Goal: Task Accomplishment & Management: Use online tool/utility

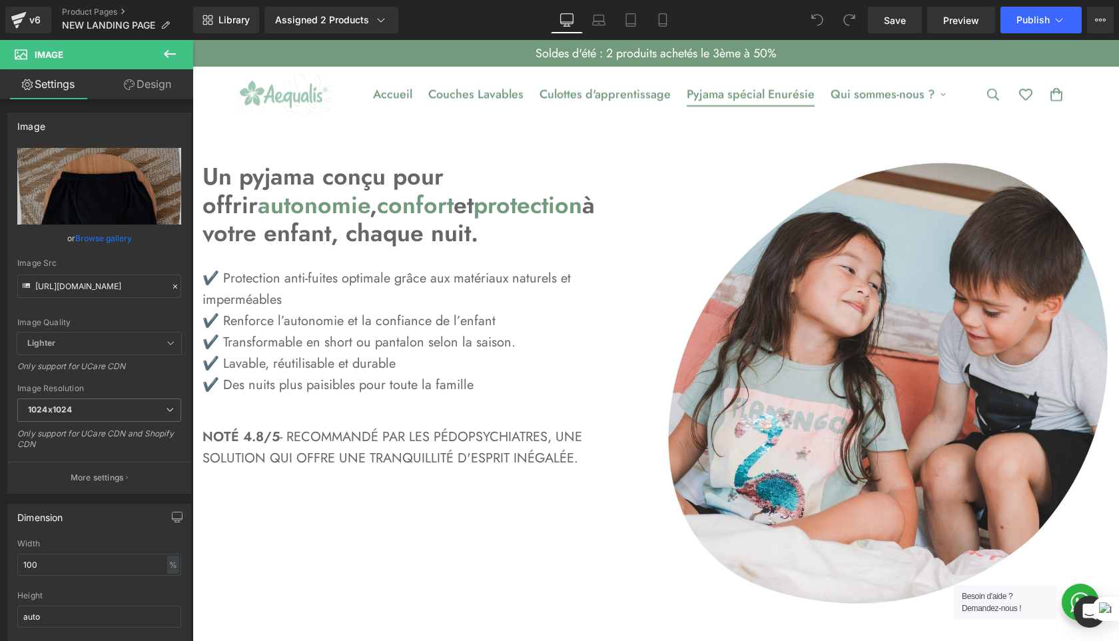
click at [785, 94] on link "Pyjama spécial Enurésie" at bounding box center [751, 94] width 144 height 45
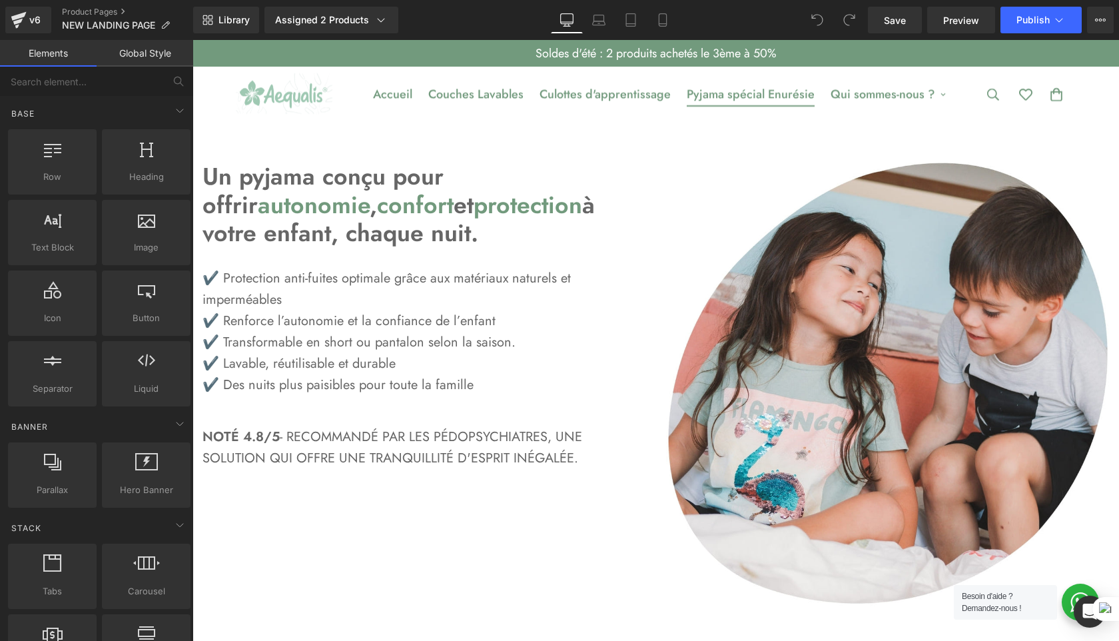
click at [775, 84] on link "Pyjama spécial Enurésie" at bounding box center [751, 94] width 144 height 45
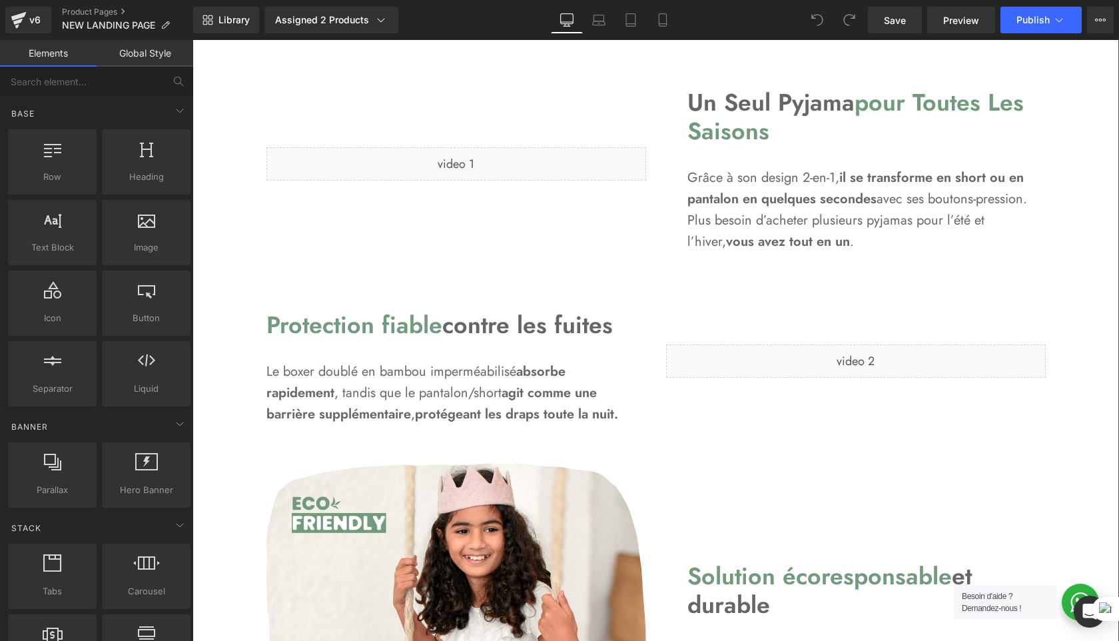
scroll to position [1341, 0]
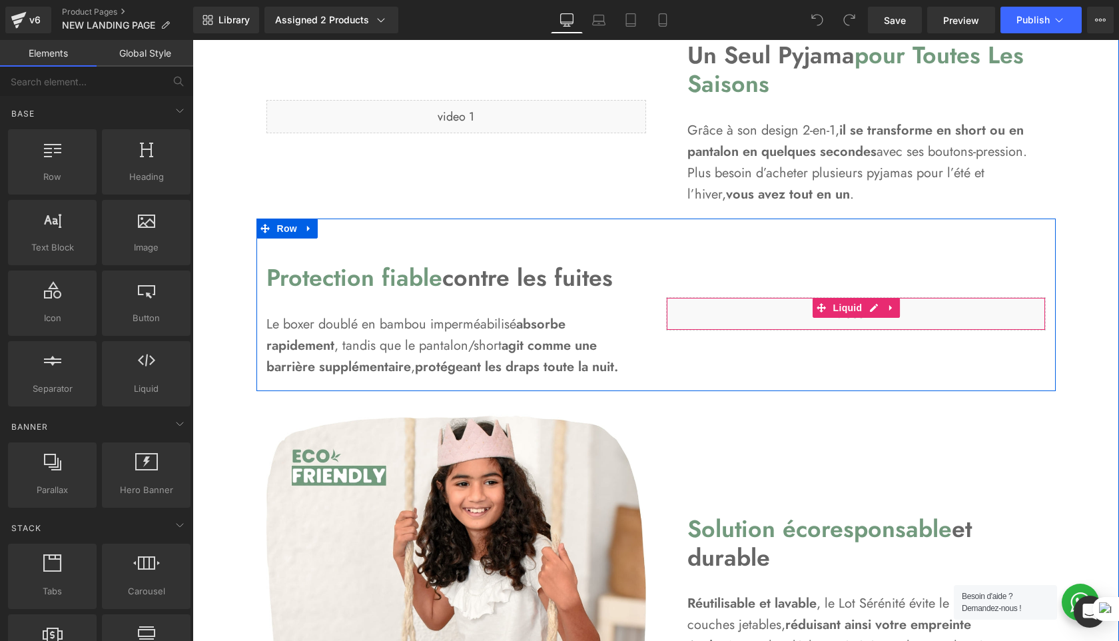
click at [854, 322] on div "Liquid" at bounding box center [856, 313] width 380 height 33
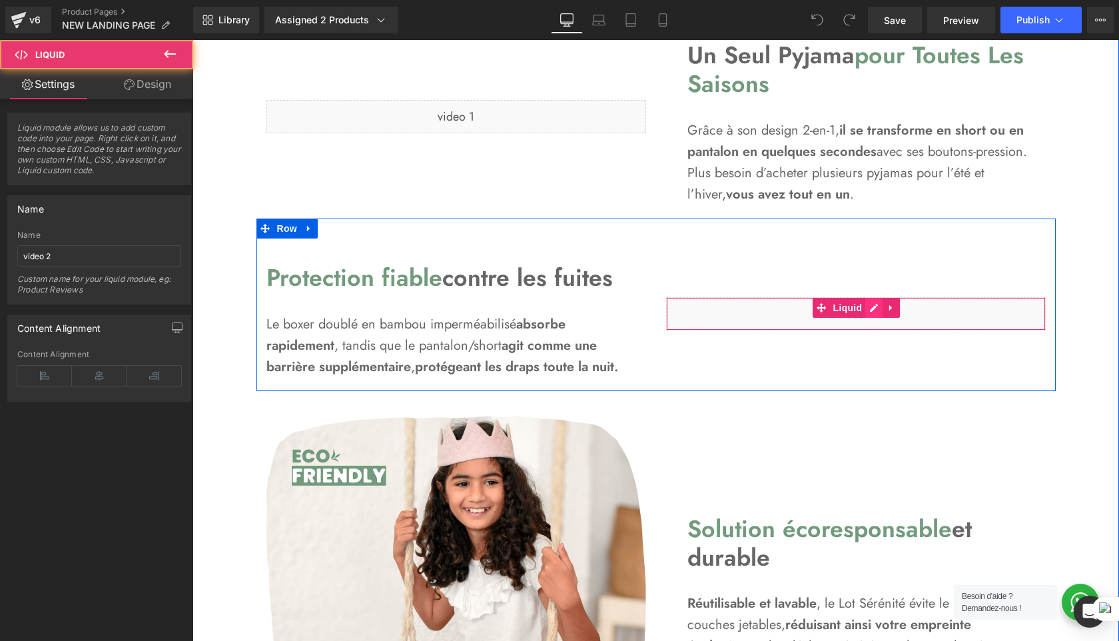
click at [877, 307] on div "Liquid" at bounding box center [856, 313] width 380 height 33
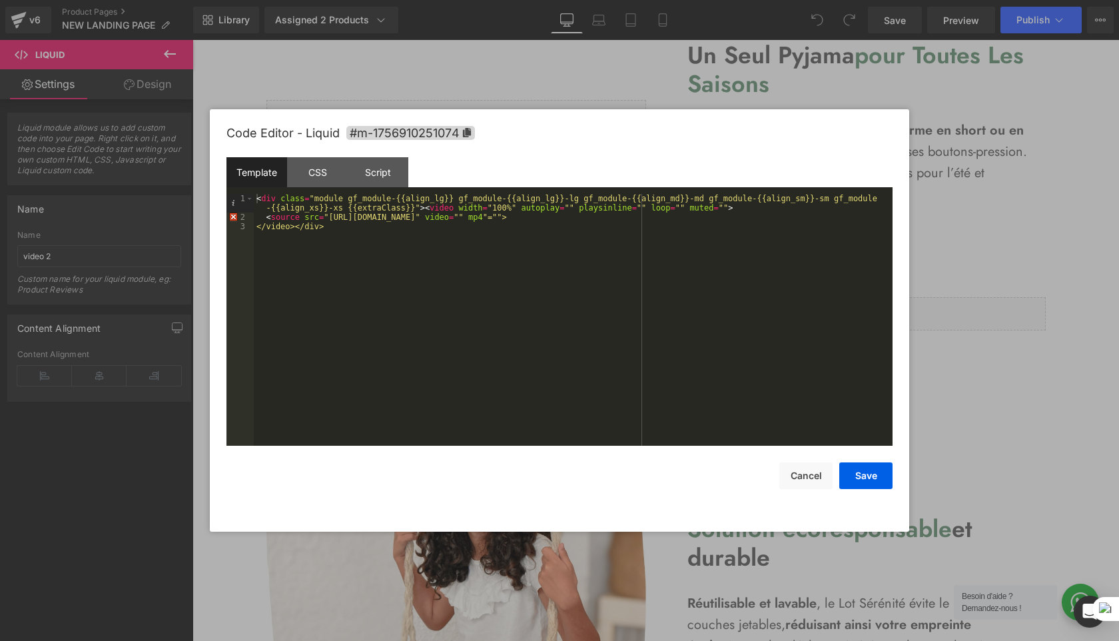
click at [1112, 463] on div at bounding box center [559, 320] width 1119 height 641
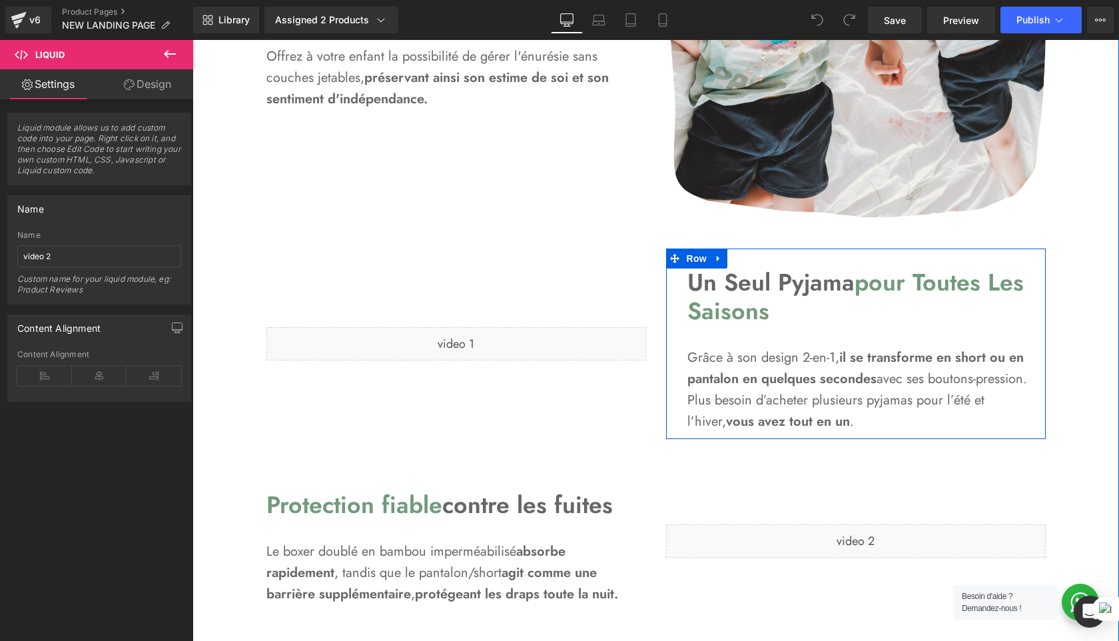
scroll to position [1097, 0]
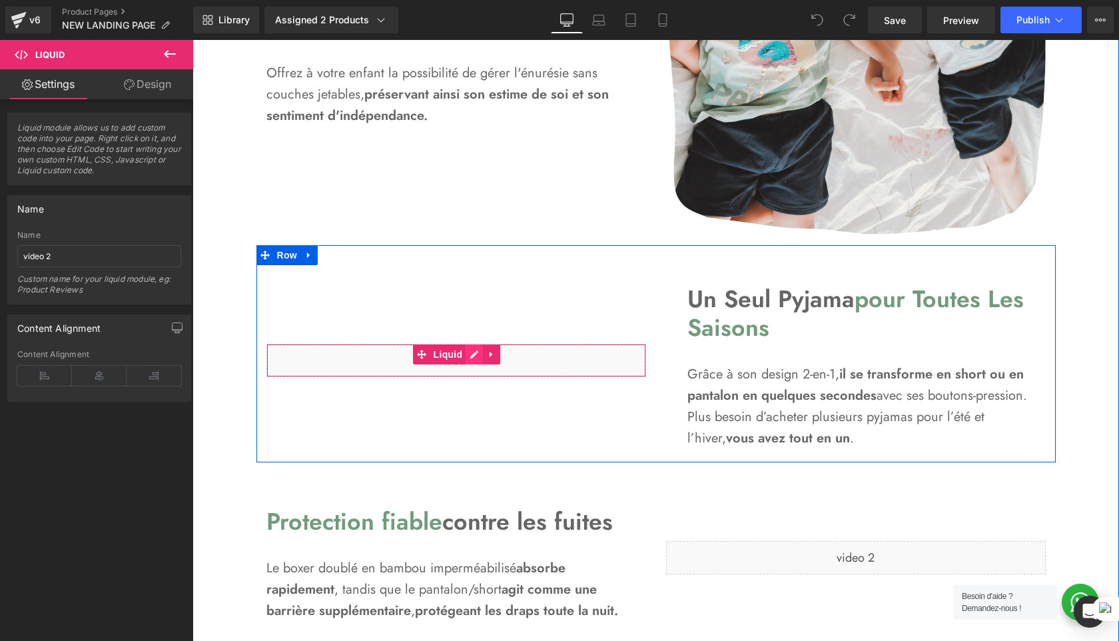
click at [473, 350] on div "Liquid" at bounding box center [456, 360] width 380 height 33
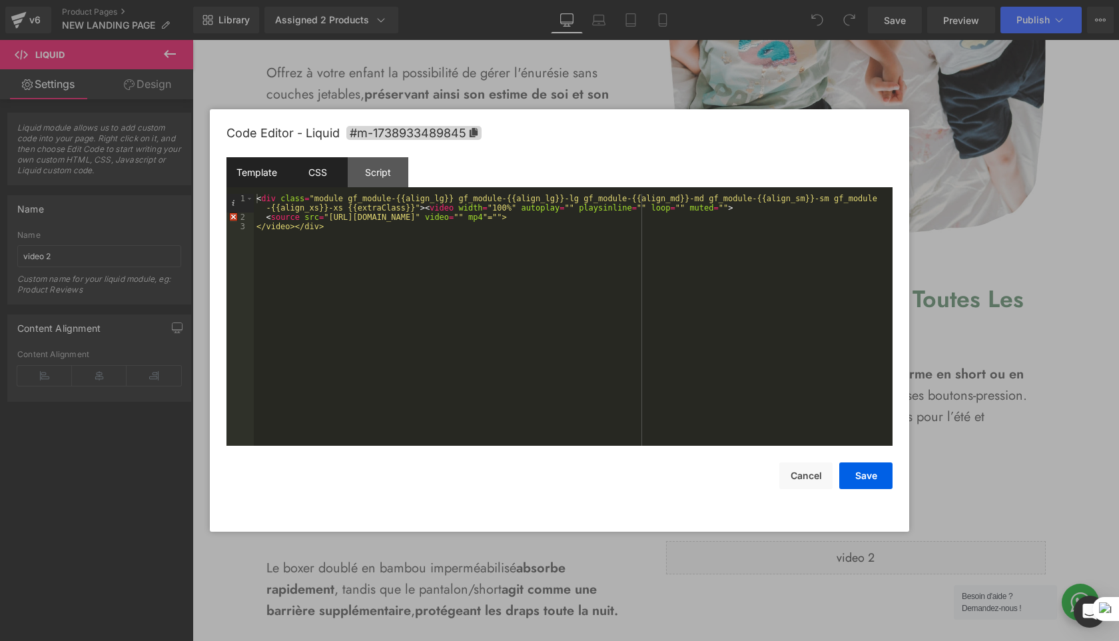
click at [312, 178] on div "CSS" at bounding box center [317, 172] width 61 height 30
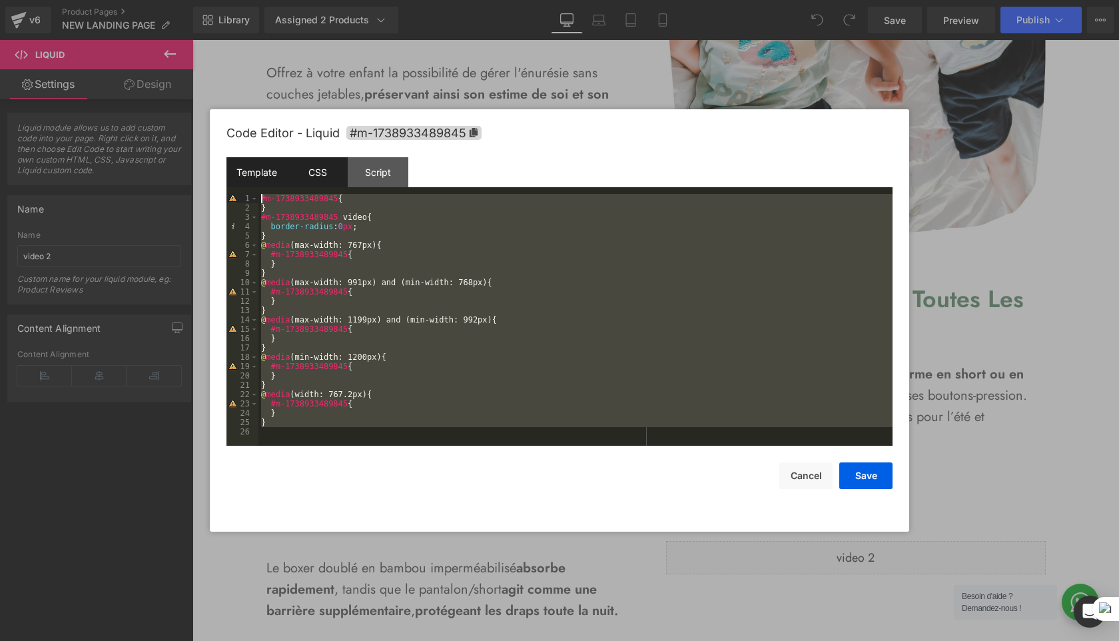
drag, startPoint x: 276, startPoint y: 430, endPoint x: 248, endPoint y: 162, distance: 269.3
click at [250, 163] on div "Template CSS Script Data 1 2 3 < div class = "module gf_module-{{align_lg}} gf_…" at bounding box center [560, 301] width 666 height 288
click at [1081, 290] on div at bounding box center [559, 320] width 1119 height 641
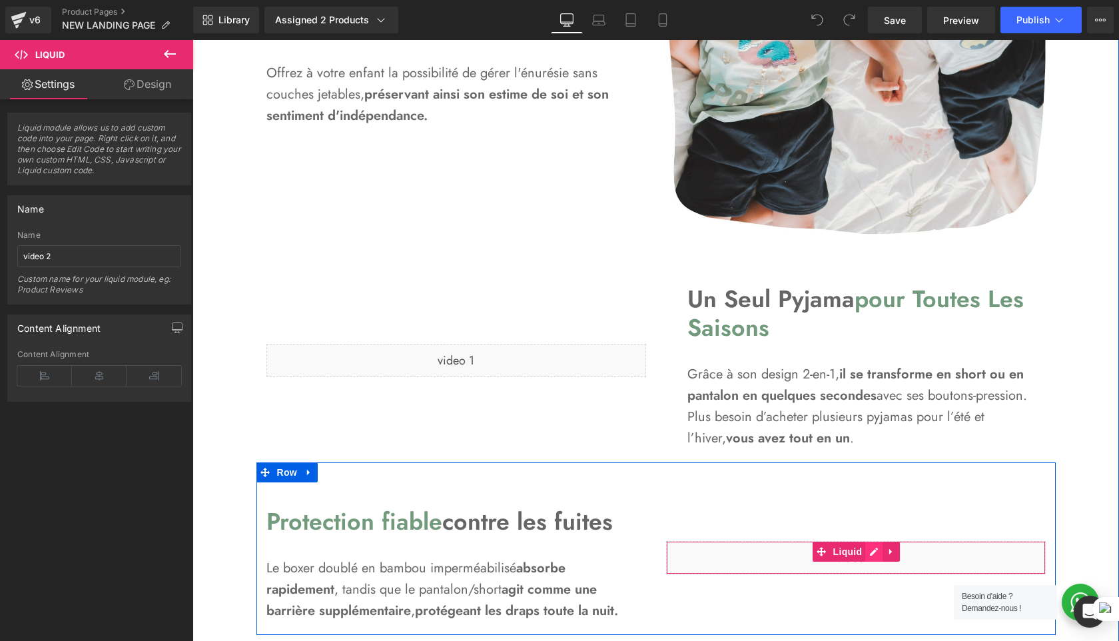
click at [875, 550] on div "Liquid" at bounding box center [856, 557] width 380 height 33
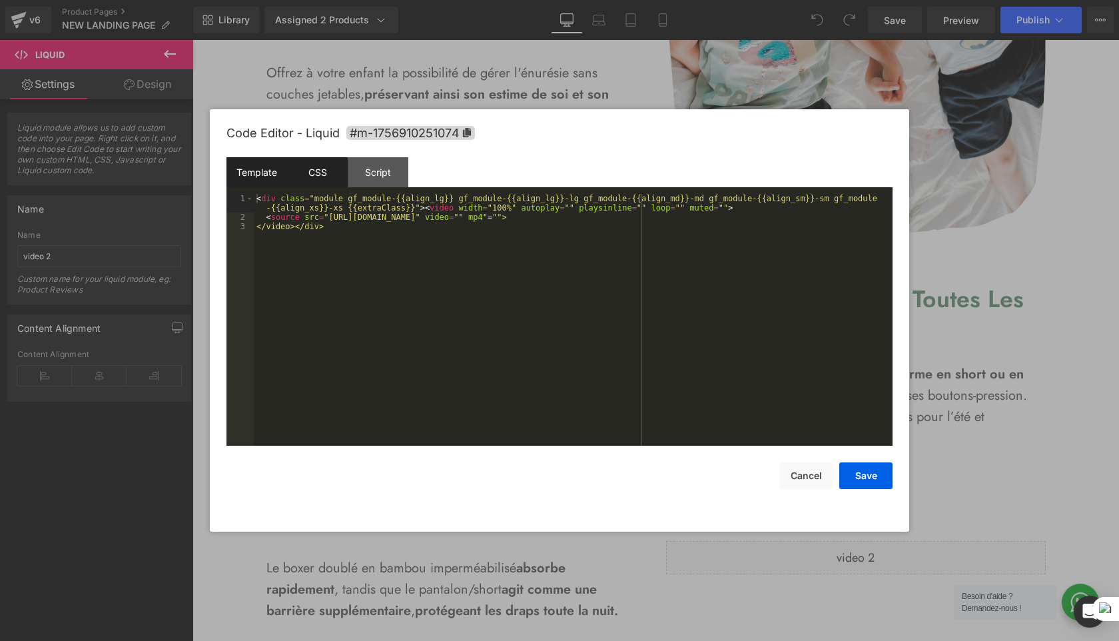
click at [322, 177] on div "CSS" at bounding box center [317, 172] width 61 height 30
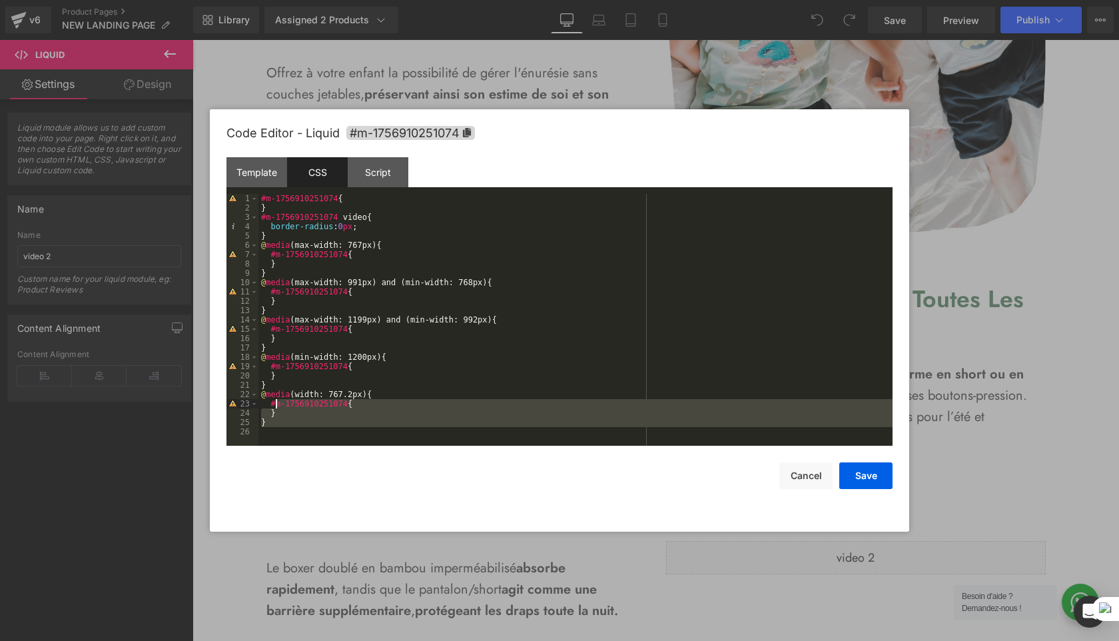
drag, startPoint x: 299, startPoint y: 438, endPoint x: 278, endPoint y: 274, distance: 165.2
click at [267, 240] on div "#m-1756910251074 { } #m-1756910251074 video { border-radius : 0 px ; } @ media …" at bounding box center [575, 329] width 634 height 270
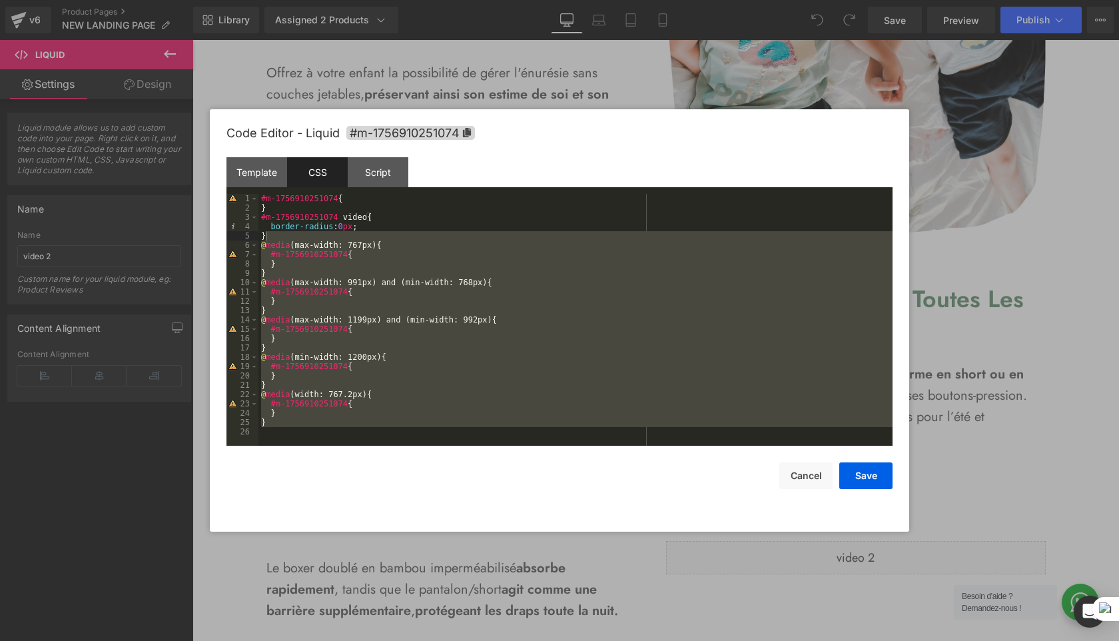
click at [327, 390] on div "#m-1756910251074 { } #m-1756910251074 video { border-radius : 0 px ; } @ media …" at bounding box center [575, 329] width 634 height 270
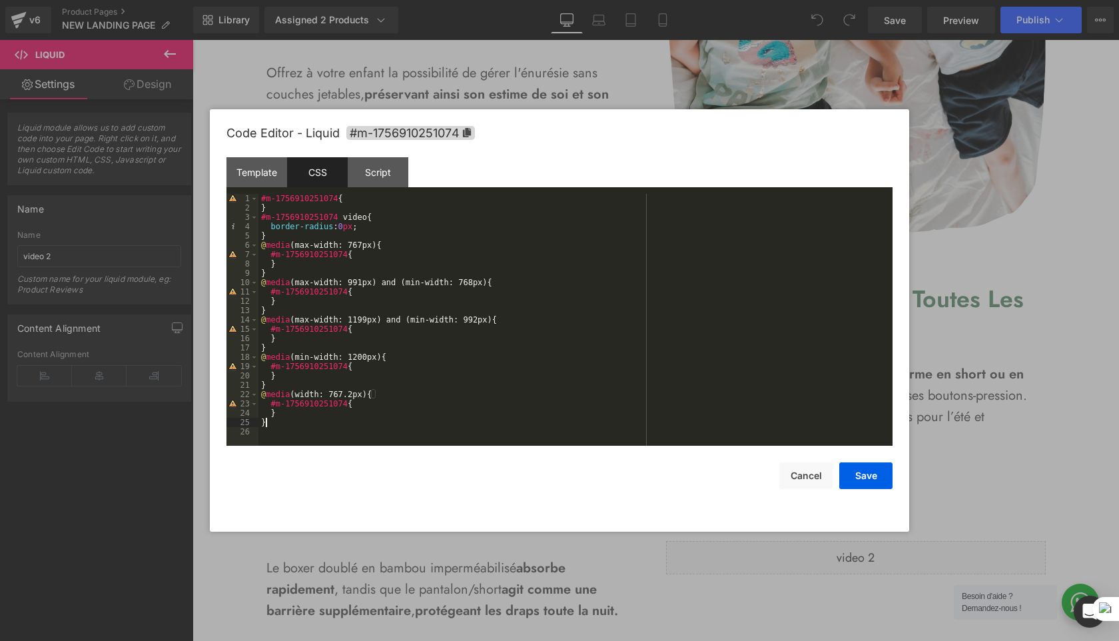
click at [282, 423] on div "#m-1756910251074 { } #m-1756910251074 video { border-radius : 0 px ; } @ media …" at bounding box center [575, 329] width 634 height 270
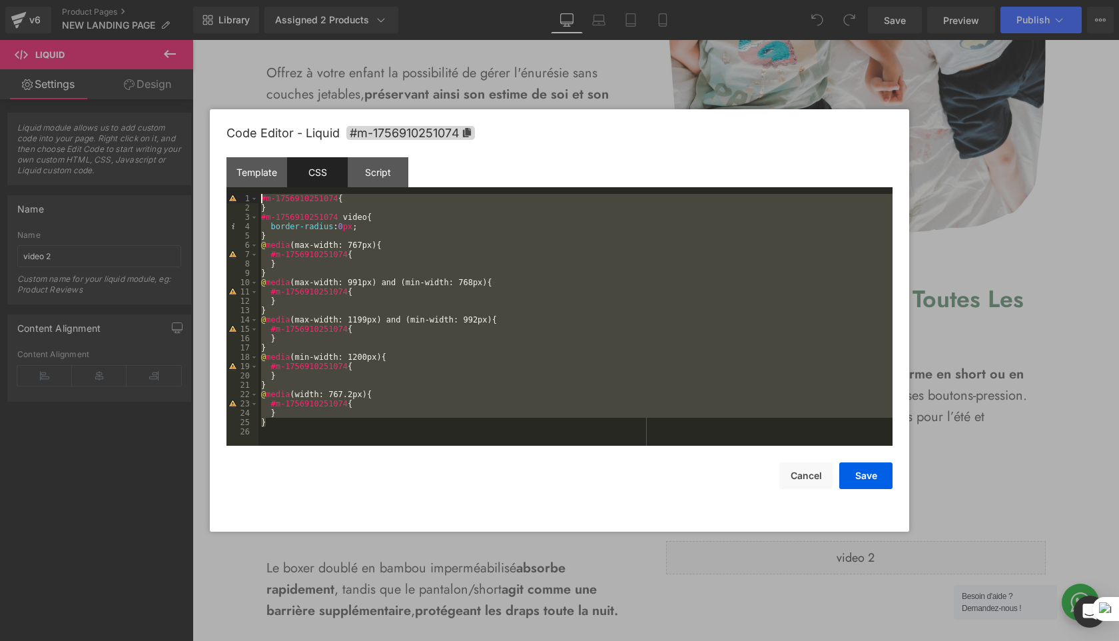
drag, startPoint x: 258, startPoint y: 425, endPoint x: 221, endPoint y: 176, distance: 251.9
click at [221, 176] on div "Code Editor - Liquid #m-1756910251074 Template CSS Script Data 1 2 3 < div clas…" at bounding box center [560, 320] width 700 height 422
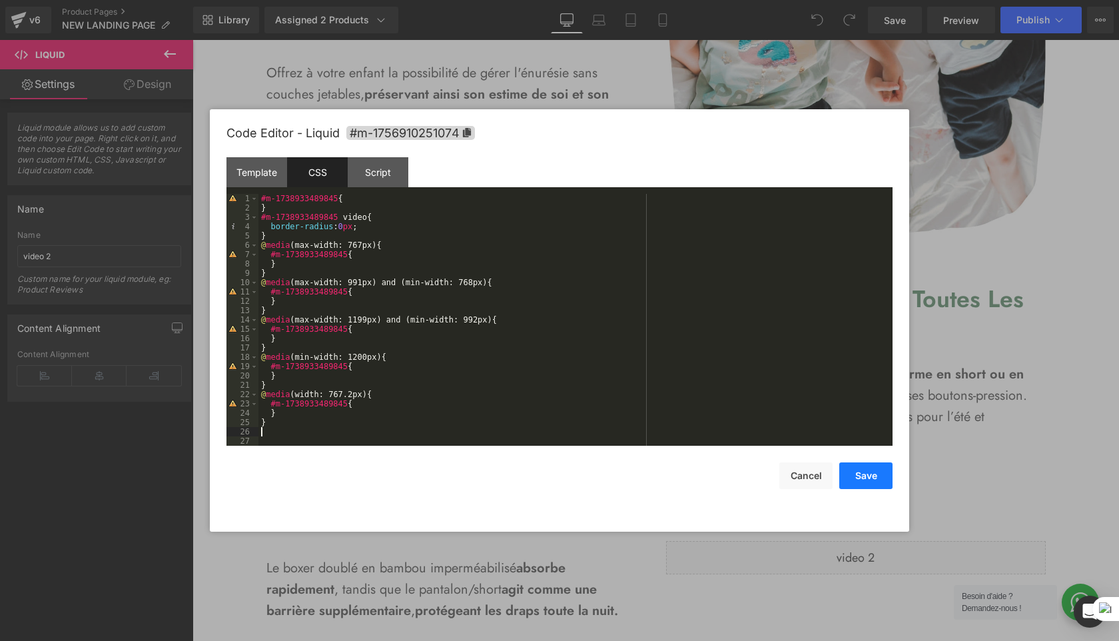
click at [869, 472] on button "Save" at bounding box center [865, 475] width 53 height 27
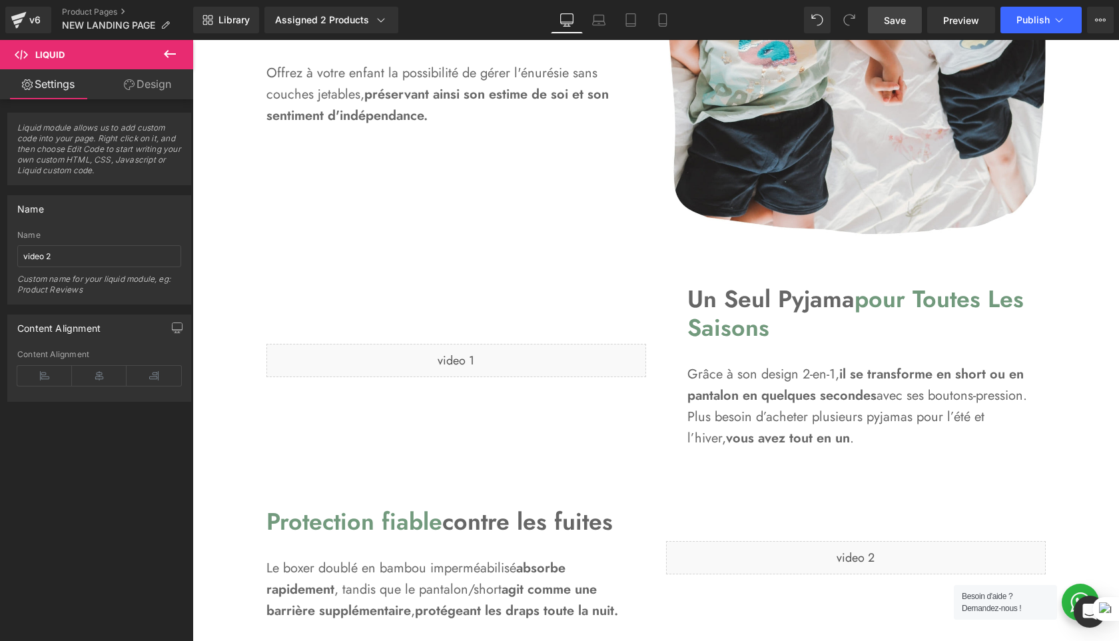
click at [899, 25] on span "Save" at bounding box center [895, 20] width 22 height 14
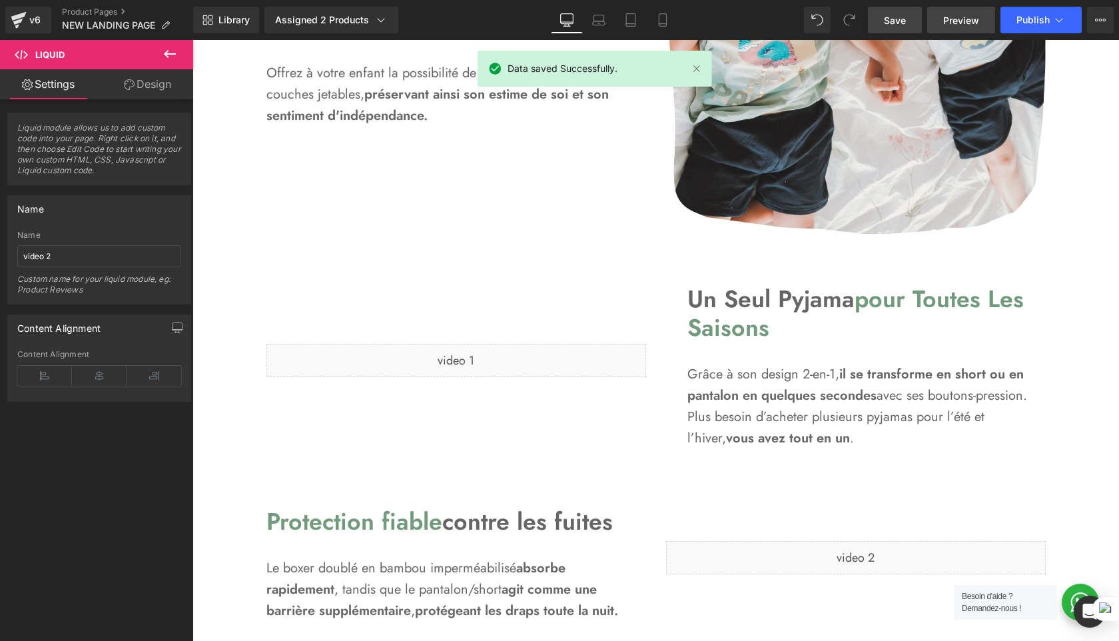
click at [971, 17] on span "Preview" at bounding box center [961, 20] width 36 height 14
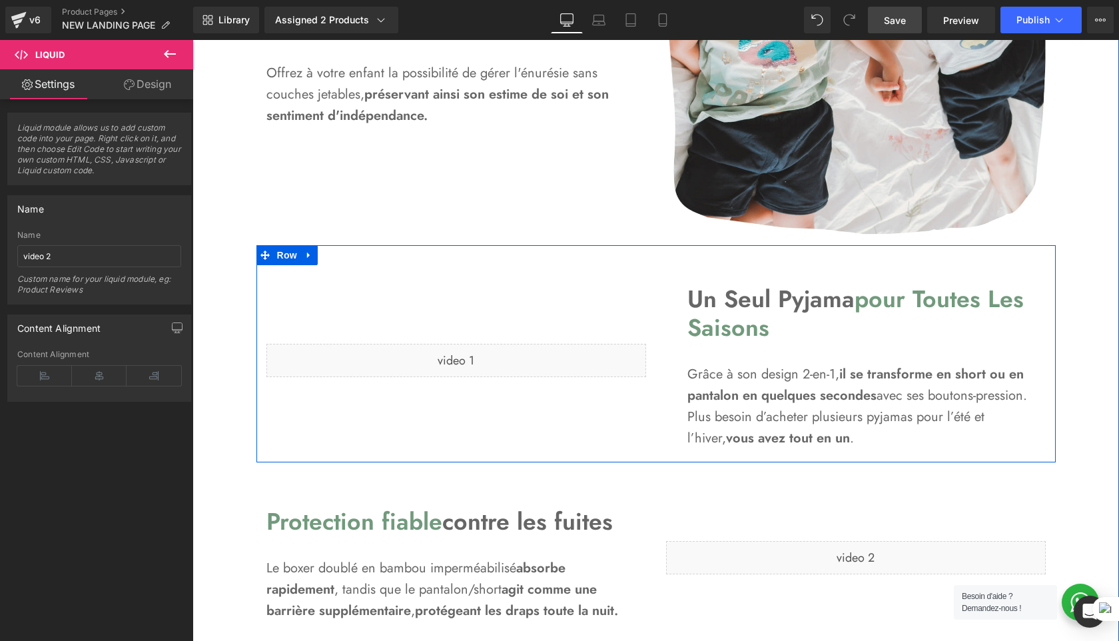
scroll to position [1079, 0]
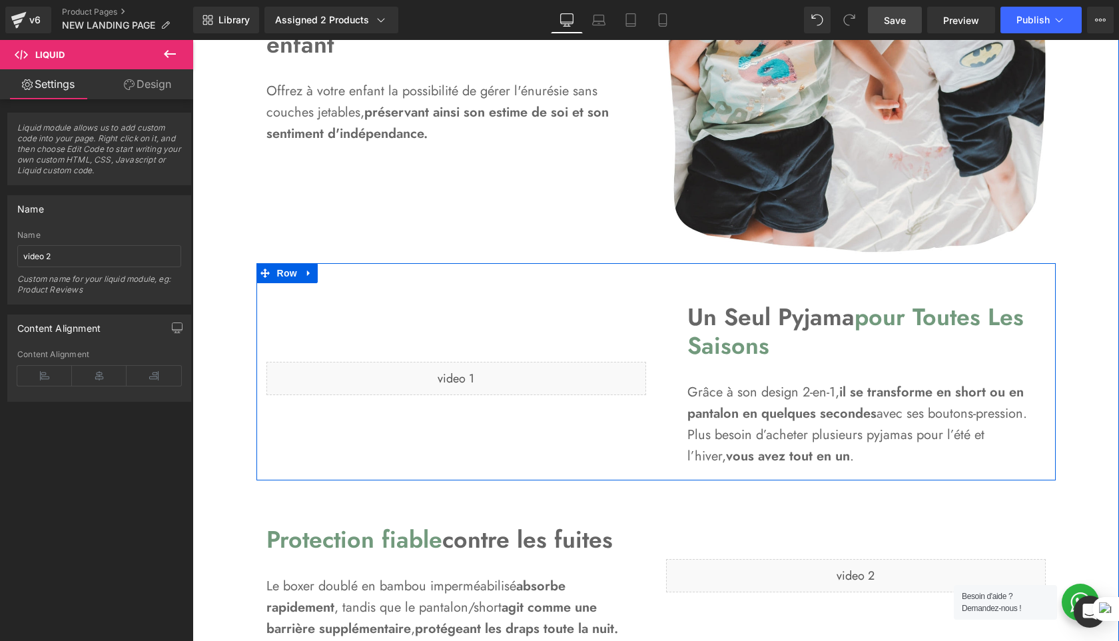
click at [582, 370] on div "Liquid" at bounding box center [456, 378] width 380 height 33
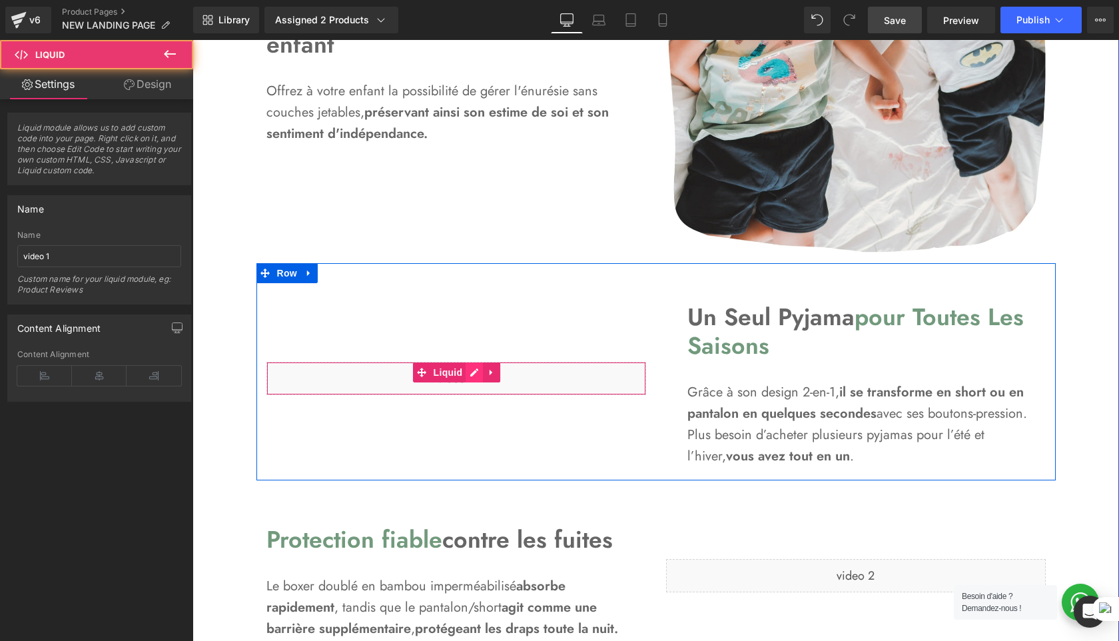
click at [472, 368] on div "Liquid" at bounding box center [456, 378] width 380 height 33
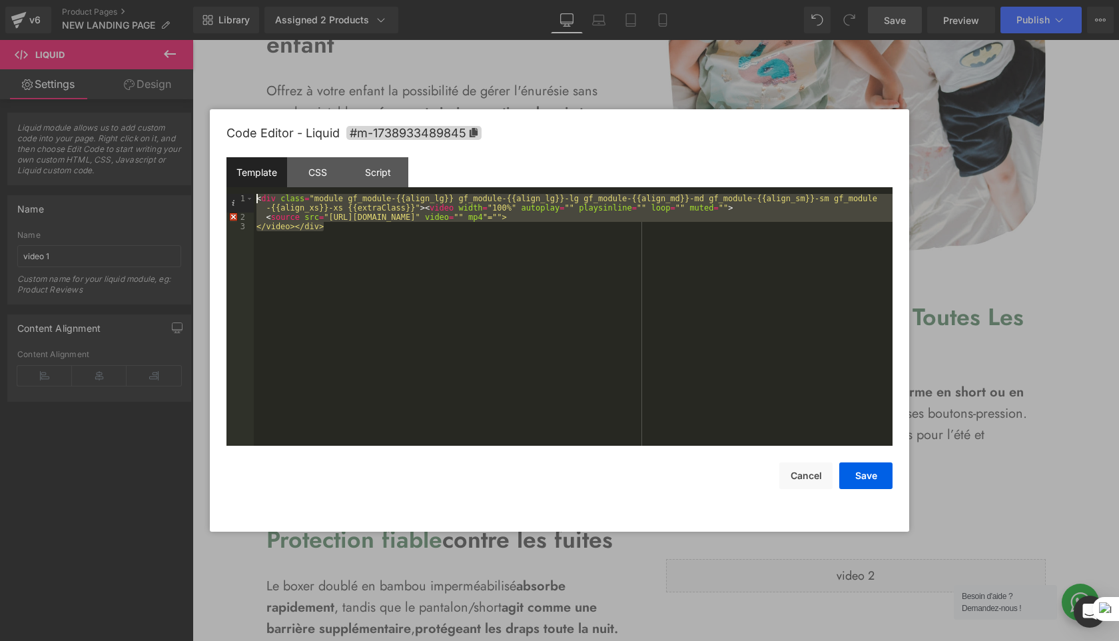
drag, startPoint x: 350, startPoint y: 252, endPoint x: 246, endPoint y: 194, distance: 119.6
click at [246, 194] on pre "1 2 3 < div class = "module gf_module-{{align_lg}} gf_module-{{align_lg}}-lg gf…" at bounding box center [560, 320] width 666 height 252
click at [312, 169] on div "CSS" at bounding box center [317, 172] width 61 height 30
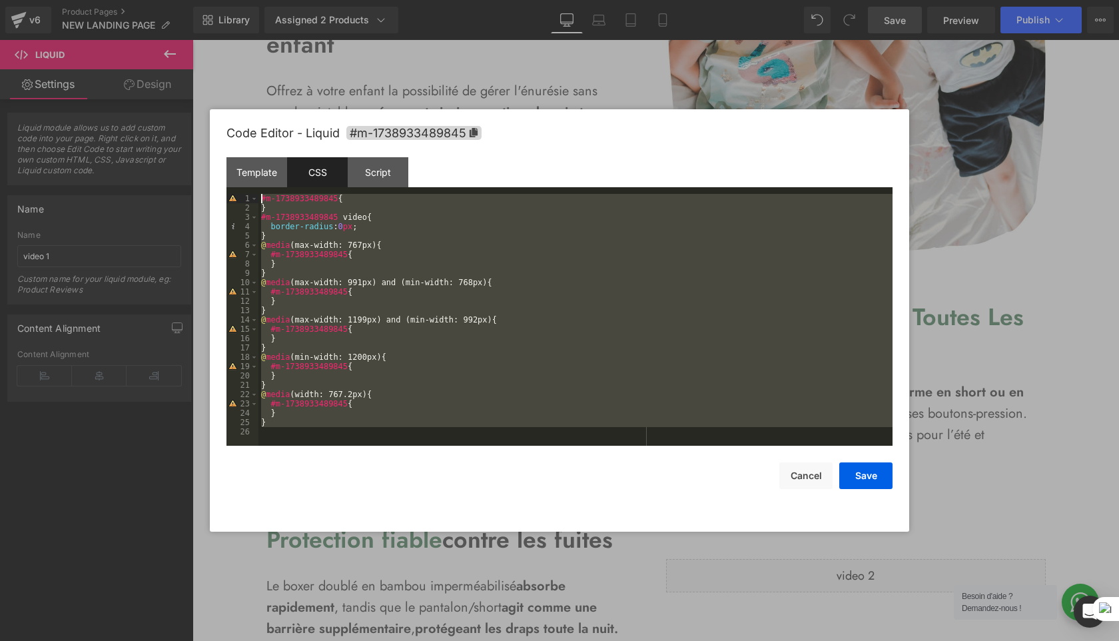
drag, startPoint x: 297, startPoint y: 429, endPoint x: 203, endPoint y: 164, distance: 281.3
click at [203, 164] on body "You are previewing how the will restyle your page. You can not edit Elements in…" at bounding box center [559, 320] width 1119 height 641
click at [377, 169] on div "Script" at bounding box center [378, 172] width 61 height 30
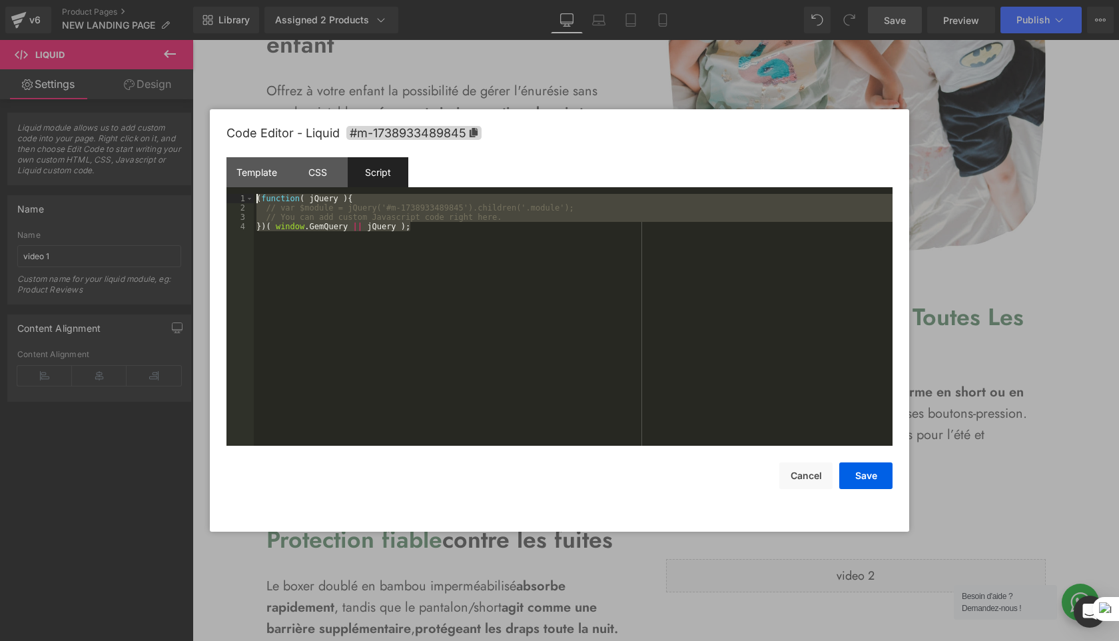
drag, startPoint x: 446, startPoint y: 262, endPoint x: 171, endPoint y: 142, distance: 300.4
click at [171, 142] on body "You are previewing how the will restyle your page. You can not edit Elements in…" at bounding box center [559, 320] width 1119 height 641
click at [964, 264] on div at bounding box center [559, 320] width 1119 height 641
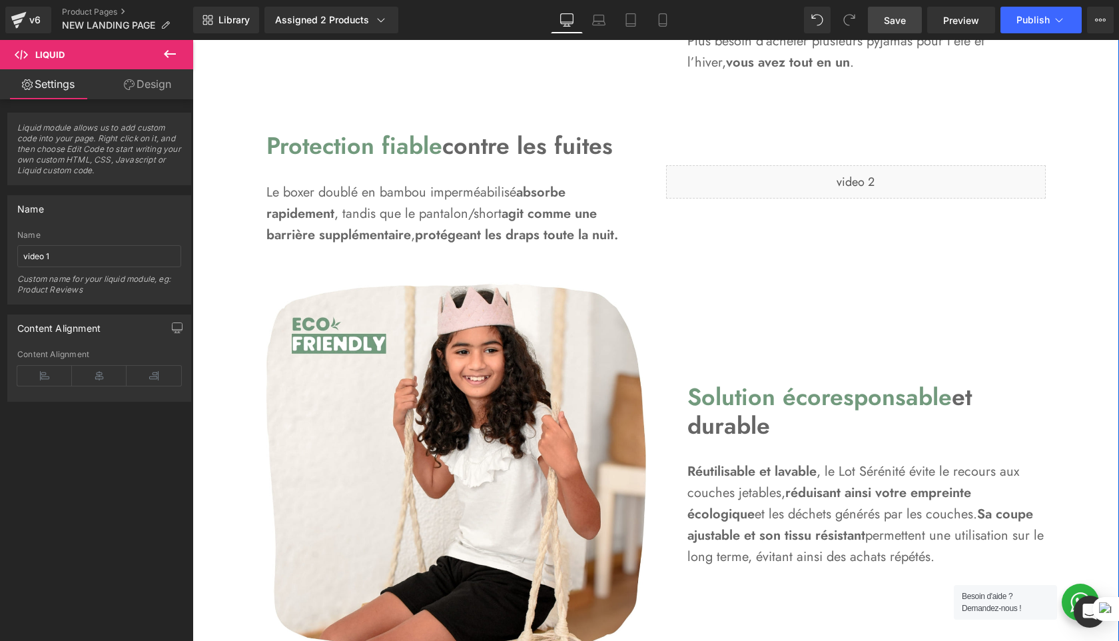
scroll to position [1458, 0]
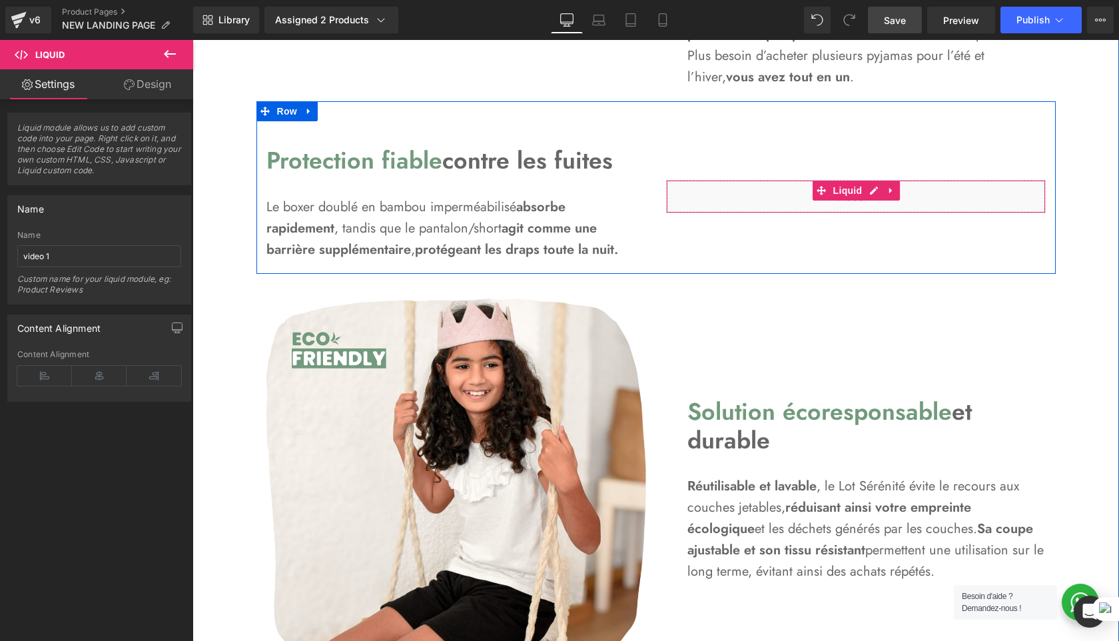
click at [923, 201] on div "Liquid" at bounding box center [856, 196] width 380 height 33
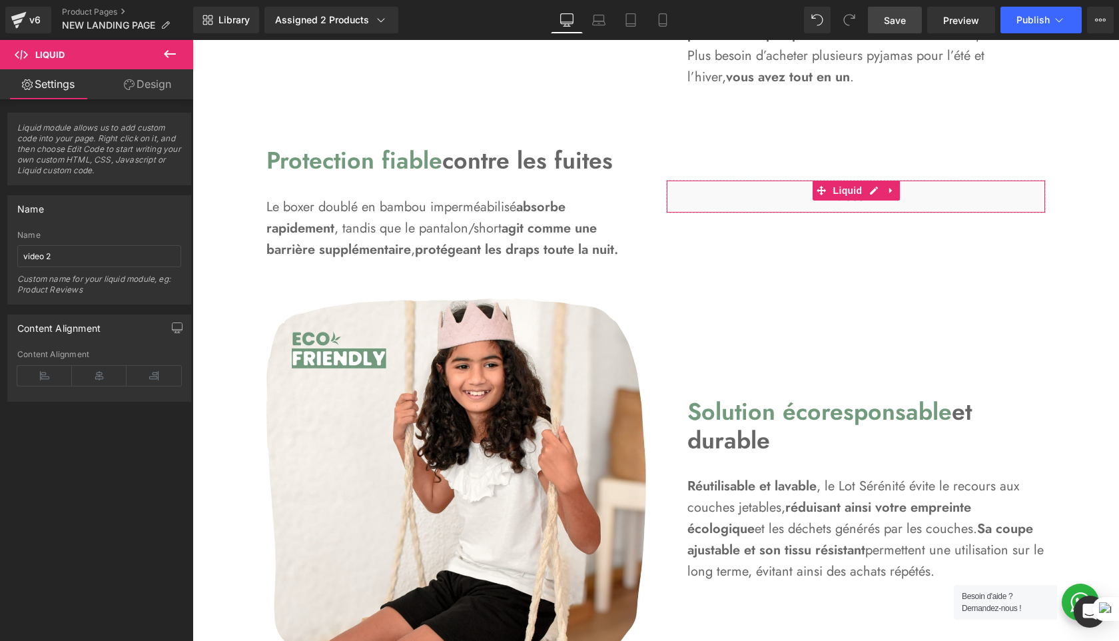
click at [152, 79] on link "Design" at bounding box center [147, 84] width 97 height 30
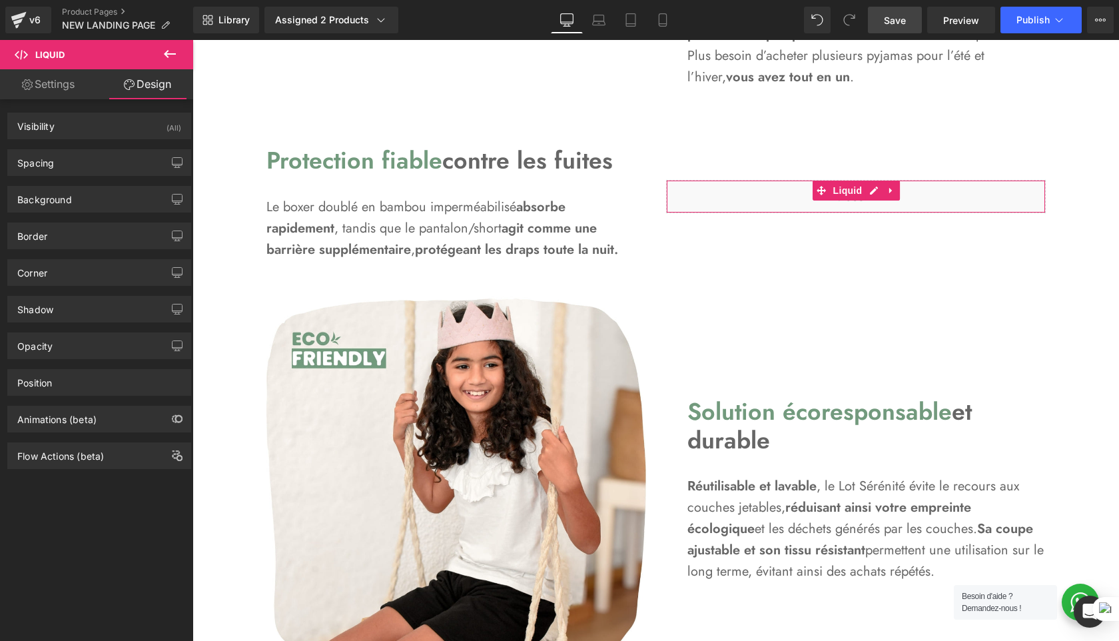
click at [78, 77] on link "Settings" at bounding box center [48, 84] width 97 height 30
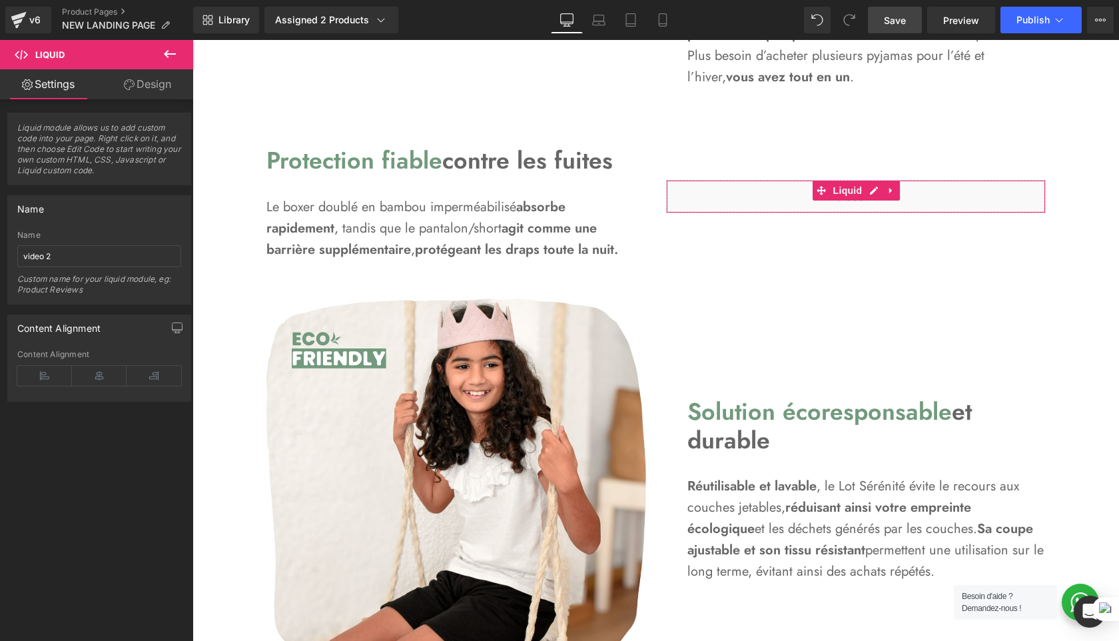
click at [126, 89] on icon at bounding box center [129, 84] width 11 height 11
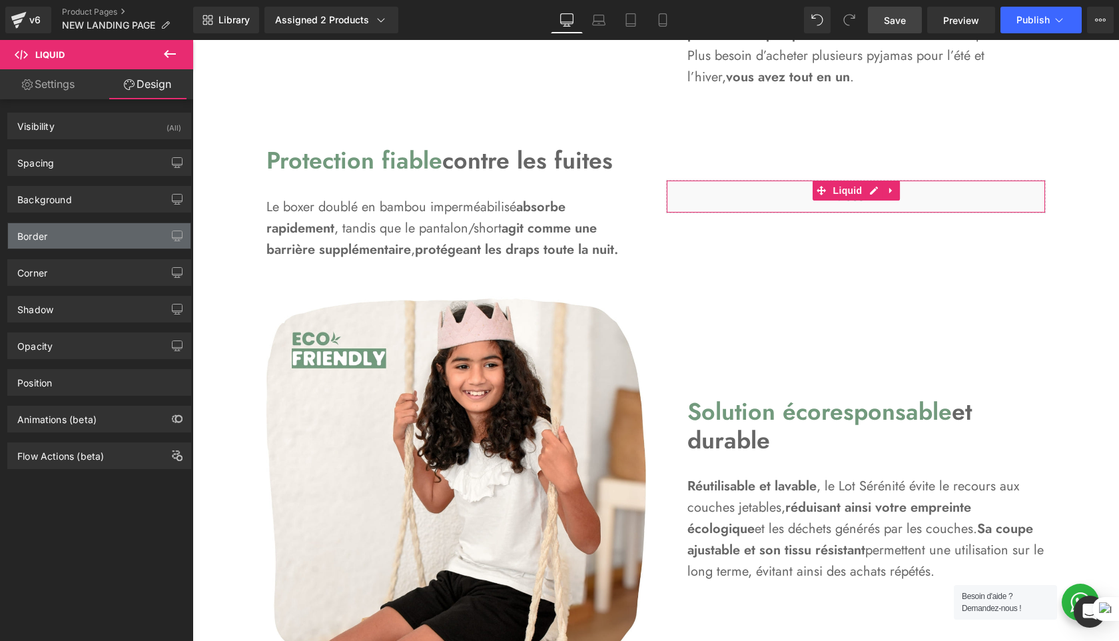
click at [117, 238] on div "Border" at bounding box center [99, 235] width 183 height 25
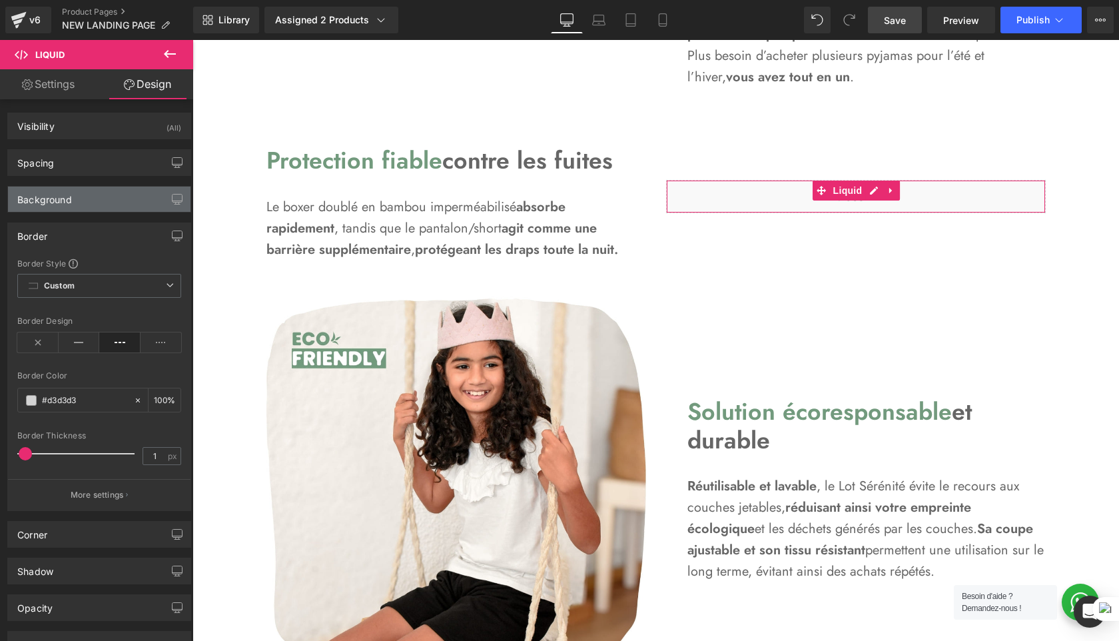
click at [95, 207] on div "Background" at bounding box center [99, 199] width 183 height 25
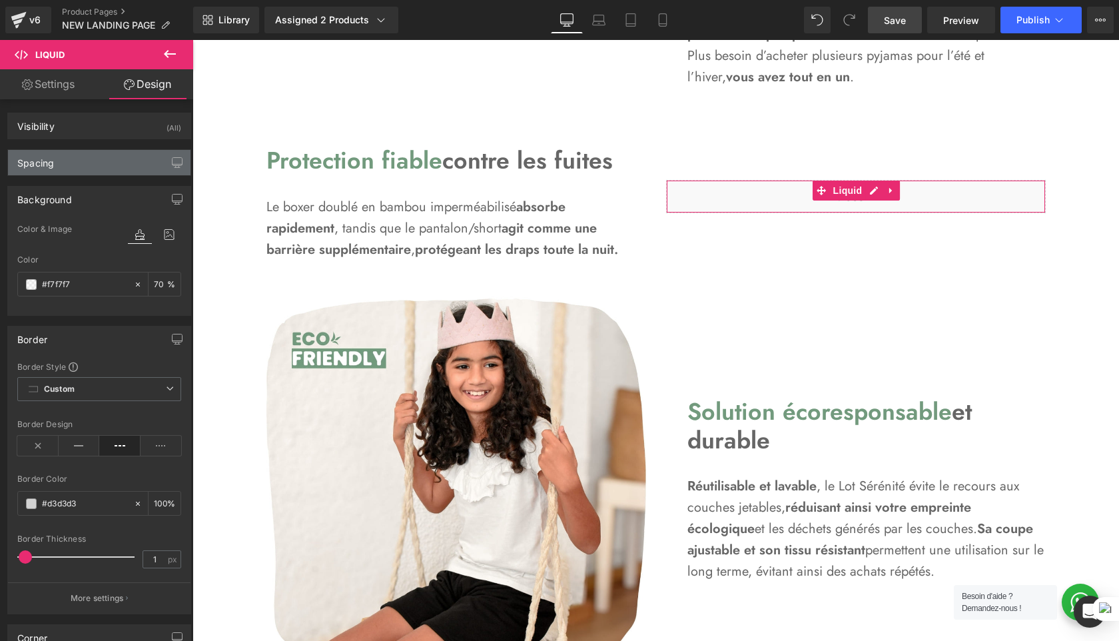
click at [102, 172] on div "Spacing" at bounding box center [99, 162] width 183 height 25
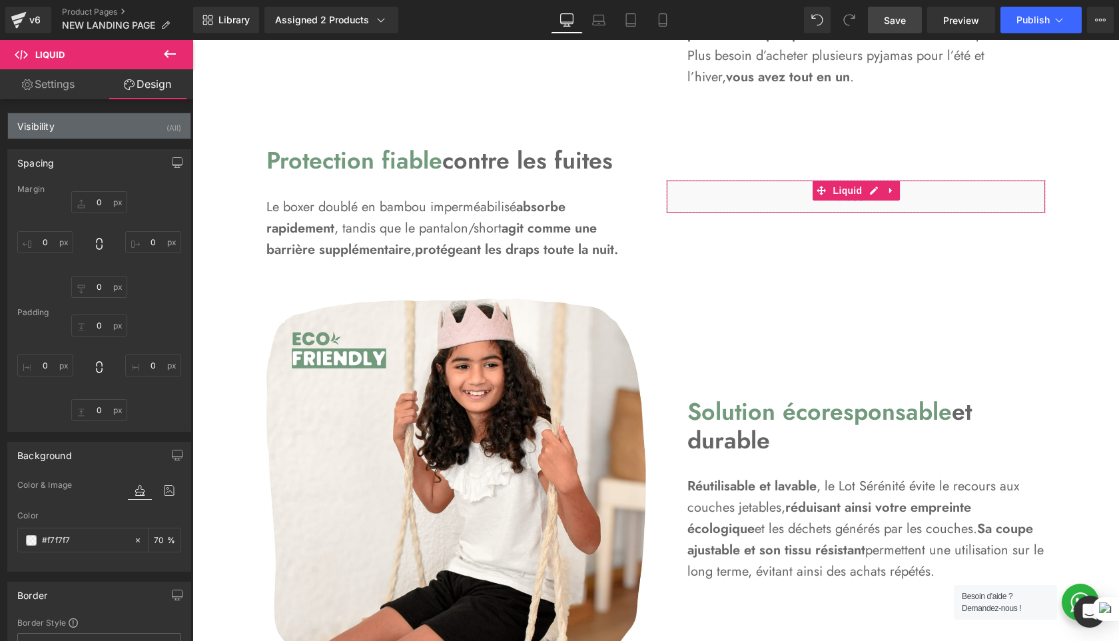
click at [124, 129] on div "Visibility (All)" at bounding box center [99, 125] width 183 height 25
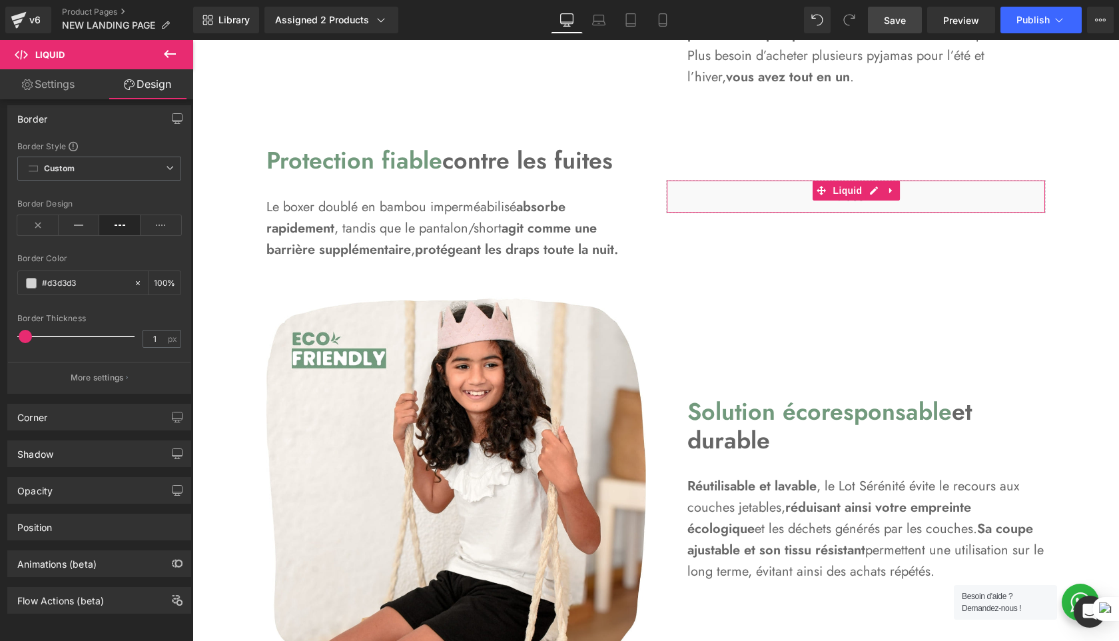
scroll to position [622, 0]
click at [105, 412] on div "Corner" at bounding box center [99, 416] width 183 height 25
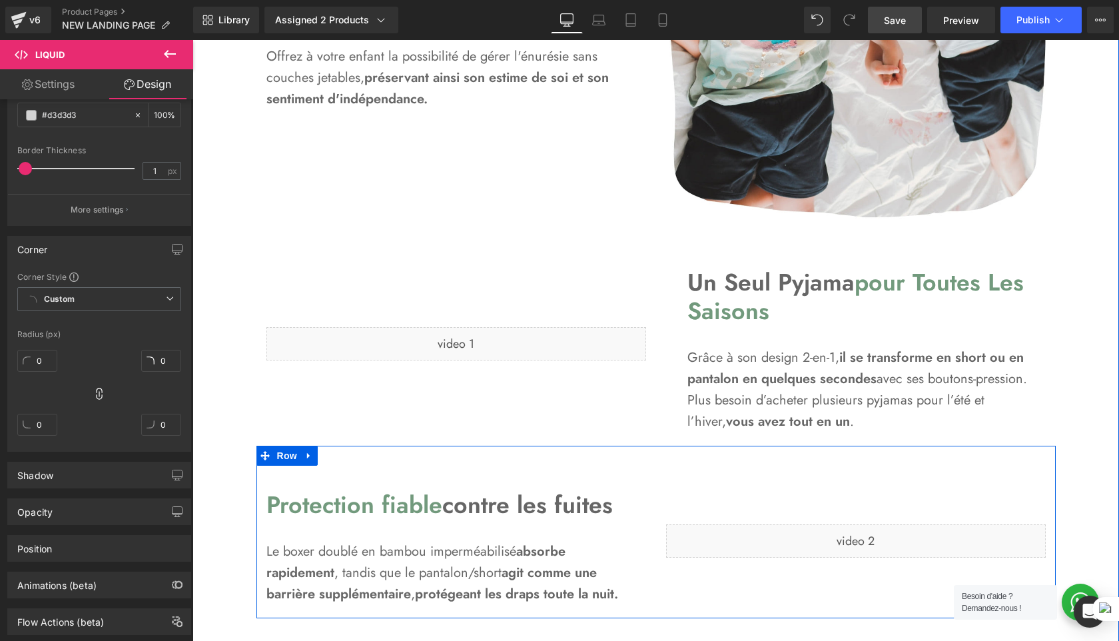
scroll to position [1104, 0]
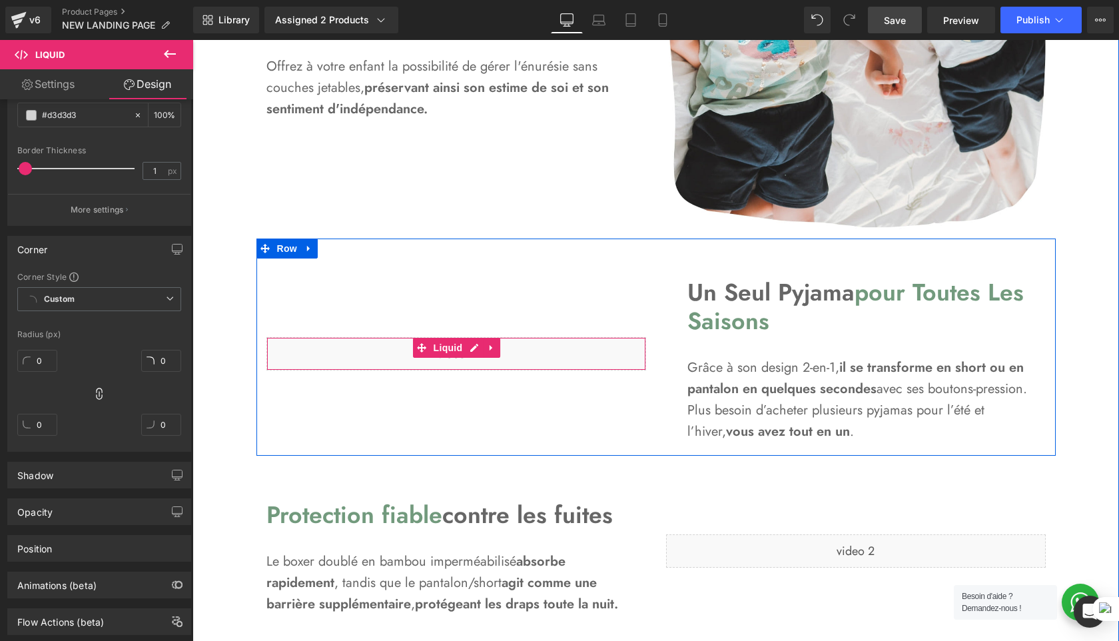
click at [486, 362] on div "Liquid" at bounding box center [456, 353] width 380 height 33
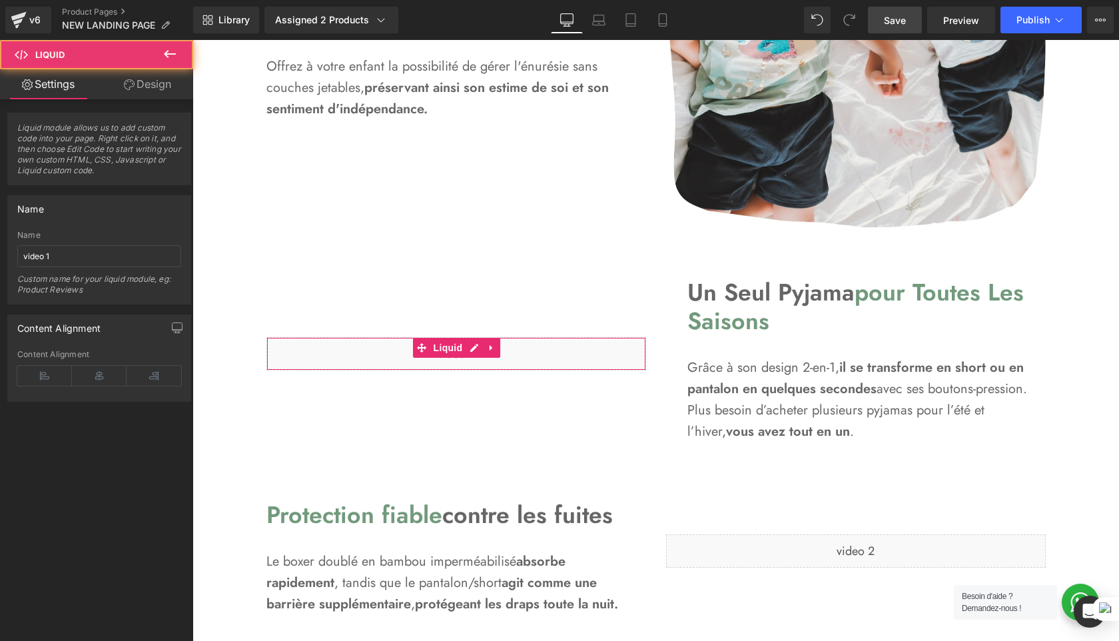
click at [153, 94] on link "Design" at bounding box center [147, 84] width 97 height 30
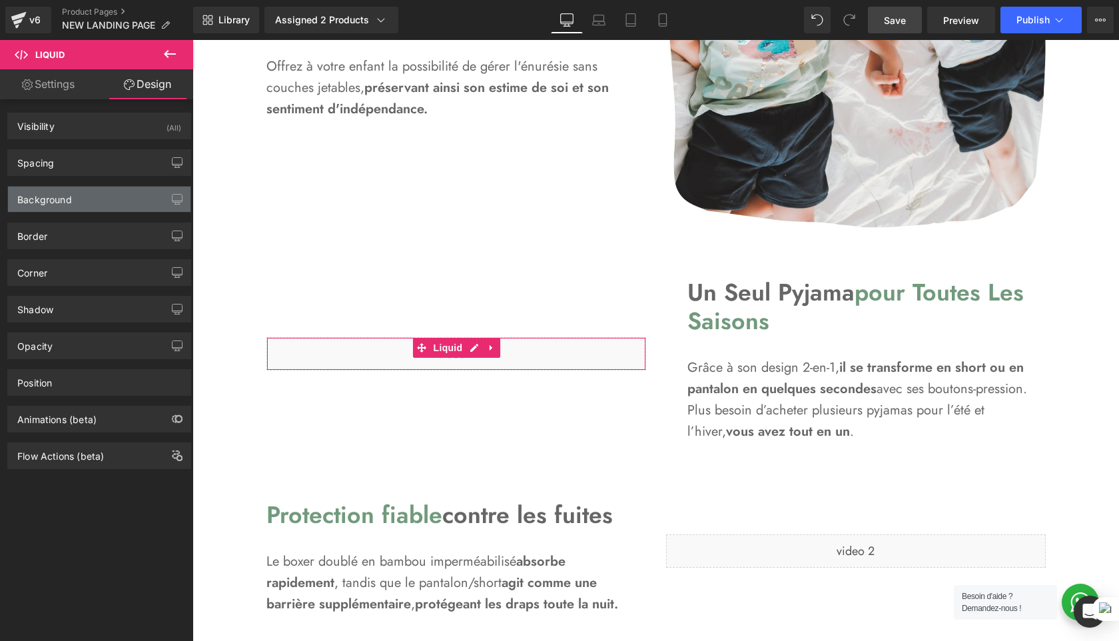
click at [99, 199] on div "Background" at bounding box center [99, 199] width 183 height 25
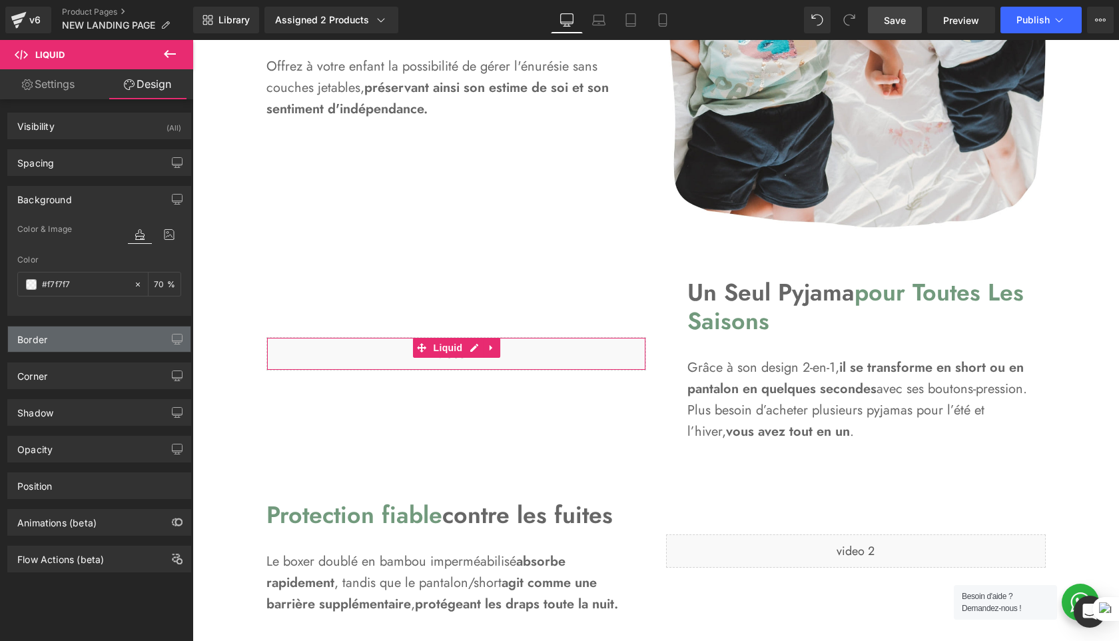
click at [93, 338] on div "Border" at bounding box center [99, 338] width 183 height 25
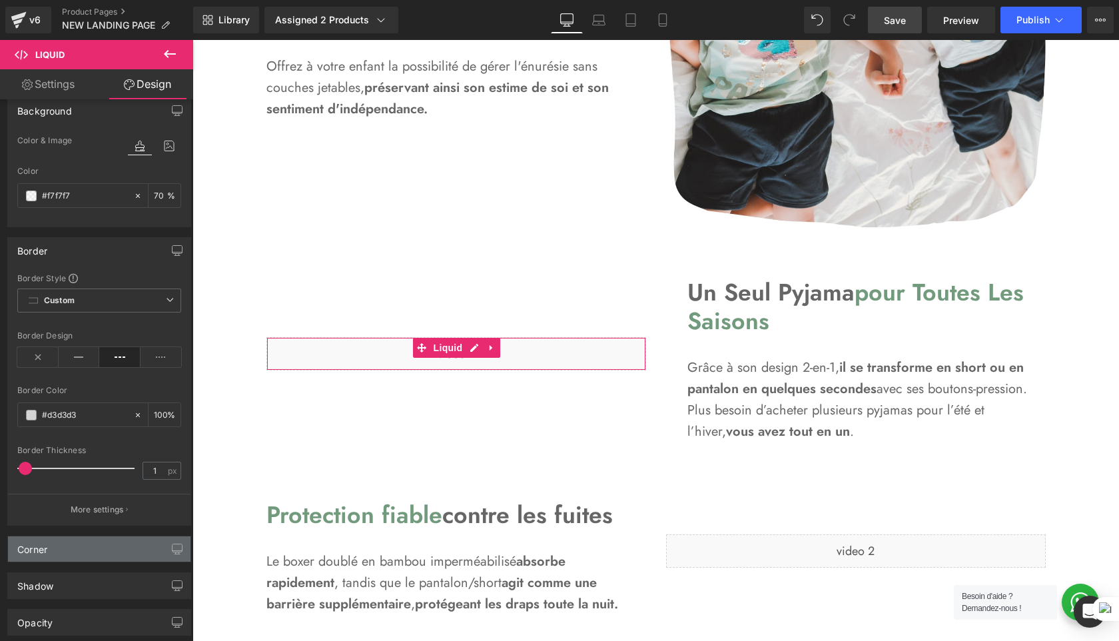
click at [74, 544] on div "Corner" at bounding box center [99, 548] width 183 height 25
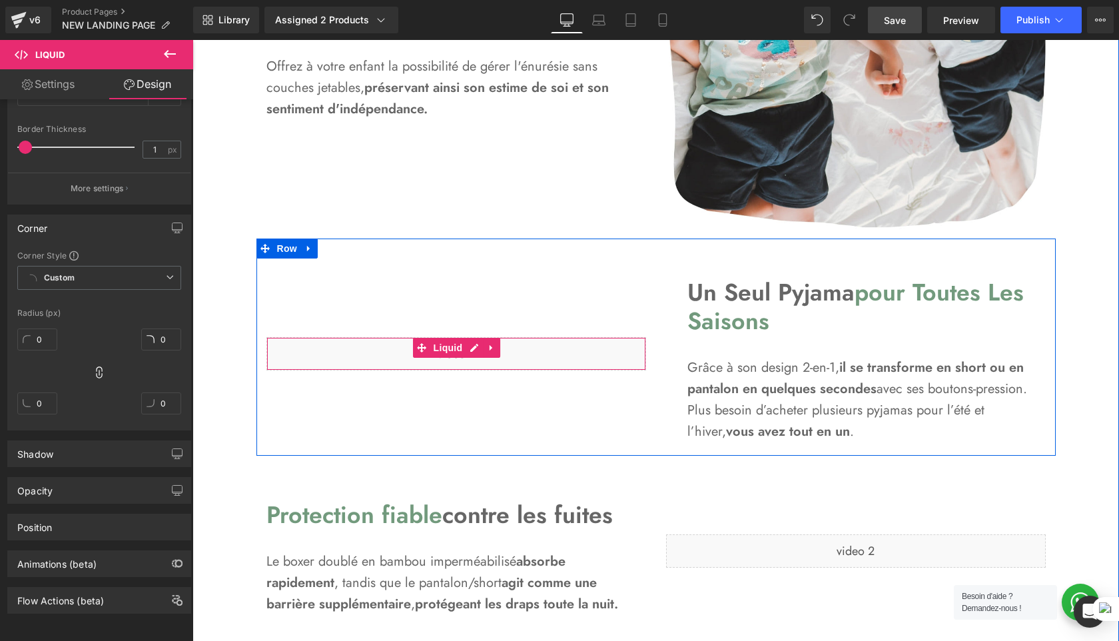
scroll to position [1200, 0]
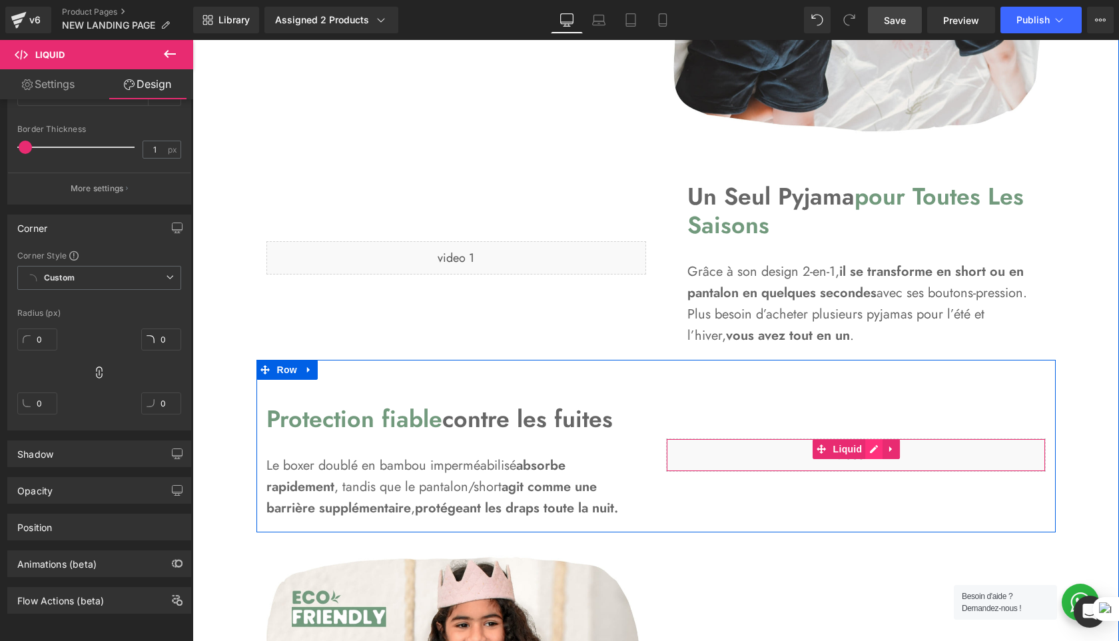
click at [872, 451] on div "Liquid" at bounding box center [856, 454] width 380 height 33
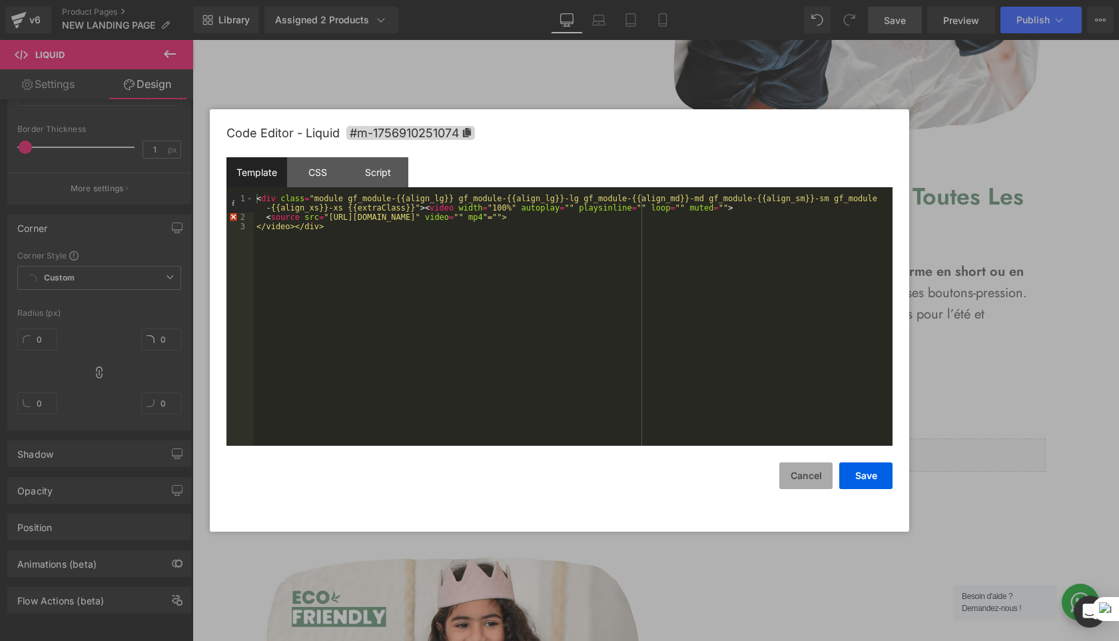
click at [804, 480] on button "Cancel" at bounding box center [805, 475] width 53 height 27
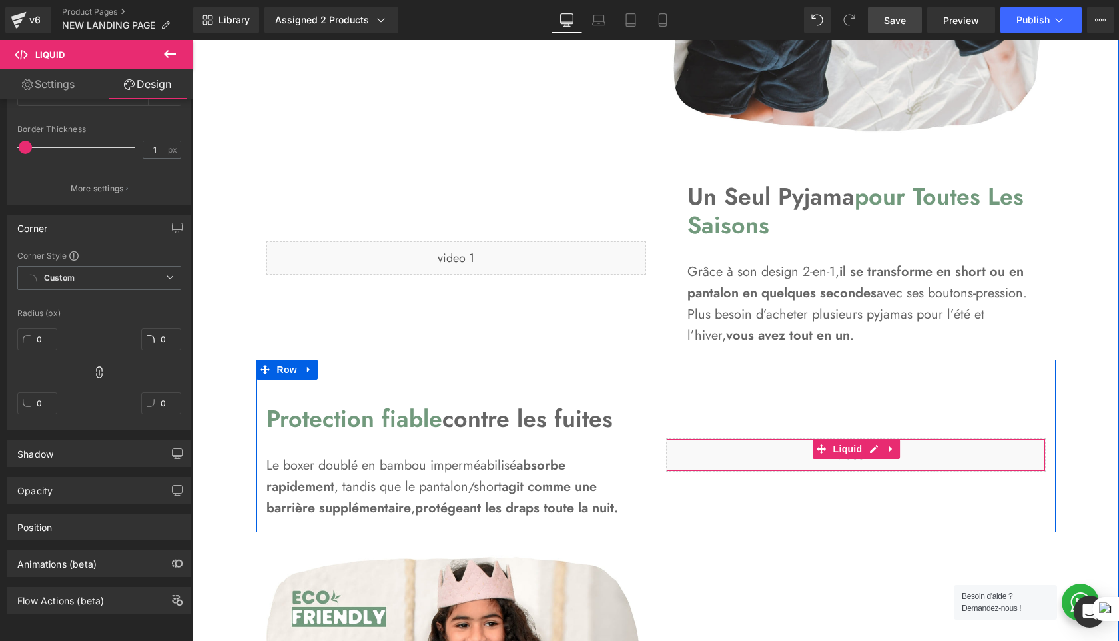
click at [930, 456] on div "Liquid" at bounding box center [856, 454] width 380 height 33
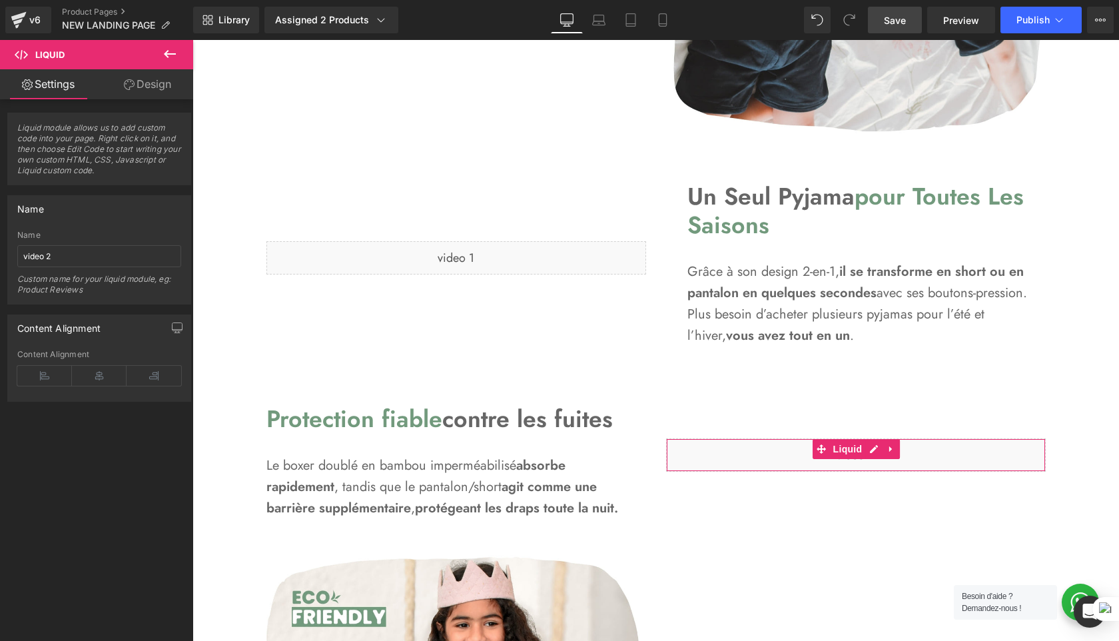
click at [161, 85] on link "Design" at bounding box center [147, 84] width 97 height 30
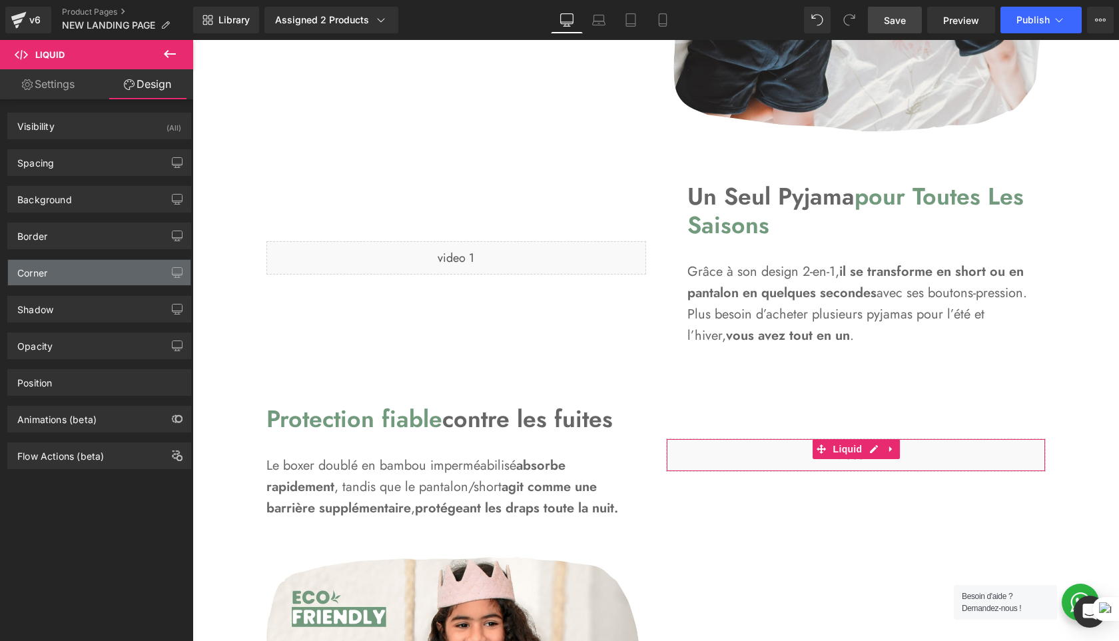
click at [91, 277] on div "Corner" at bounding box center [99, 272] width 183 height 25
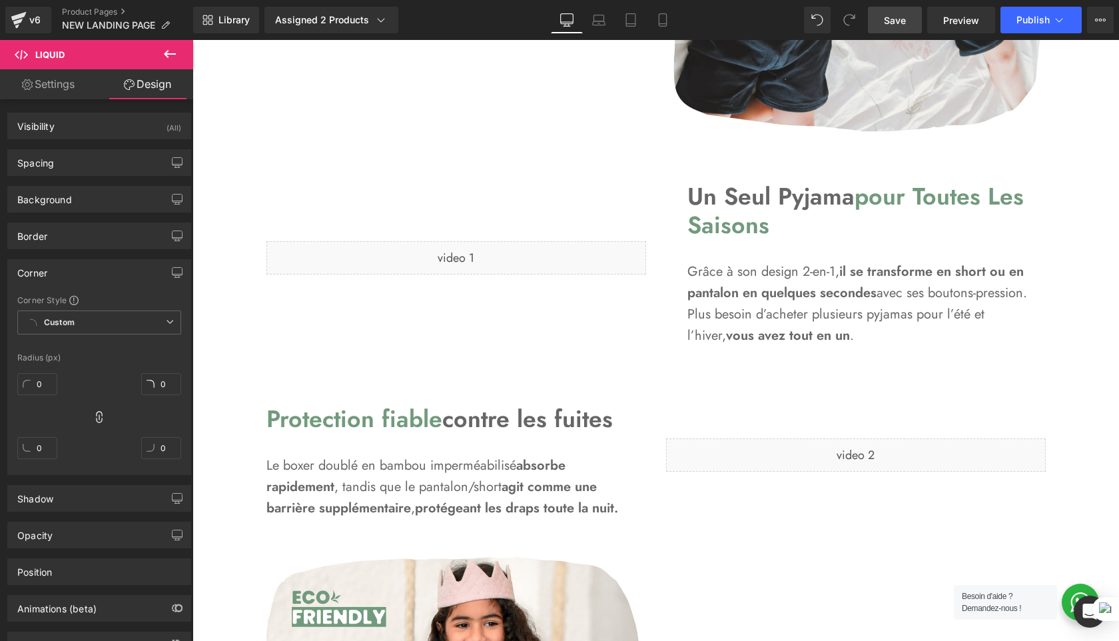
click at [97, 0] on div "You are previewing how the will restyle your page. You can not edit Elements in…" at bounding box center [559, 0] width 1119 height 0
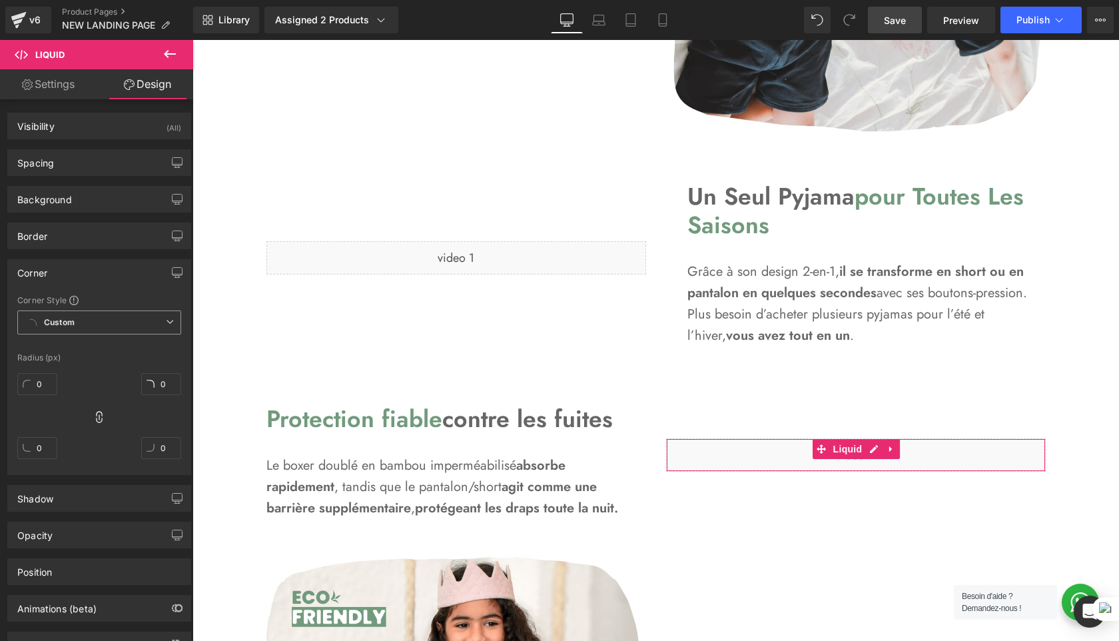
click at [123, 323] on span "Custom" at bounding box center [99, 322] width 164 height 24
click at [153, 292] on div "Corner Corner Style Custom Default Corner Custom Custom Default Corner Radius (…" at bounding box center [99, 367] width 184 height 216
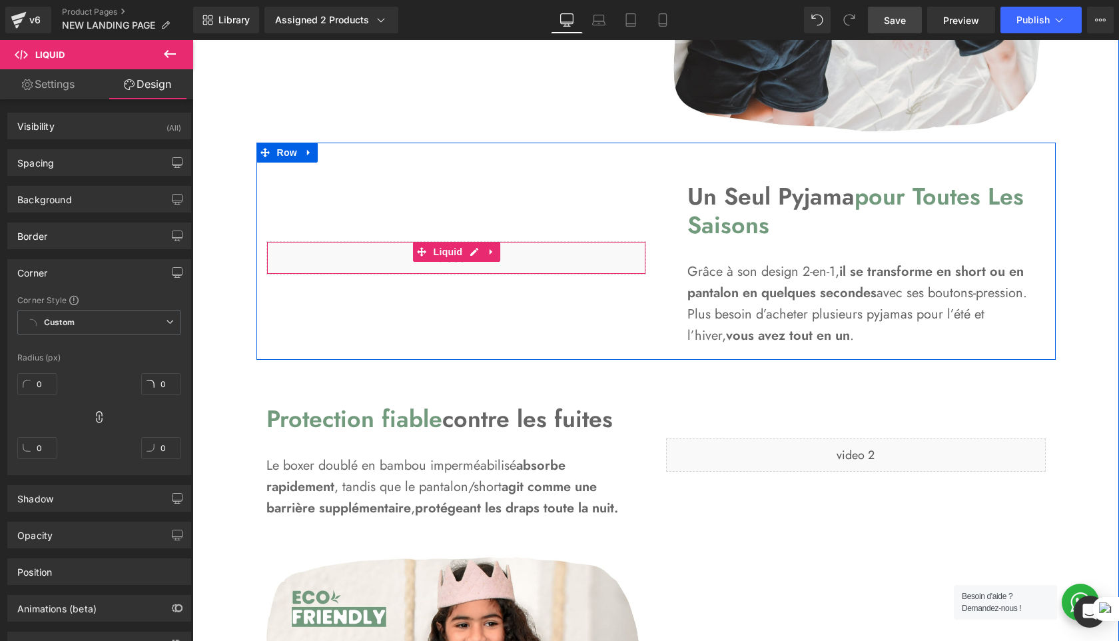
click at [332, 246] on div "Liquid" at bounding box center [456, 257] width 380 height 33
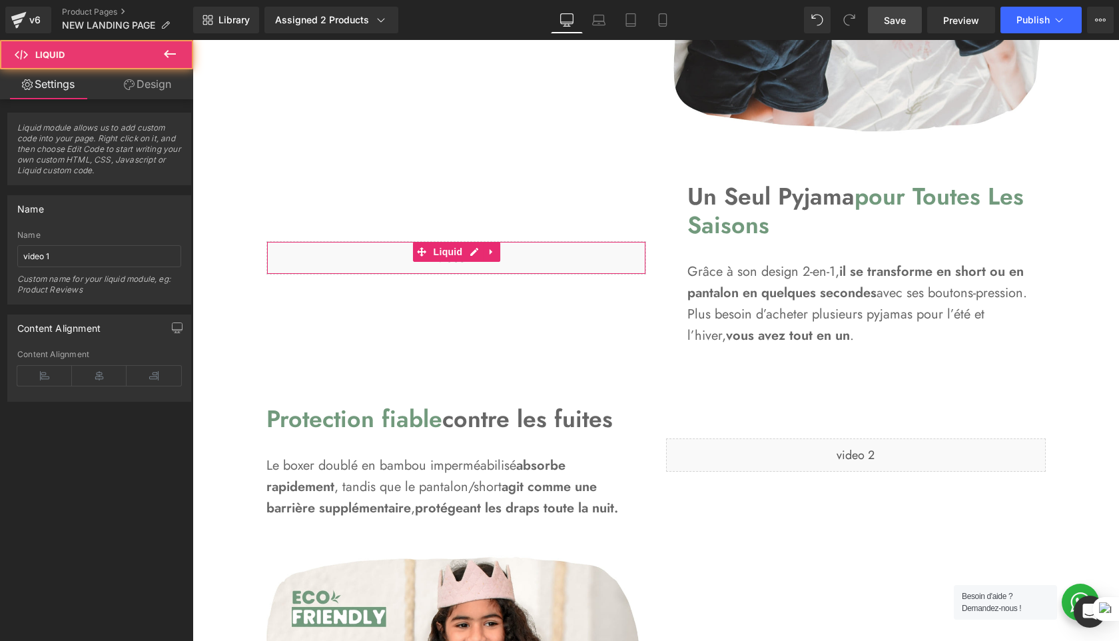
click at [127, 84] on icon at bounding box center [129, 84] width 11 height 11
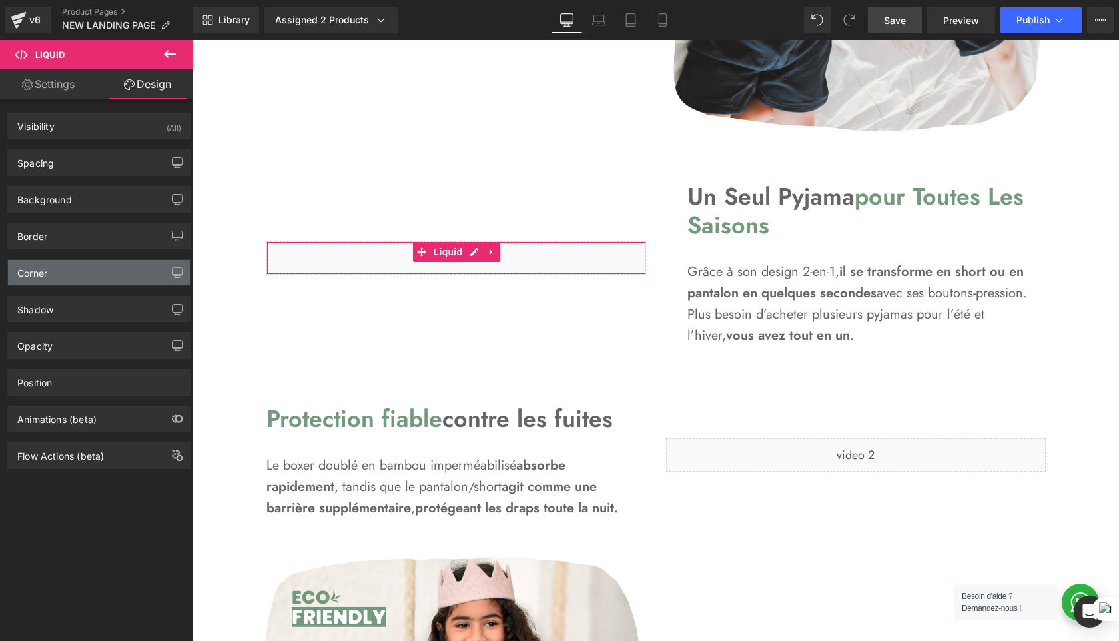
click at [89, 265] on div "Corner" at bounding box center [99, 272] width 183 height 25
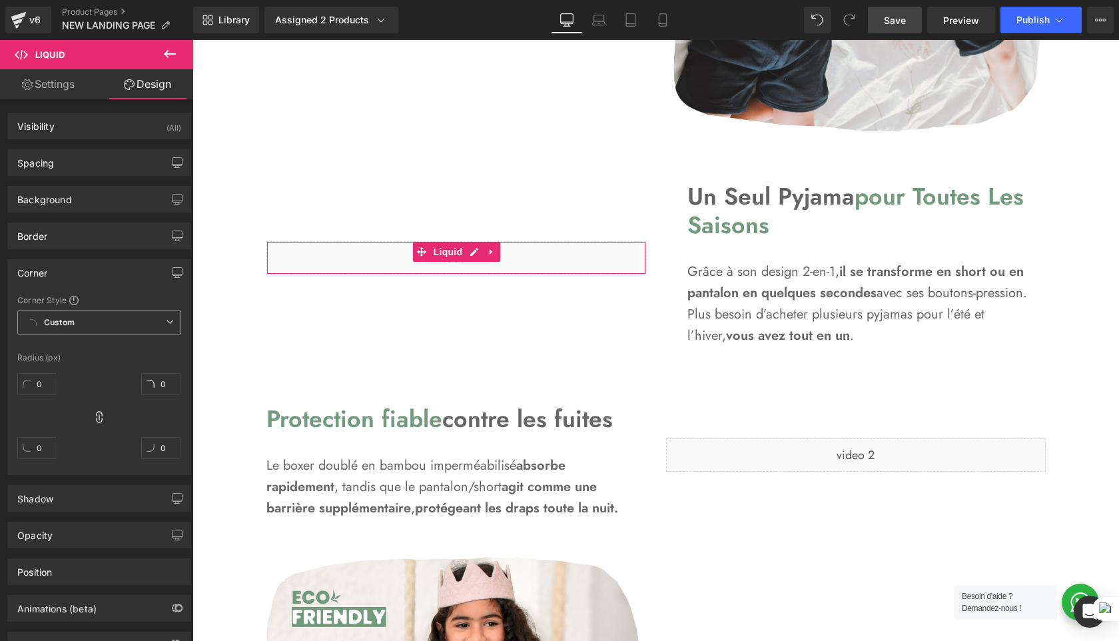
click at [115, 327] on span "Custom" at bounding box center [99, 322] width 164 height 24
click at [105, 374] on li "Default Corner" at bounding box center [99, 372] width 164 height 24
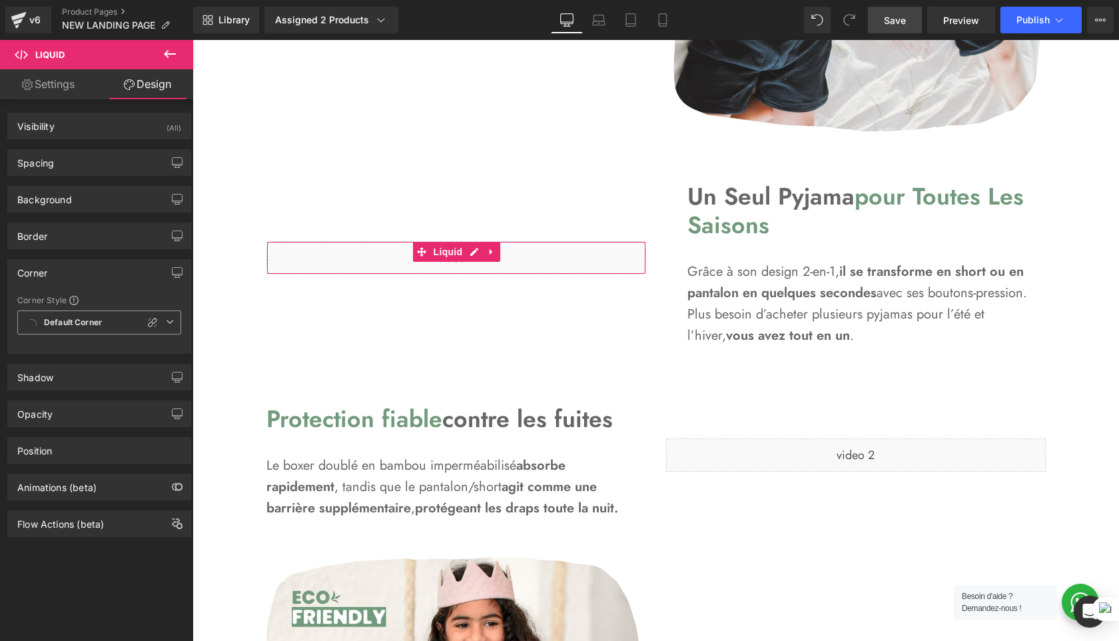
click at [160, 322] on span "Default Corner" at bounding box center [99, 322] width 164 height 24
click at [131, 347] on li "Custom" at bounding box center [99, 348] width 164 height 24
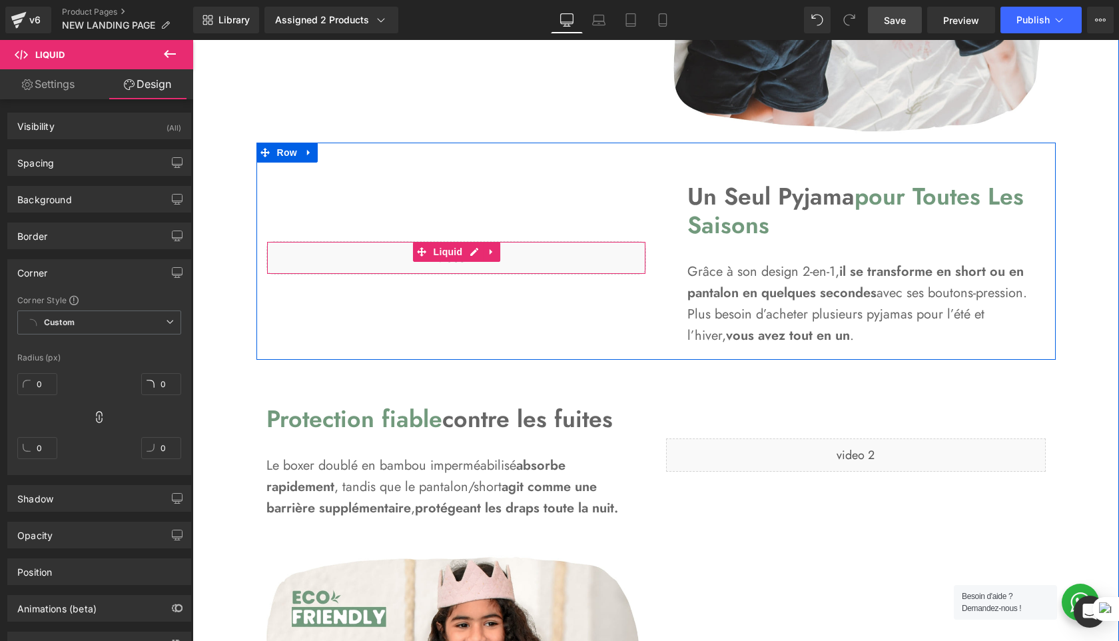
click at [380, 249] on div "Liquid" at bounding box center [456, 257] width 380 height 33
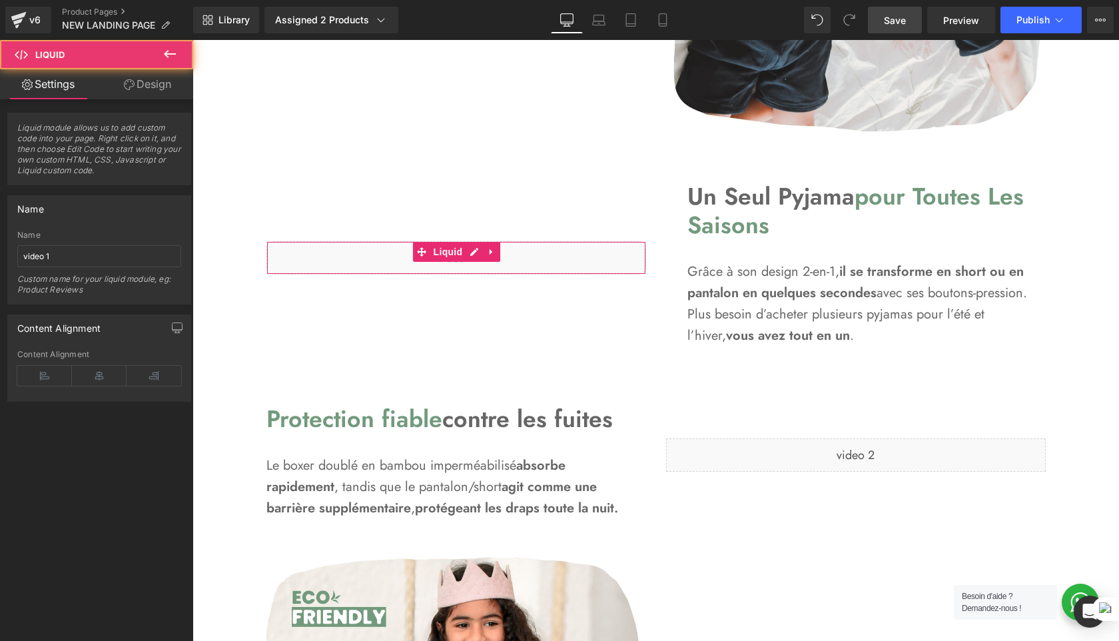
click at [118, 93] on link "Design" at bounding box center [147, 84] width 97 height 30
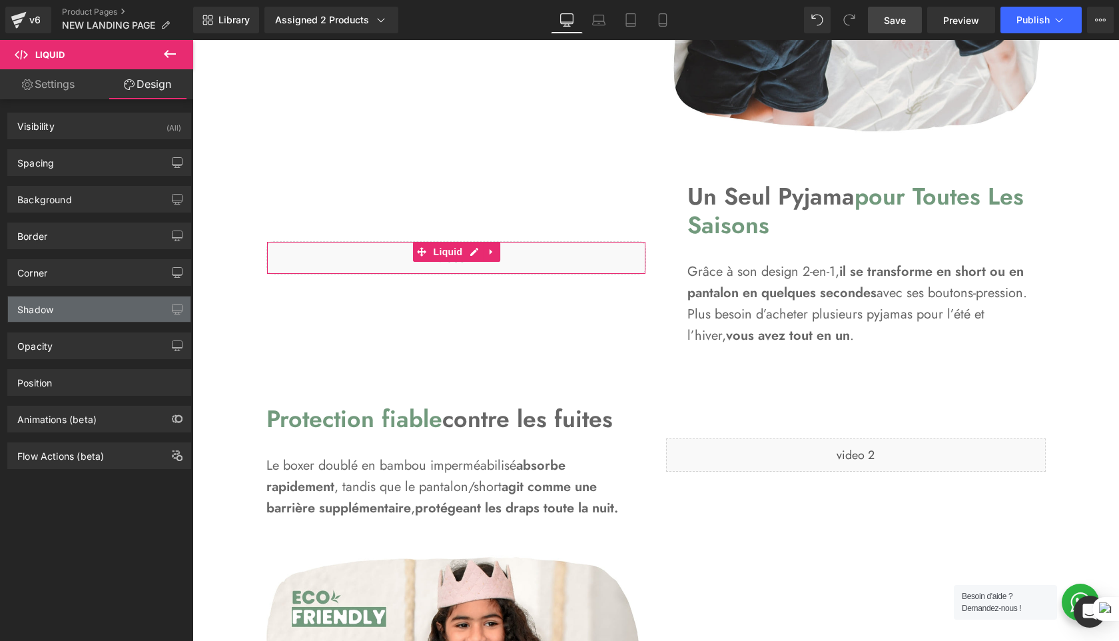
click at [58, 315] on div "Shadow" at bounding box center [99, 308] width 183 height 25
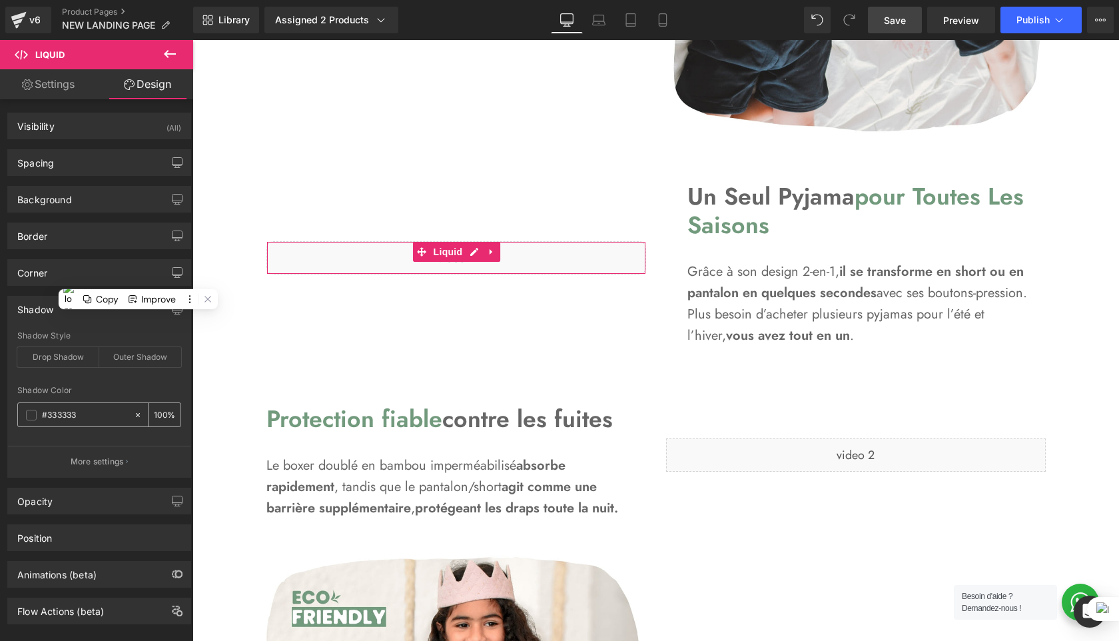
type input "#333333"
click at [157, 320] on div "Shadow" at bounding box center [99, 308] width 183 height 25
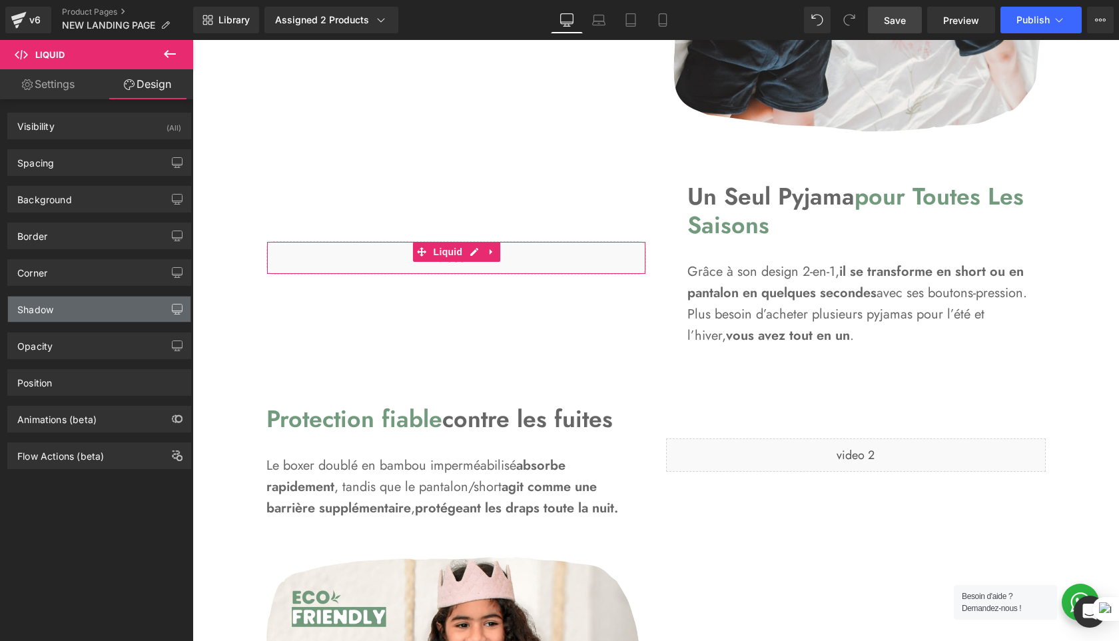
click at [172, 307] on icon "button" at bounding box center [177, 309] width 11 height 11
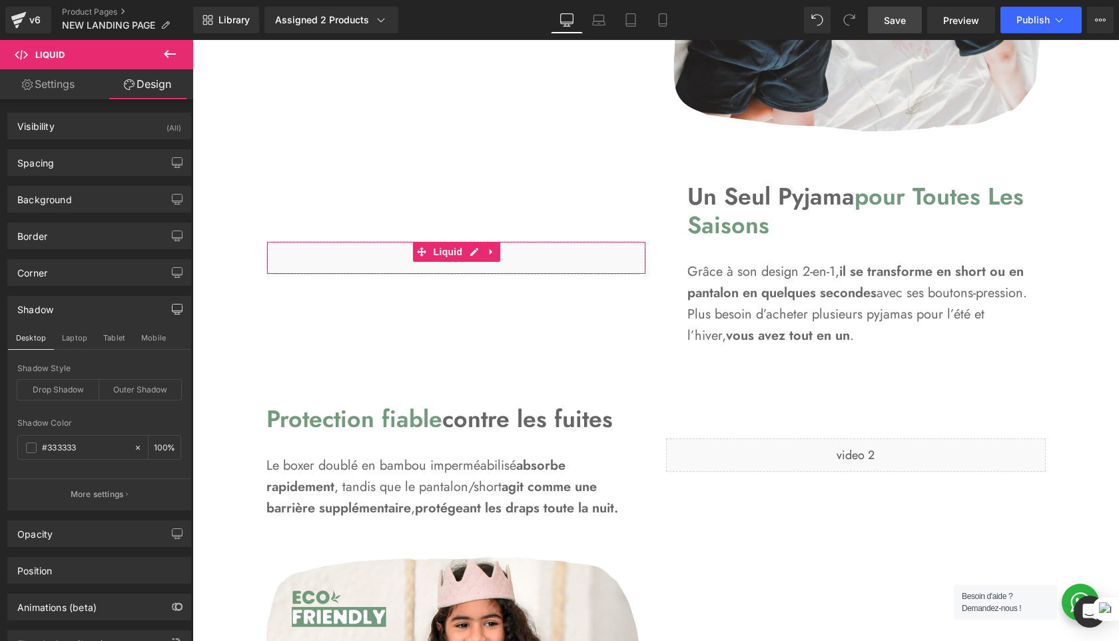
click at [79, 314] on div "Shadow" at bounding box center [99, 308] width 183 height 25
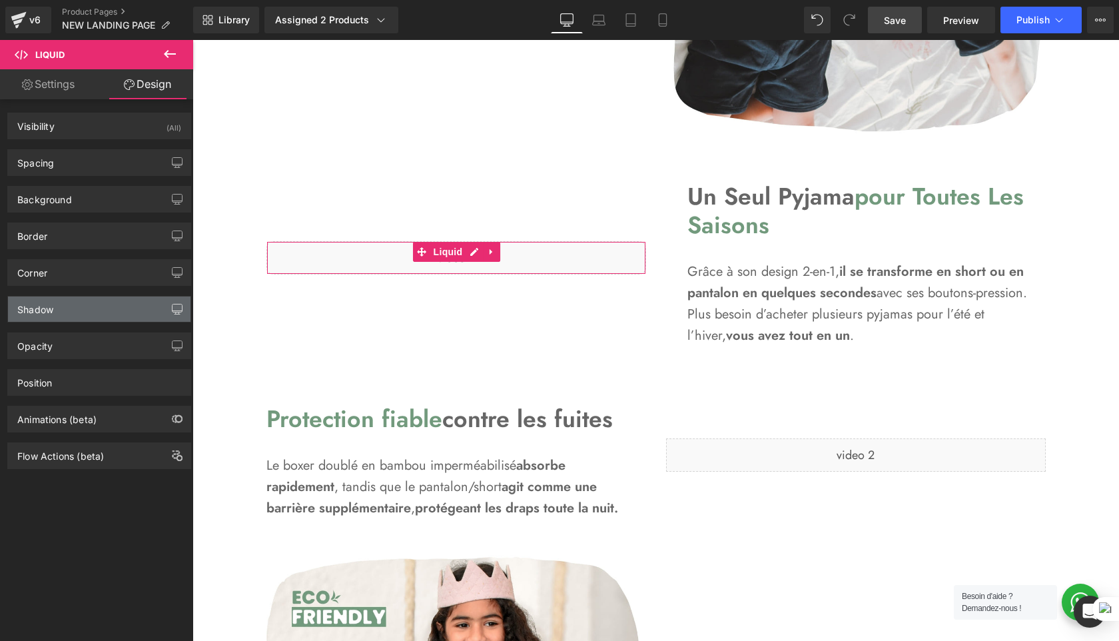
click at [79, 314] on div "Shadow" at bounding box center [99, 308] width 183 height 25
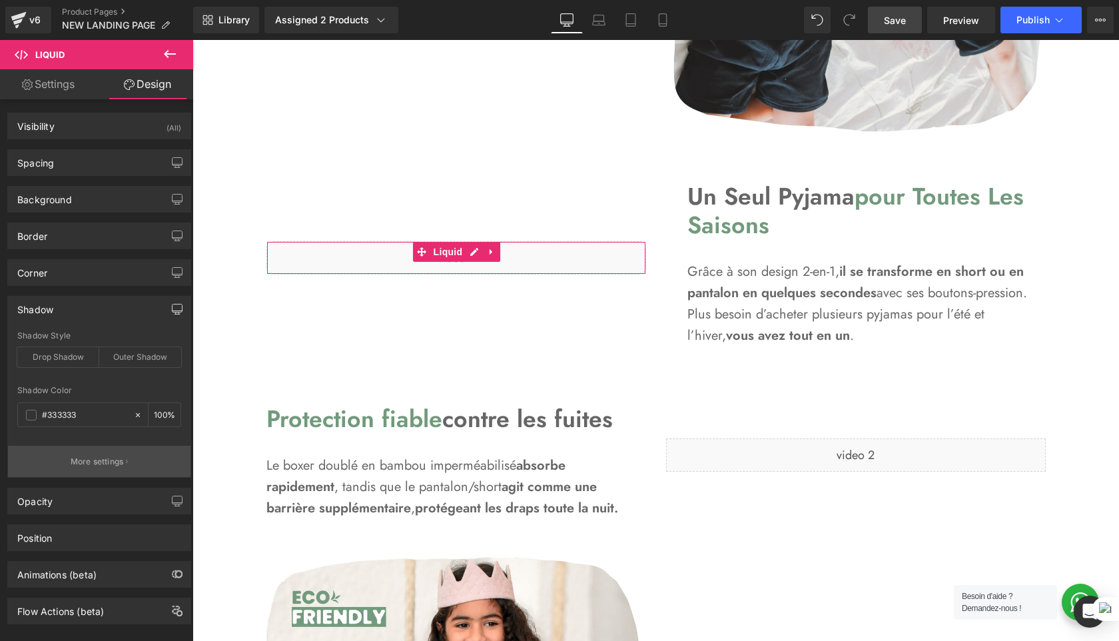
click at [110, 467] on p "More settings" at bounding box center [97, 462] width 53 height 12
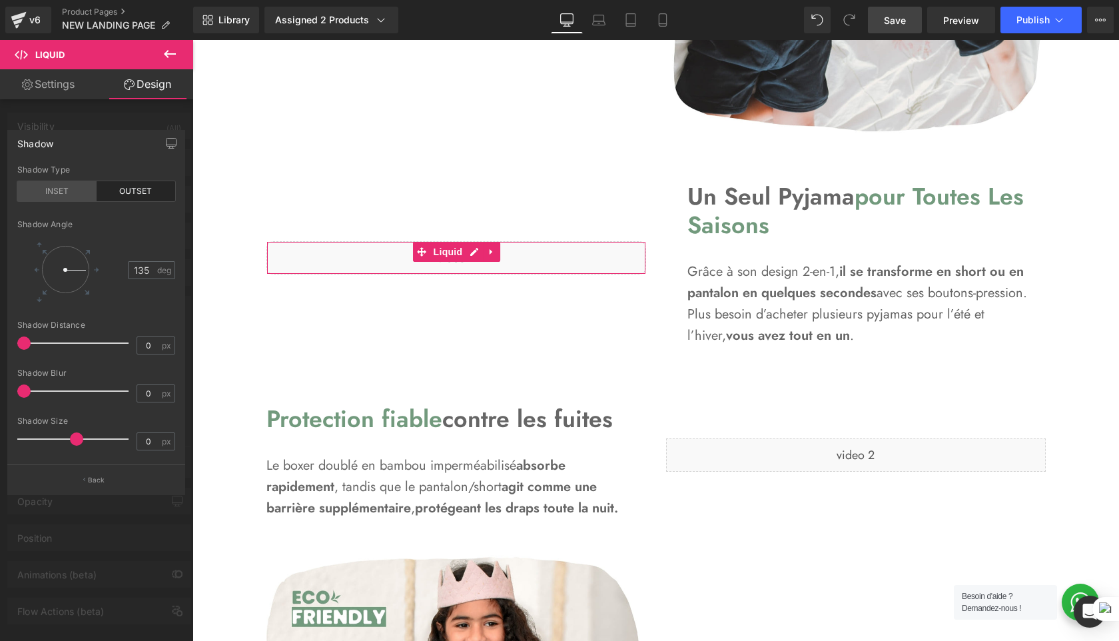
click at [64, 192] on div "INSET" at bounding box center [56, 191] width 79 height 20
click at [84, 488] on button "Back" at bounding box center [96, 479] width 178 height 30
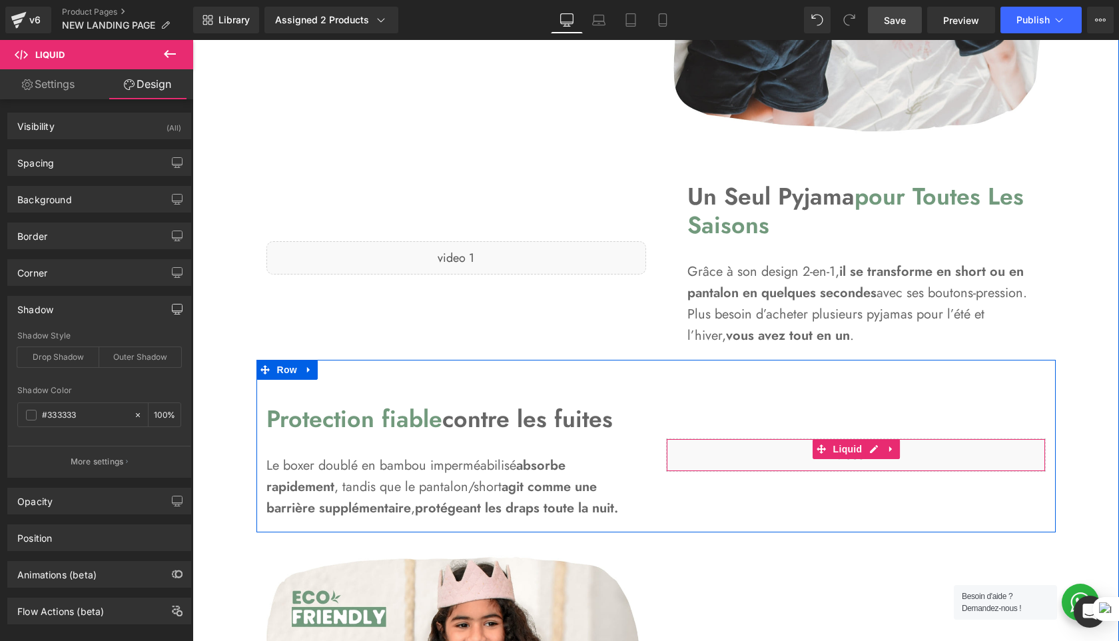
click at [743, 459] on div "Liquid" at bounding box center [856, 454] width 380 height 33
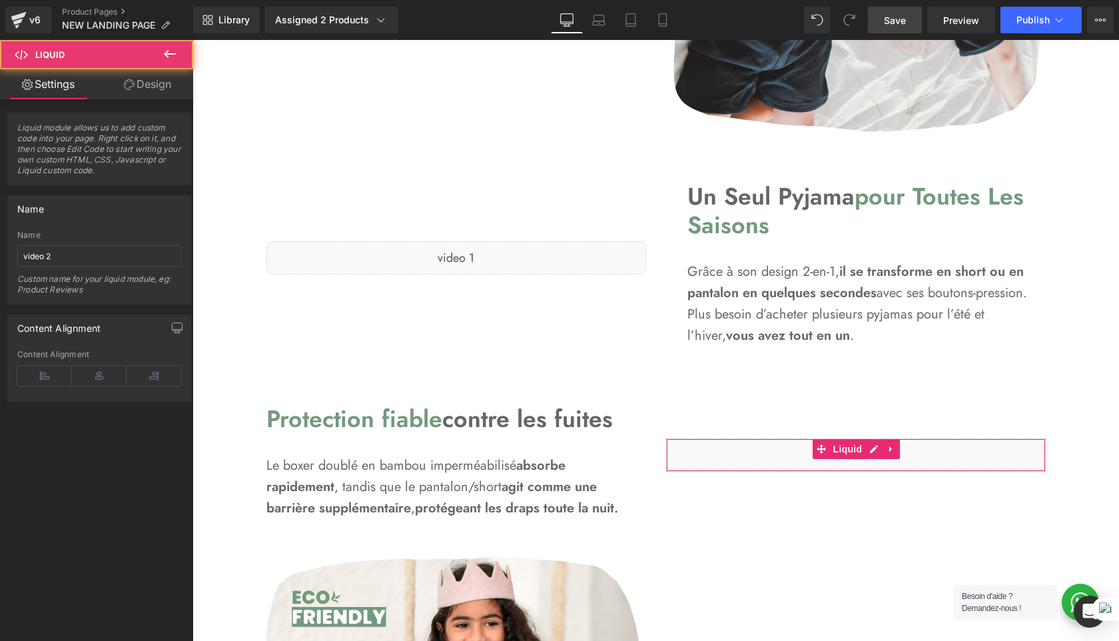
click at [134, 81] on link "Design" at bounding box center [147, 84] width 97 height 30
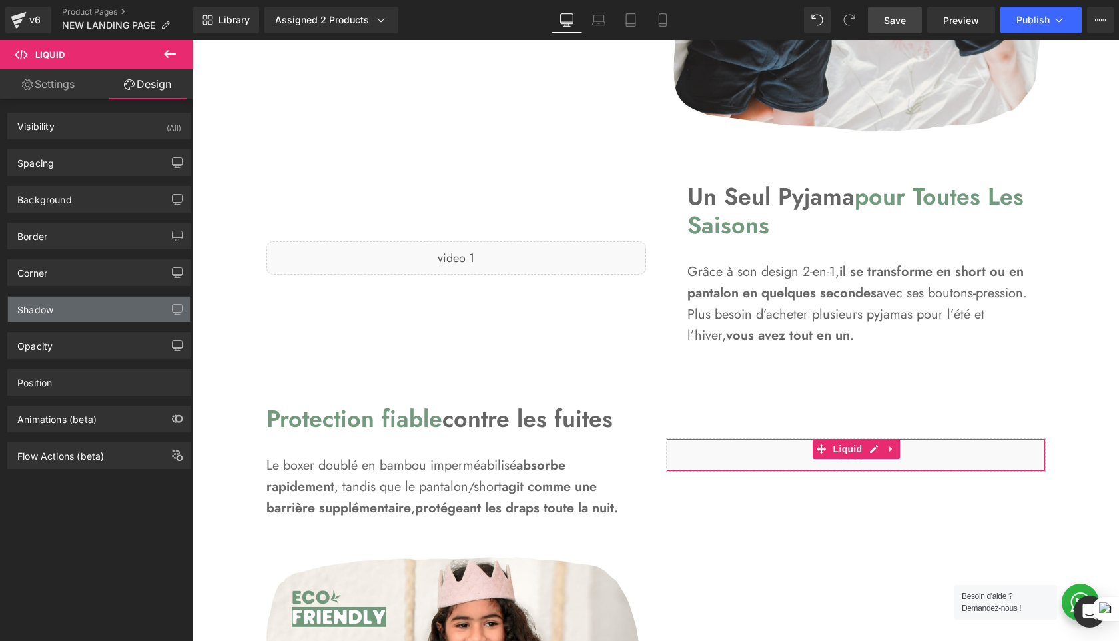
click at [75, 312] on div "Shadow" at bounding box center [99, 308] width 183 height 25
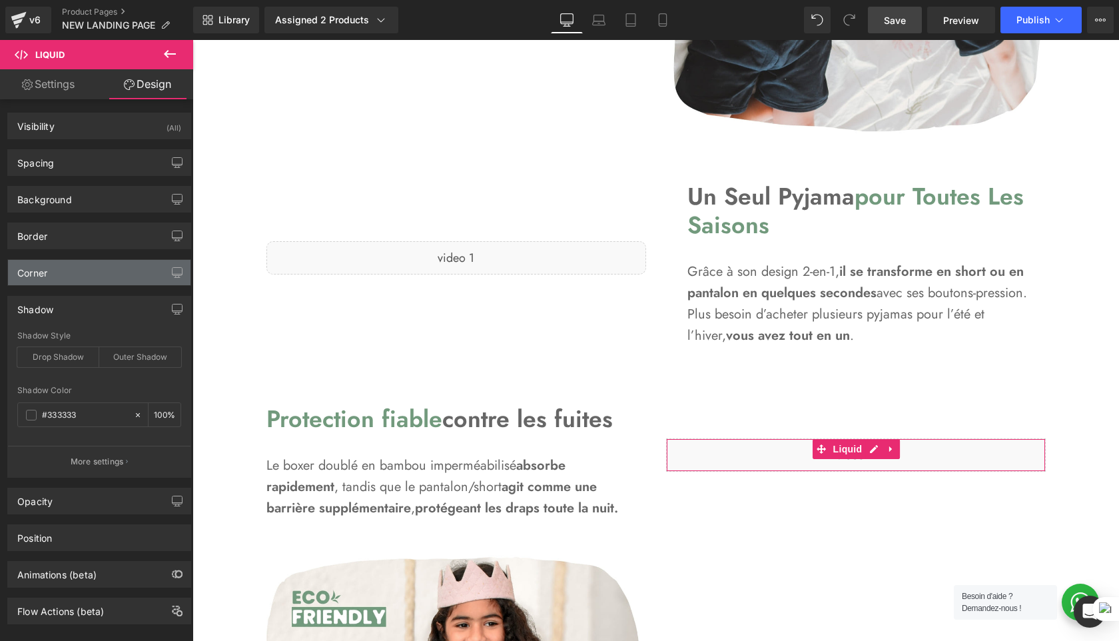
scroll to position [21, 0]
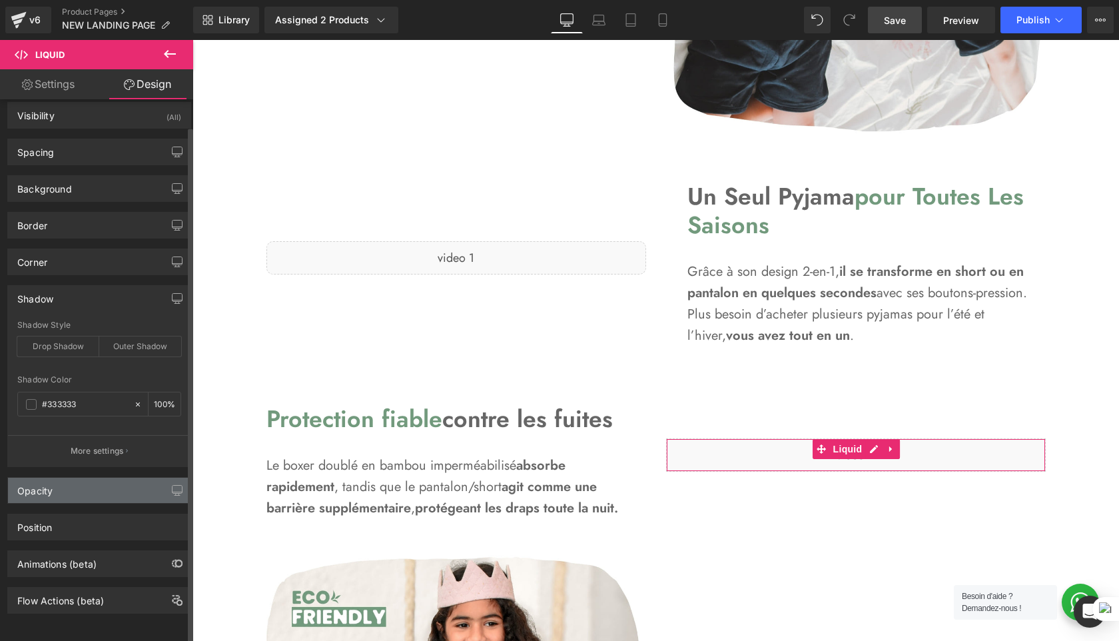
click at [135, 478] on div "Opacity" at bounding box center [99, 490] width 183 height 25
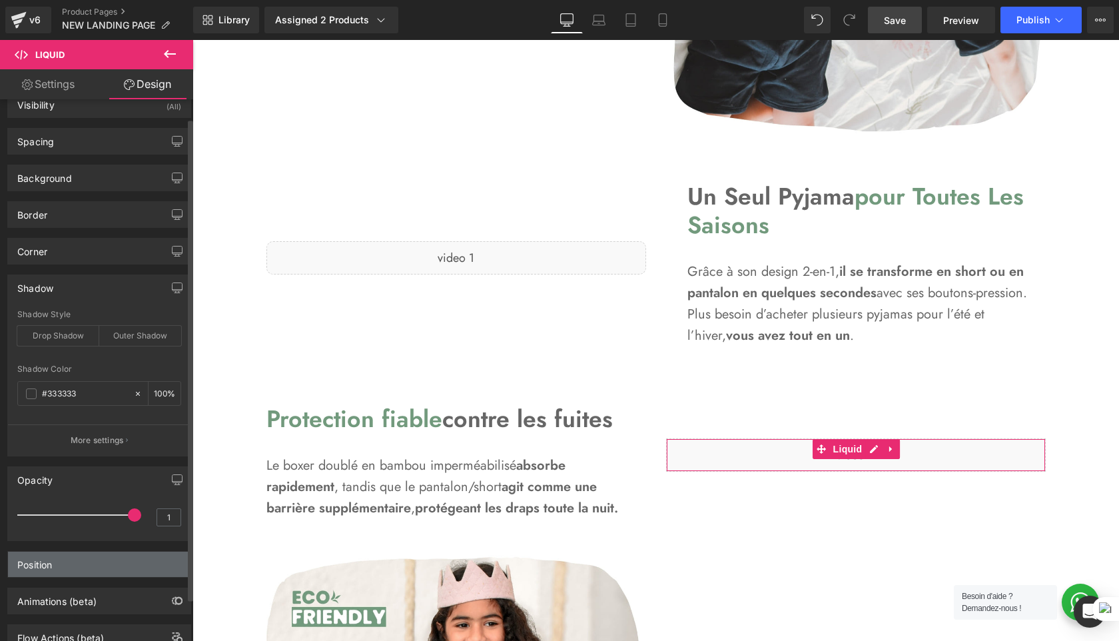
click at [116, 568] on div "Position" at bounding box center [99, 564] width 183 height 25
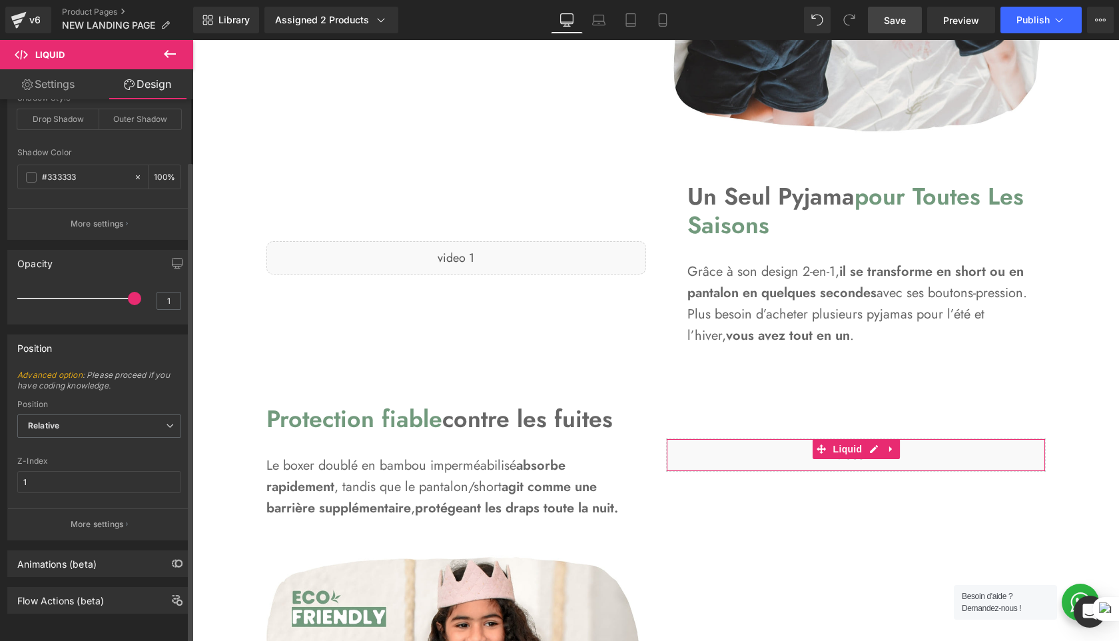
scroll to position [247, 0]
click at [130, 558] on div "Animations (beta)" at bounding box center [99, 563] width 183 height 25
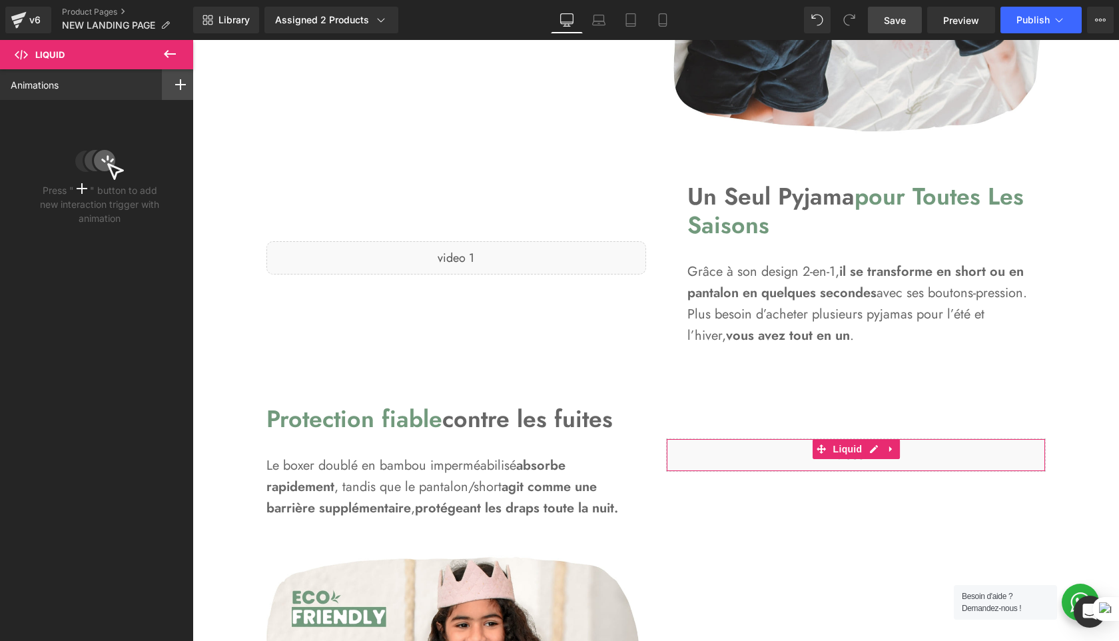
click at [165, 76] on div at bounding box center [180, 84] width 37 height 31
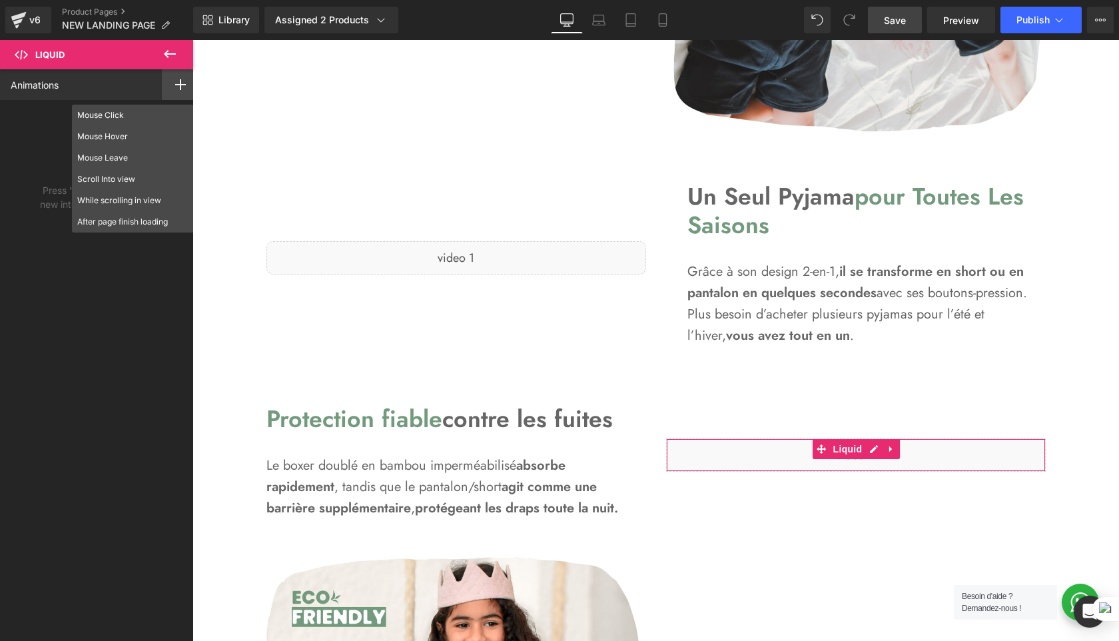
click at [165, 76] on div at bounding box center [180, 84] width 37 height 31
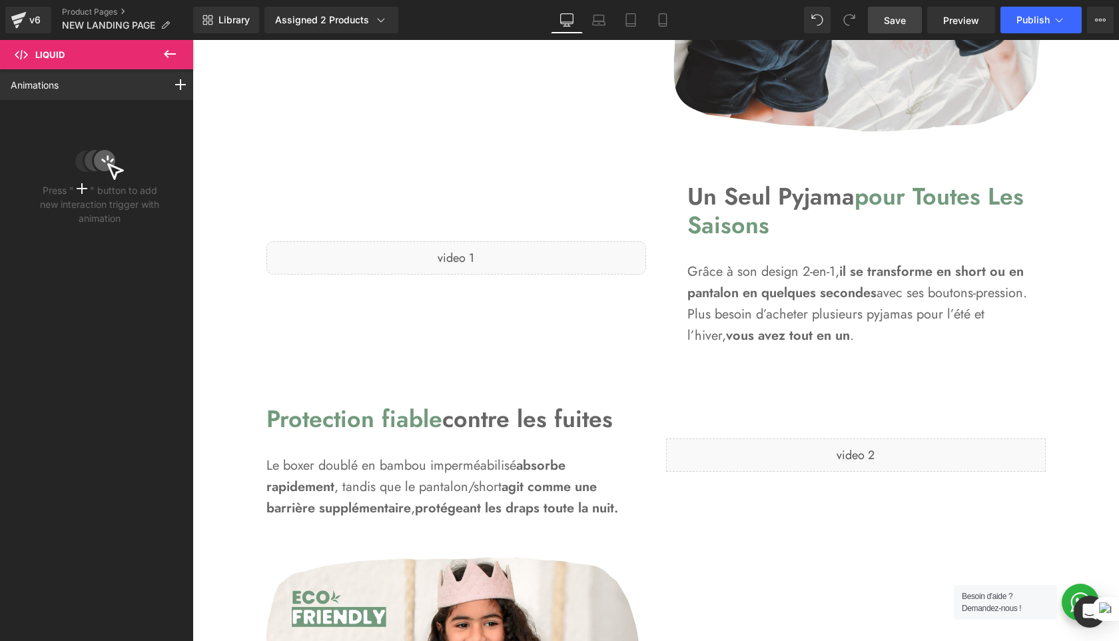
click at [172, 56] on icon at bounding box center [170, 54] width 16 height 16
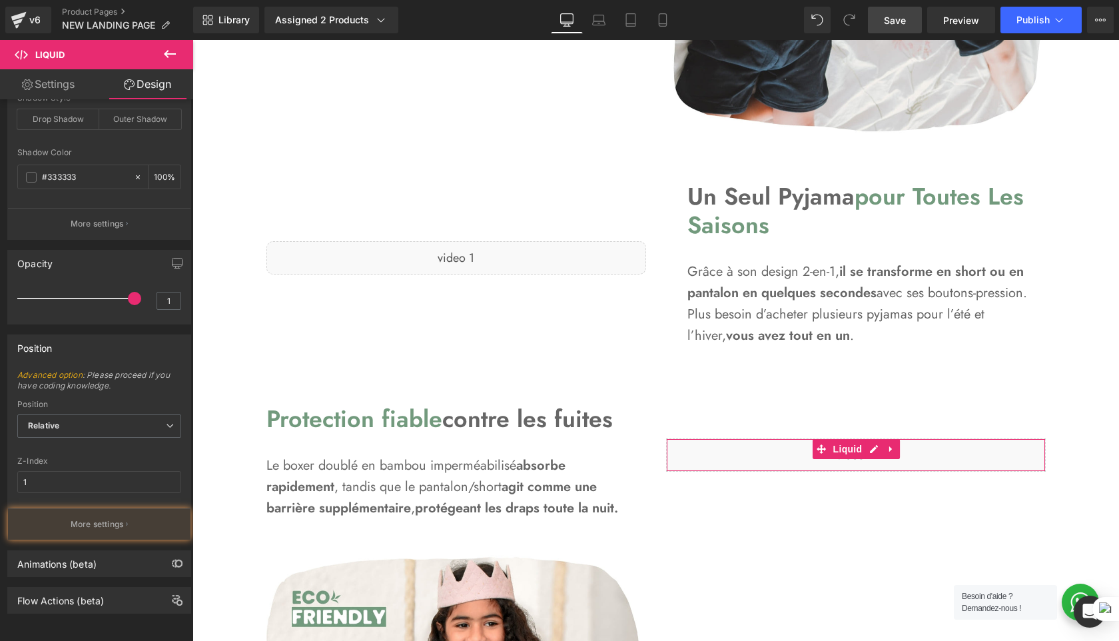
scroll to position [248, 0]
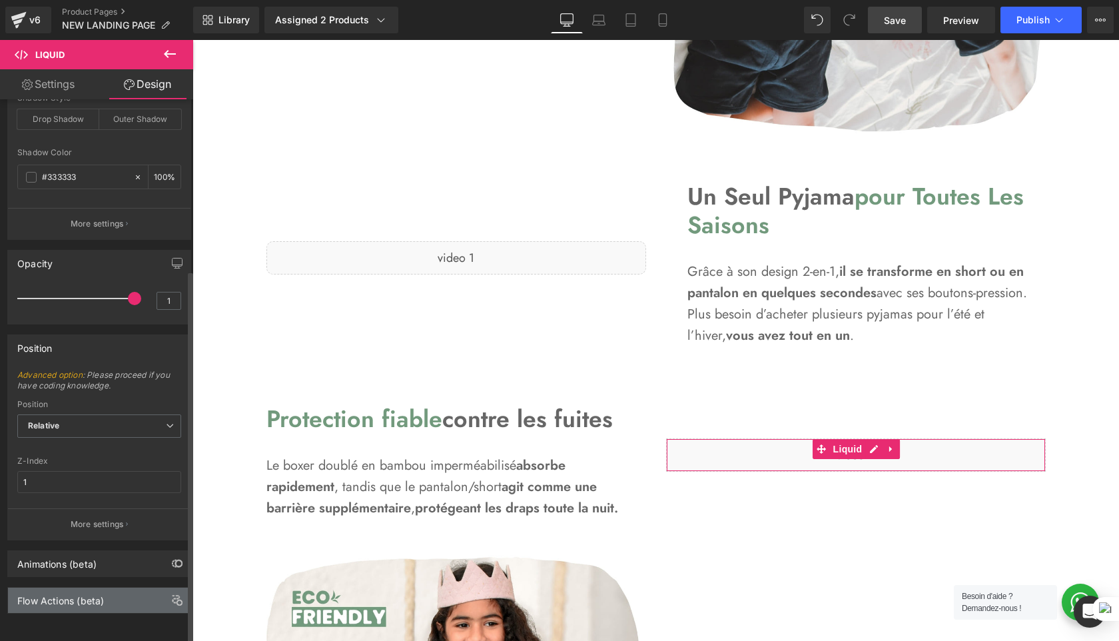
click at [109, 589] on div "Flow Actions (beta)" at bounding box center [99, 600] width 183 height 25
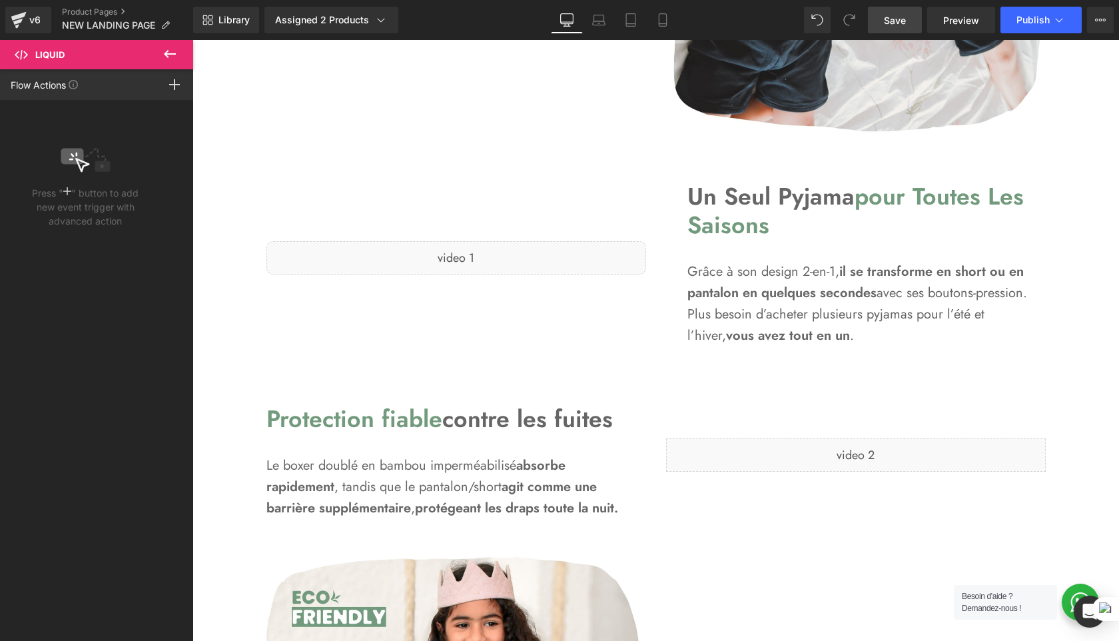
click at [171, 43] on button at bounding box center [170, 54] width 47 height 29
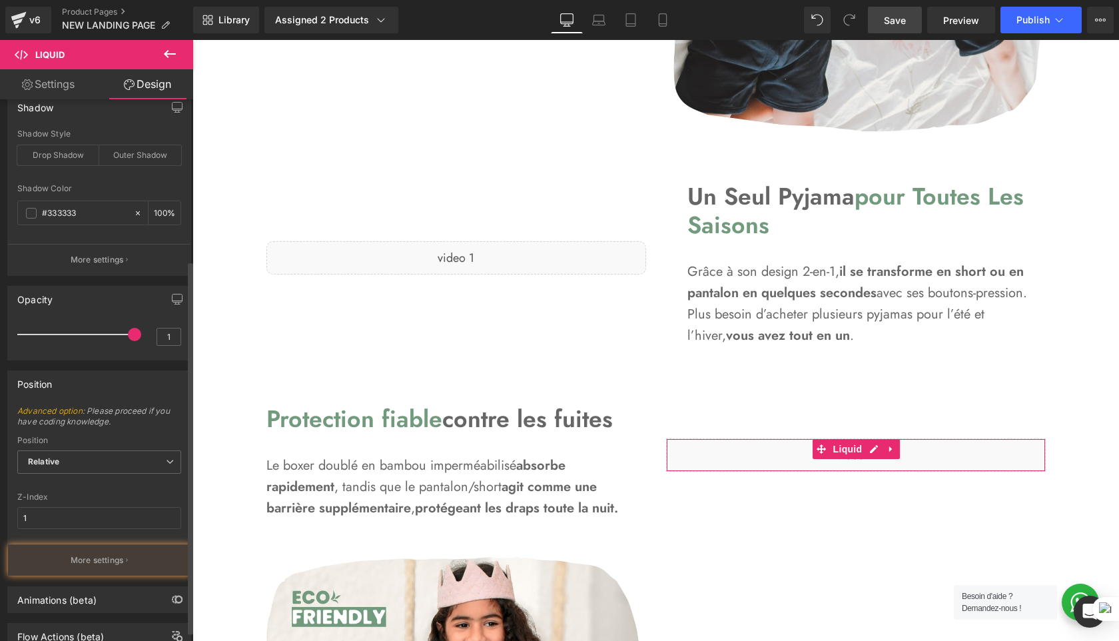
scroll to position [179, 0]
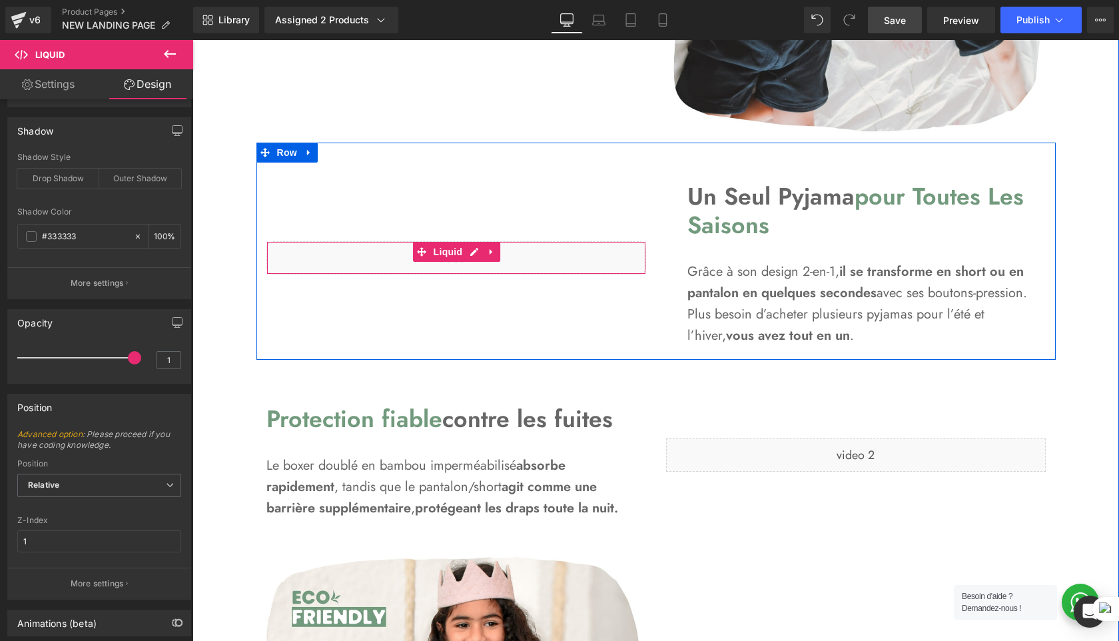
click at [385, 263] on div "Liquid" at bounding box center [456, 257] width 380 height 33
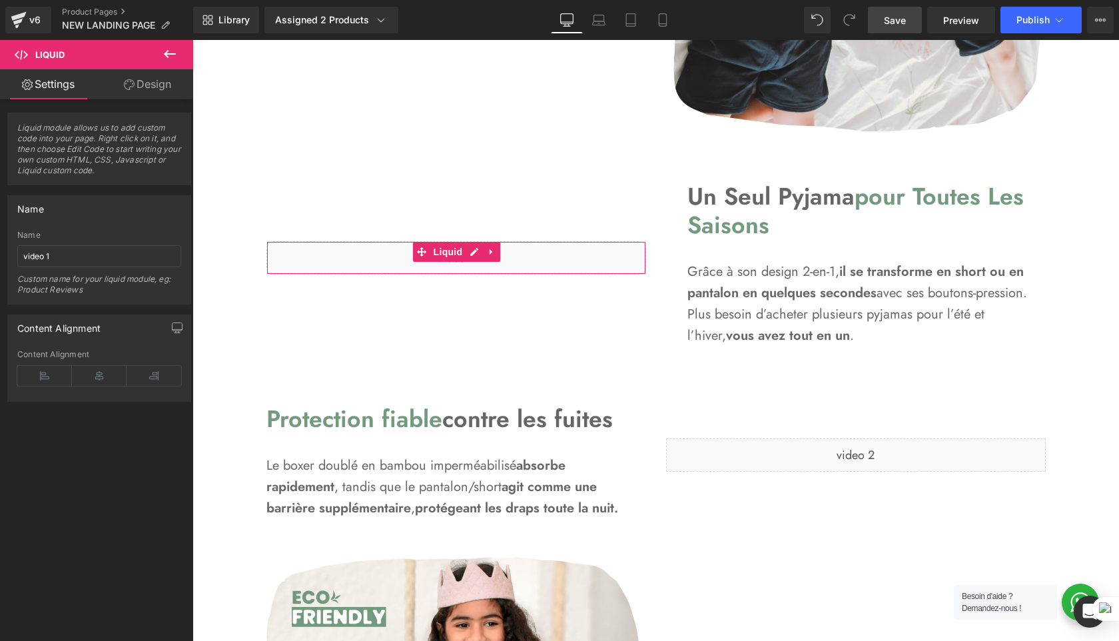
click at [111, 81] on link "Design" at bounding box center [147, 84] width 97 height 30
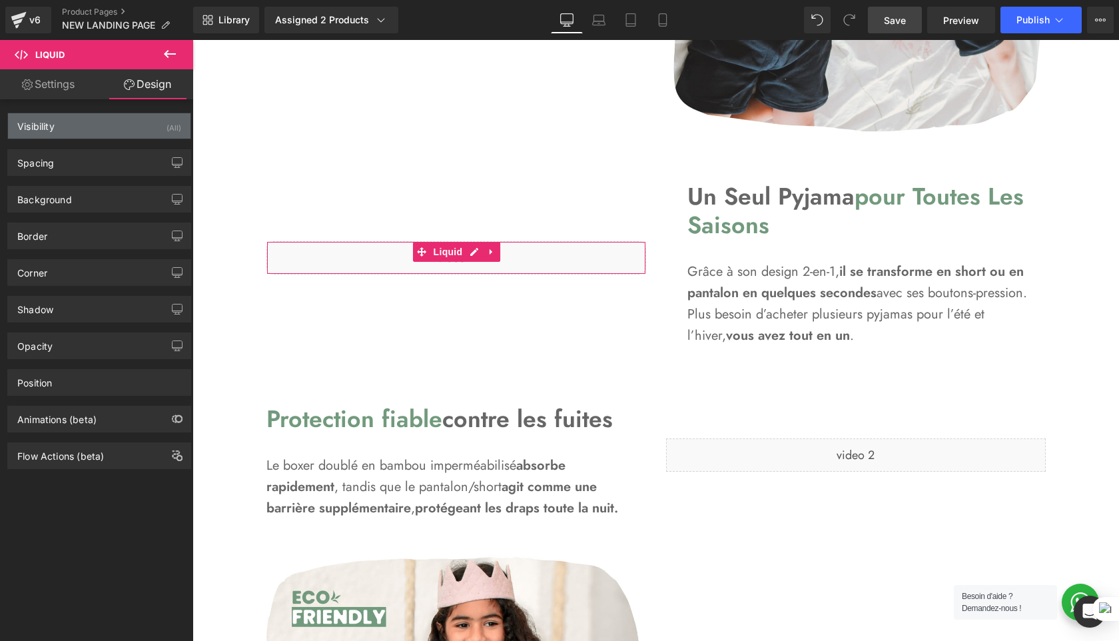
click at [131, 121] on div "Visibility (All)" at bounding box center [99, 125] width 183 height 25
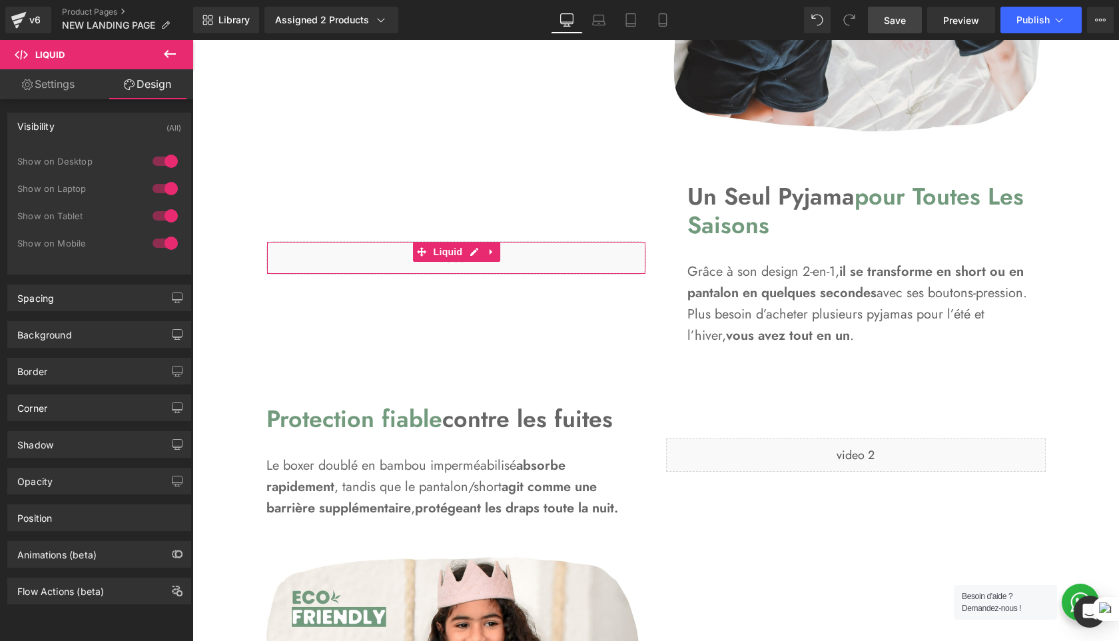
click at [131, 121] on div "Visibility (All)" at bounding box center [99, 125] width 183 height 25
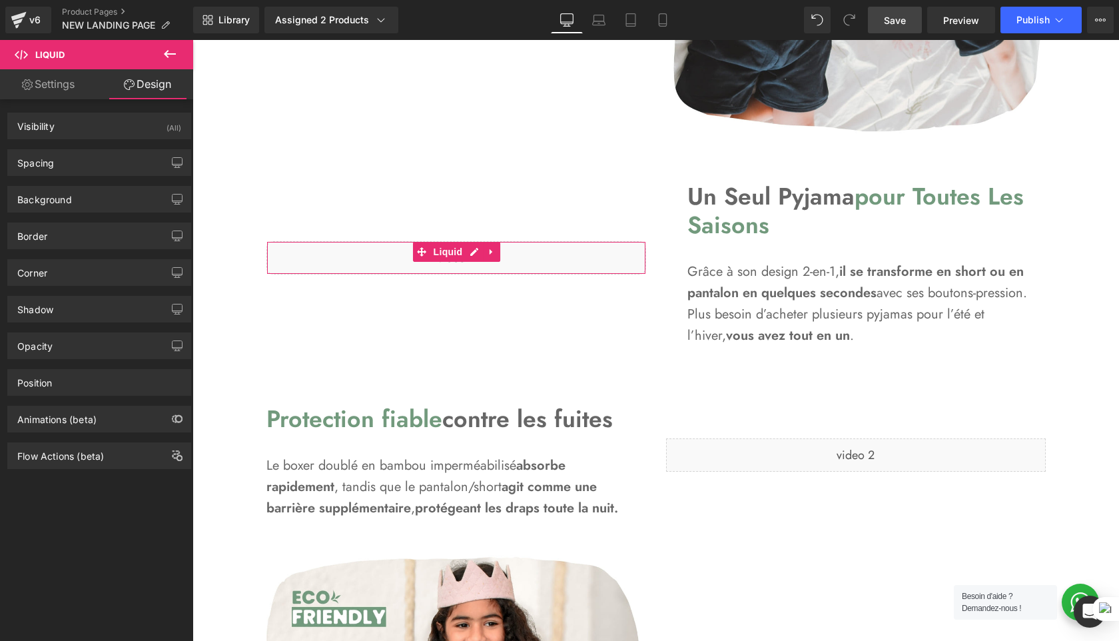
click at [131, 178] on div "Background Color & Image color Color #f7f7f7 70 % Image Replace Image Upload im…" at bounding box center [99, 194] width 199 height 37
click at [141, 165] on div "Spacing" at bounding box center [99, 162] width 183 height 25
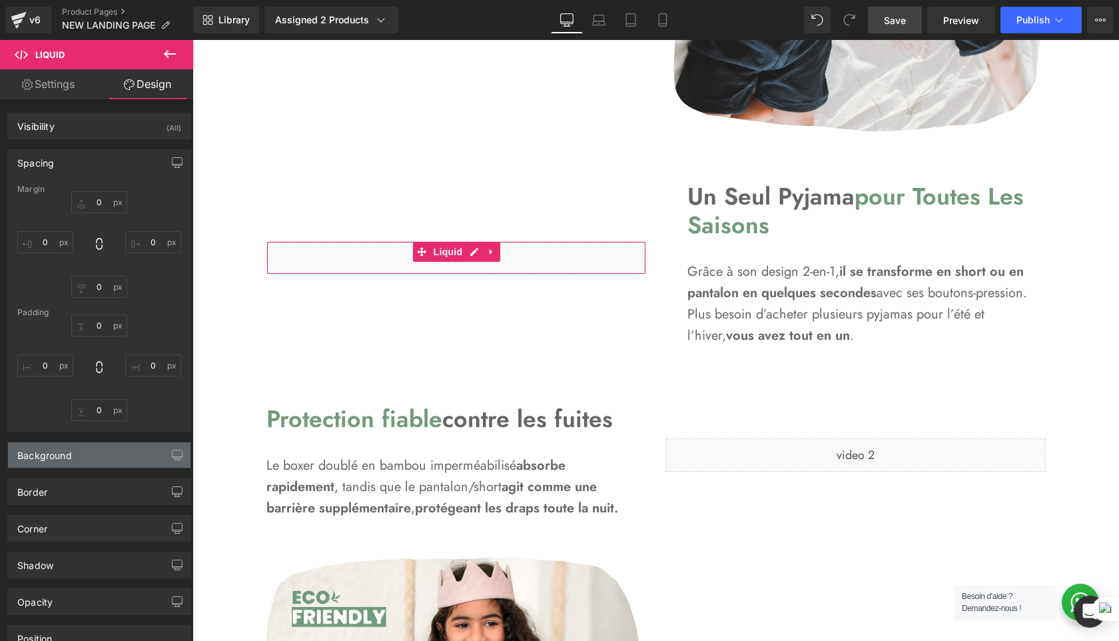
click at [131, 461] on div "Background" at bounding box center [99, 454] width 183 height 25
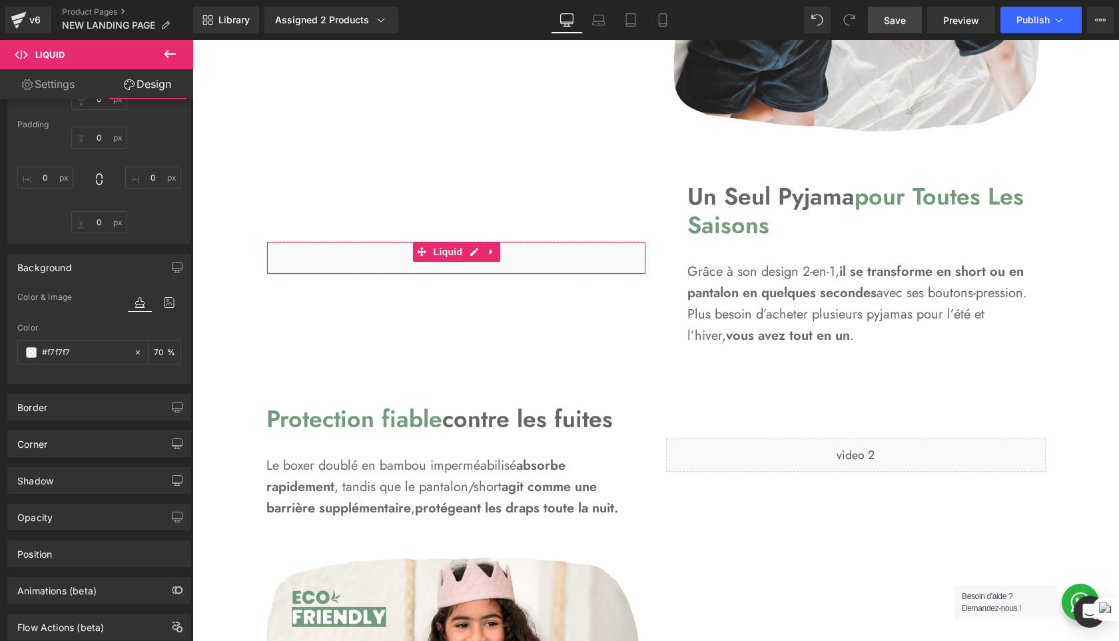
scroll to position [199, 0]
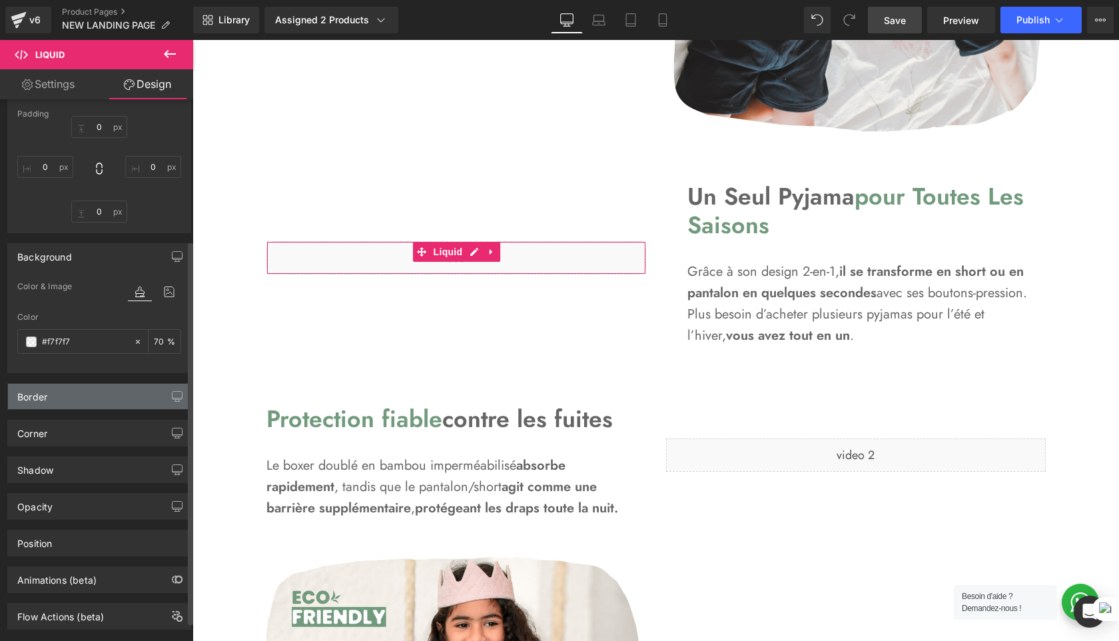
click at [93, 400] on div "Border" at bounding box center [99, 396] width 183 height 25
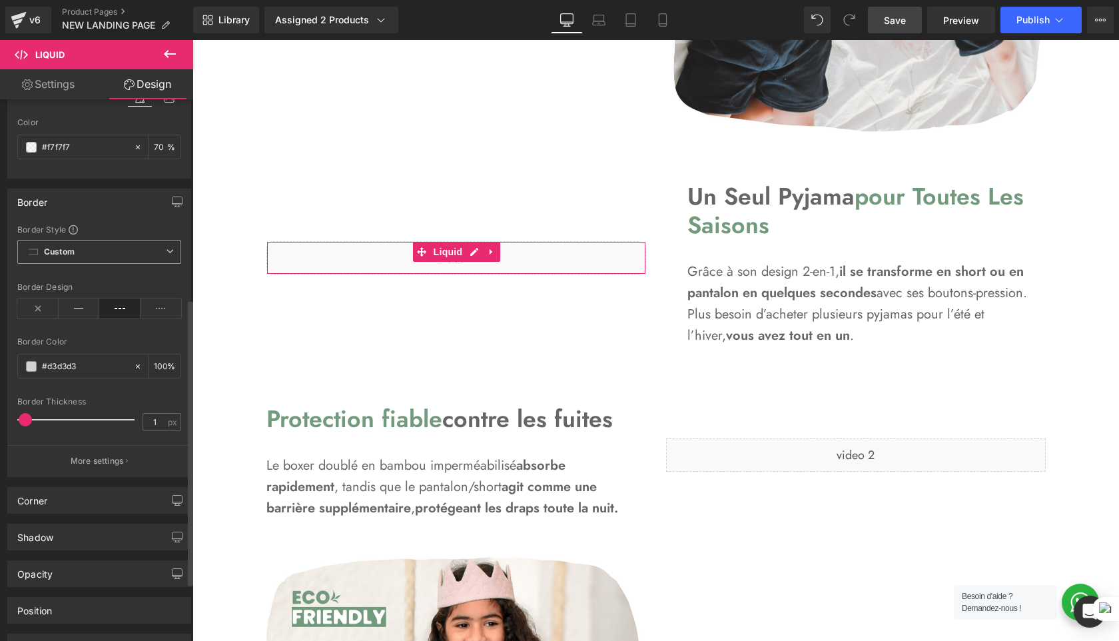
scroll to position [404, 0]
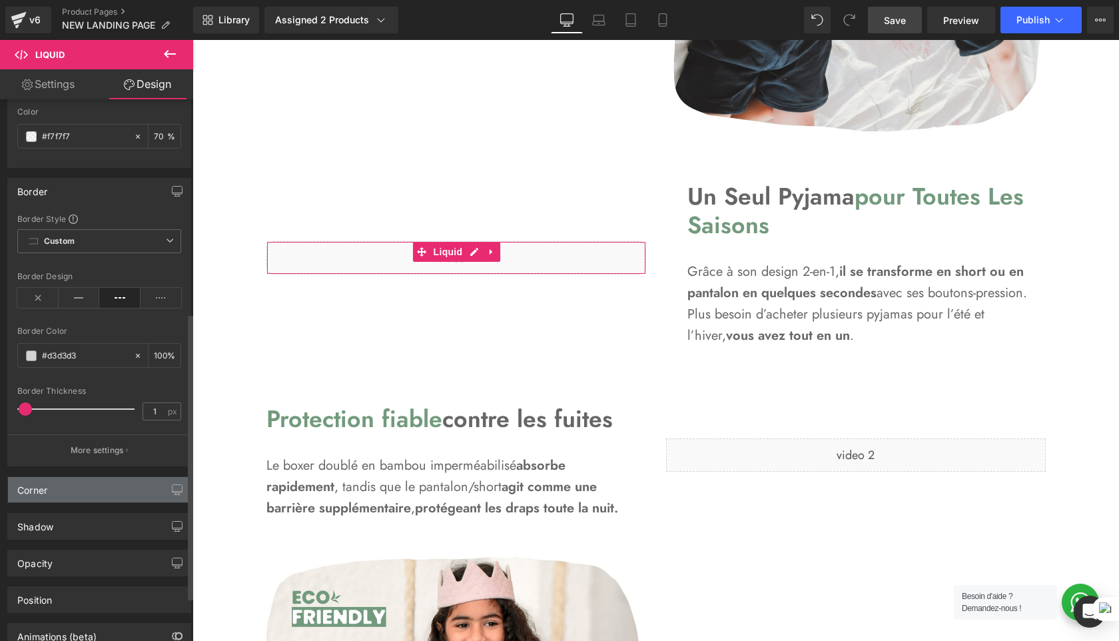
click at [106, 498] on div "Corner" at bounding box center [99, 489] width 183 height 25
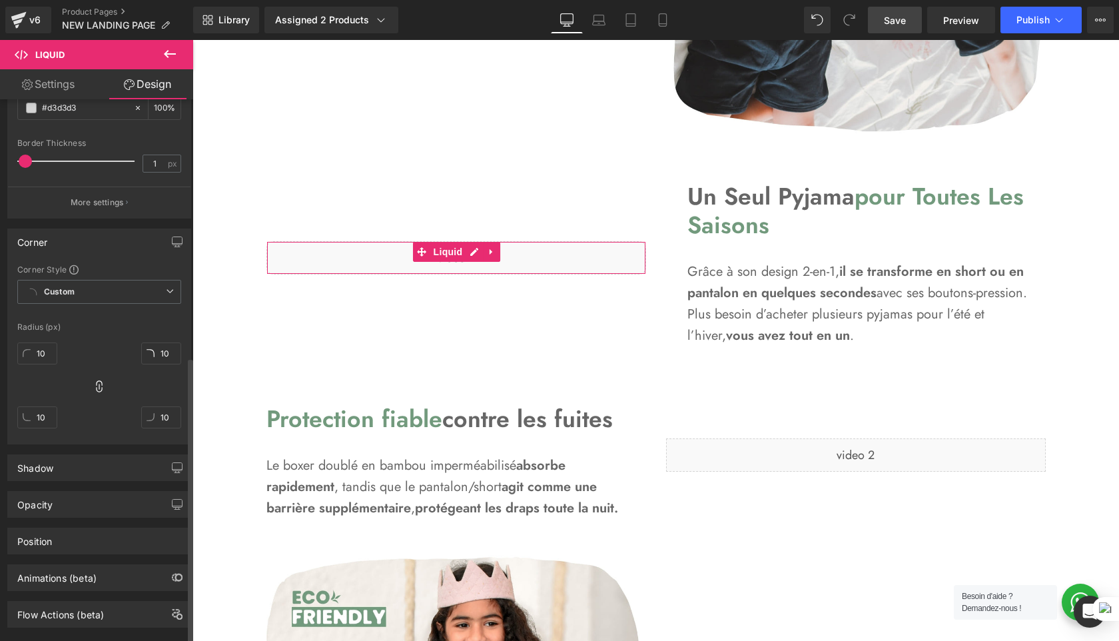
scroll to position [676, 0]
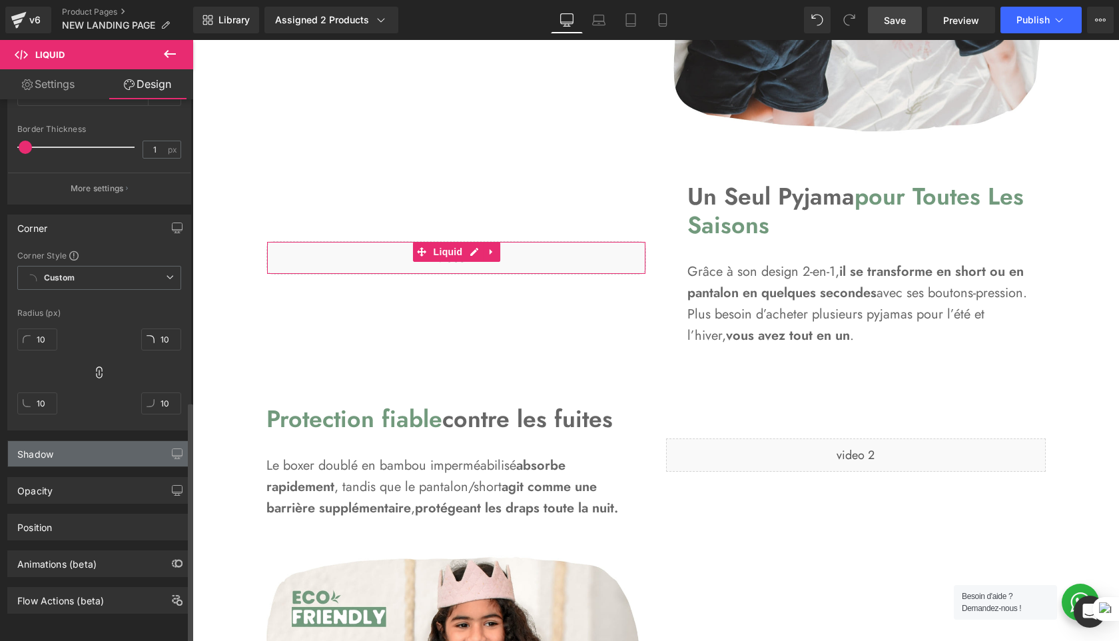
click at [126, 446] on div "Shadow" at bounding box center [99, 453] width 183 height 25
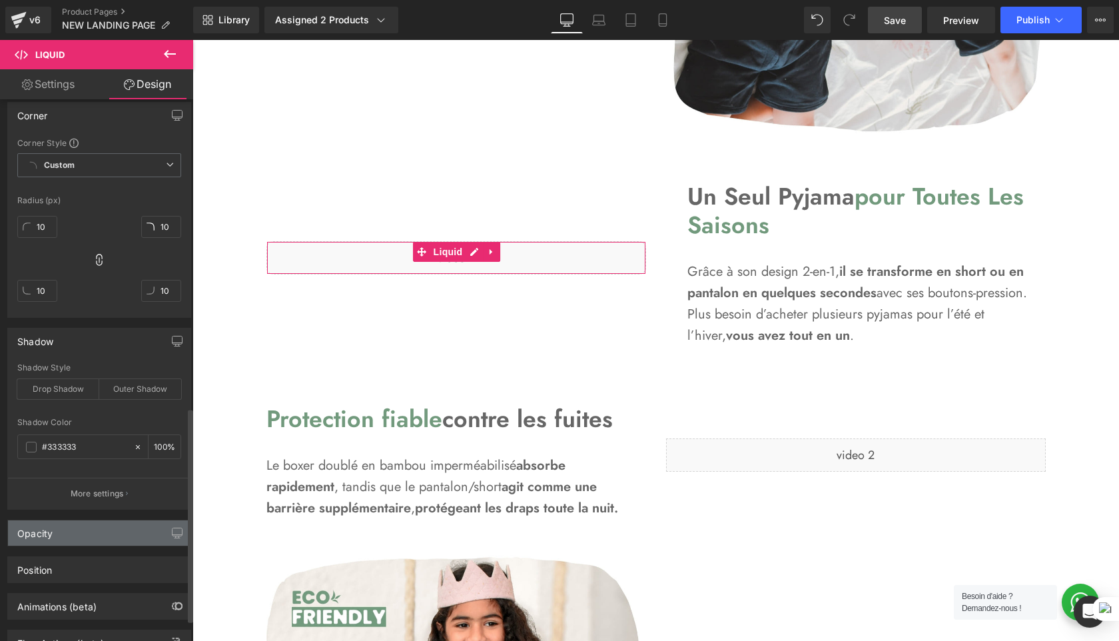
click at [94, 532] on div "Opacity" at bounding box center [99, 532] width 183 height 25
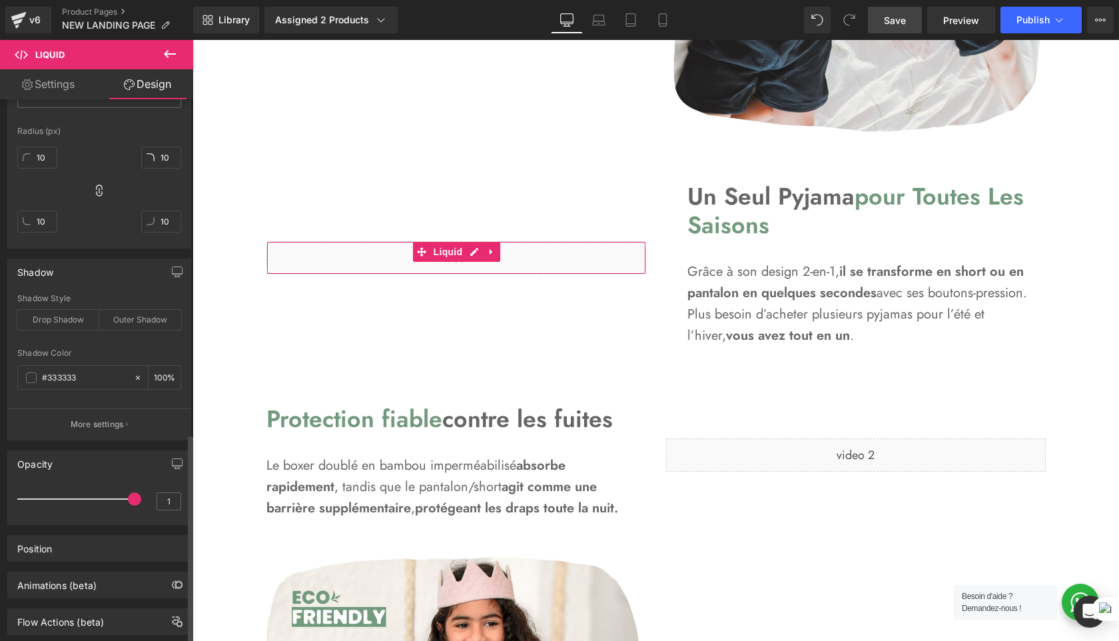
scroll to position [879, 0]
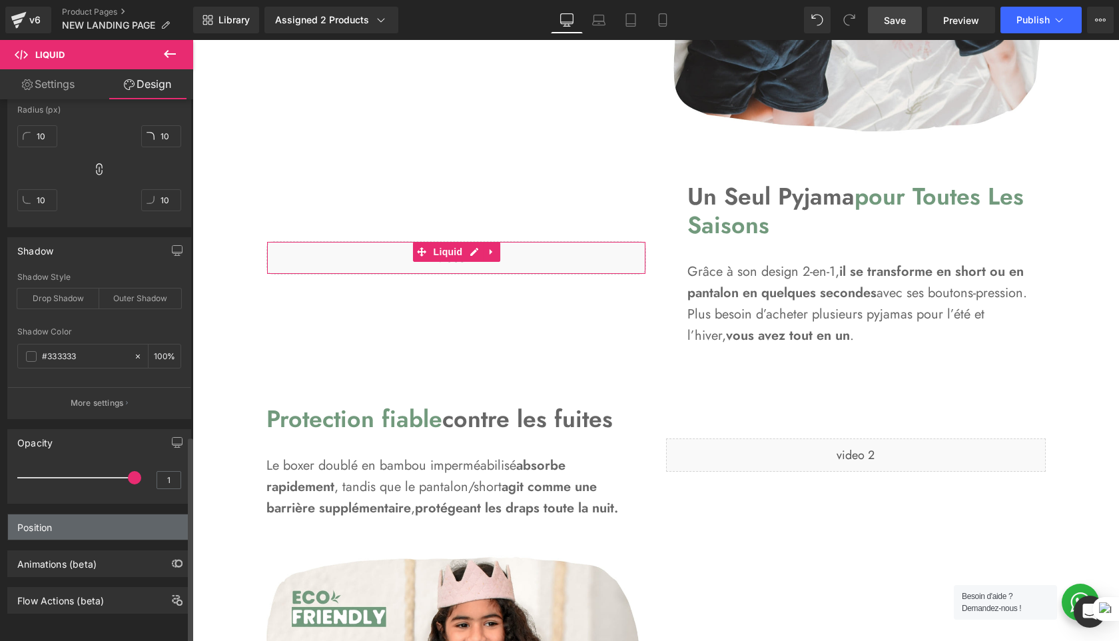
click at [109, 514] on div "Position" at bounding box center [99, 526] width 183 height 25
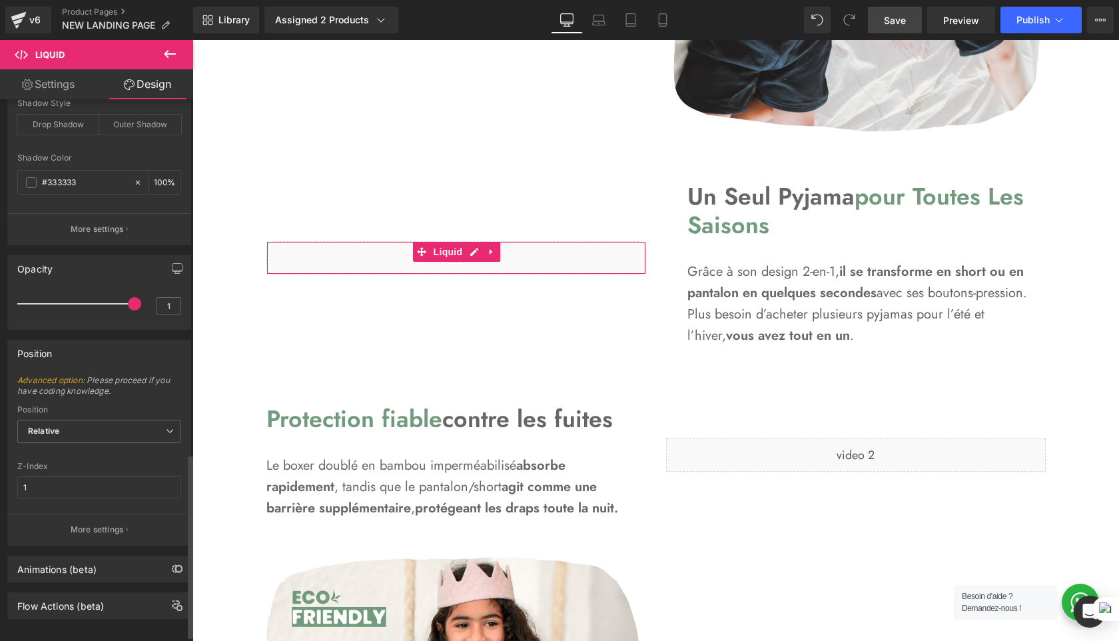
scroll to position [1058, 0]
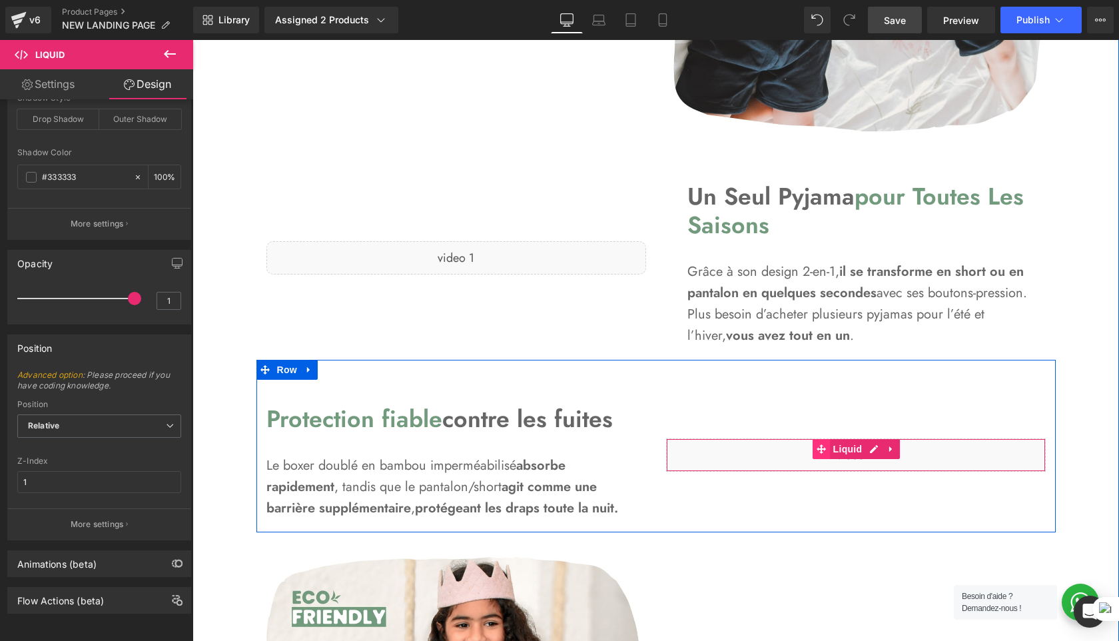
click at [824, 450] on icon at bounding box center [821, 448] width 9 height 9
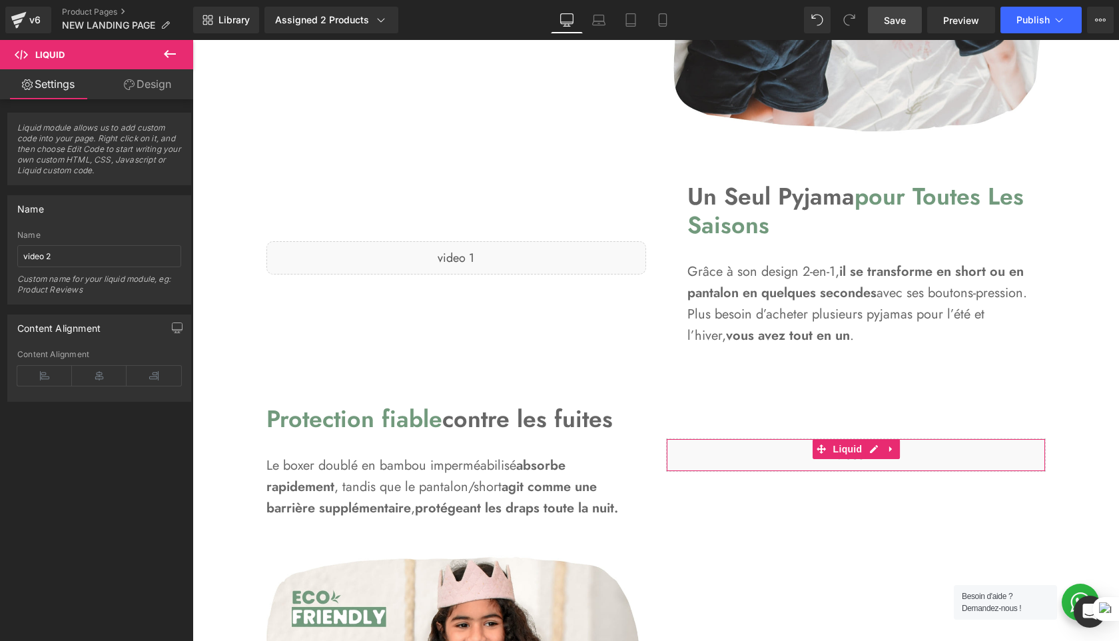
click at [166, 77] on link "Design" at bounding box center [147, 84] width 97 height 30
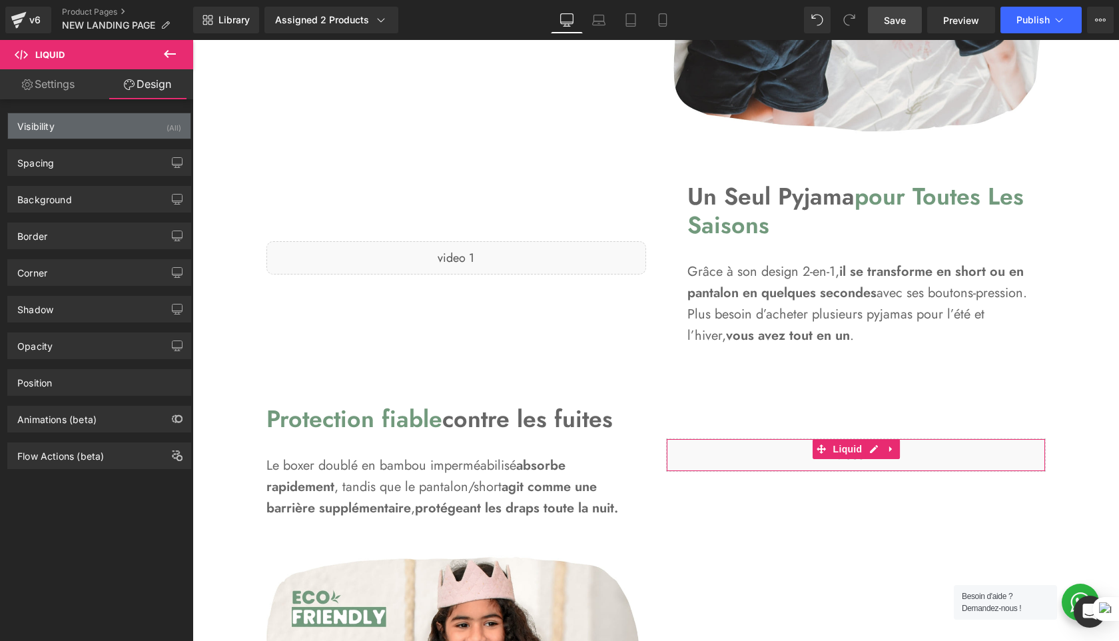
click at [129, 123] on div "Visibility (All)" at bounding box center [99, 125] width 183 height 25
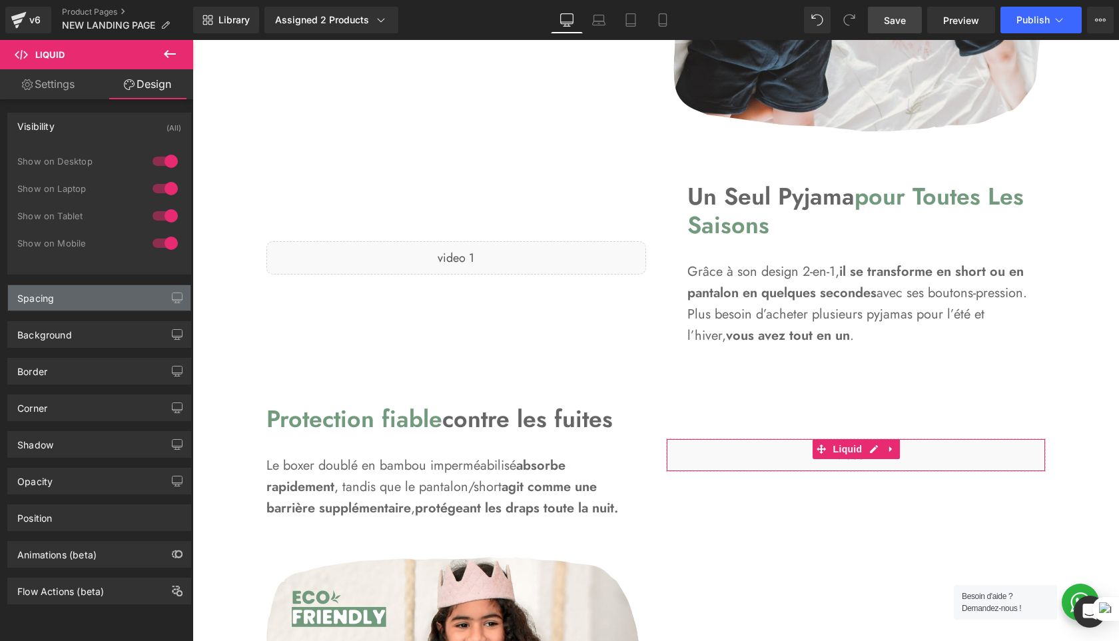
click at [93, 304] on div "Spacing" at bounding box center [99, 297] width 183 height 25
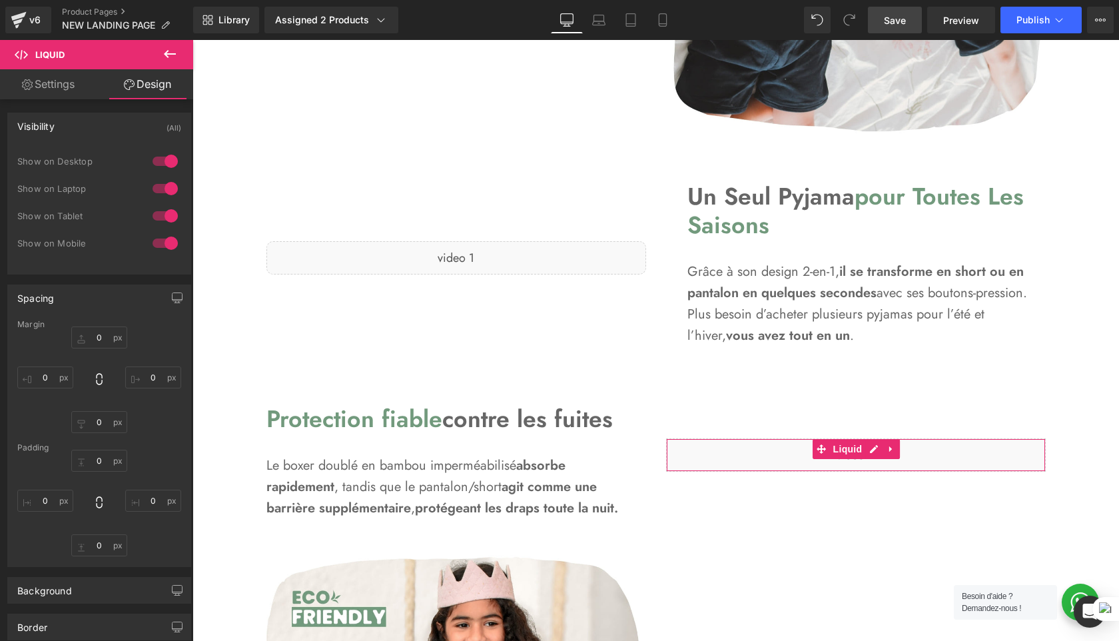
scroll to position [123, 0]
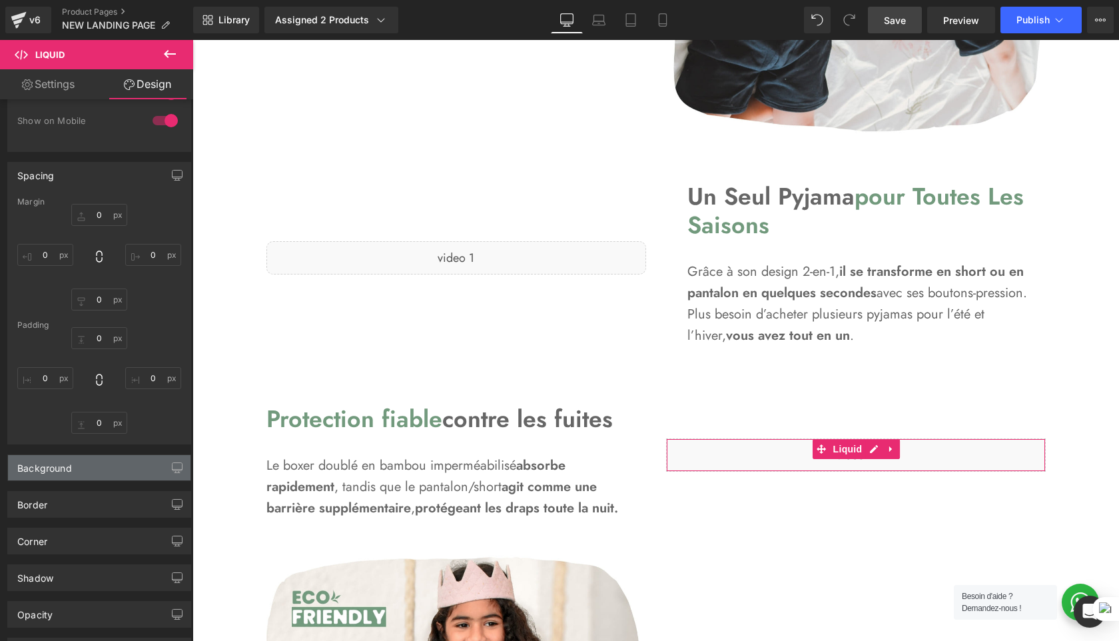
click at [119, 474] on div "Background" at bounding box center [99, 467] width 183 height 25
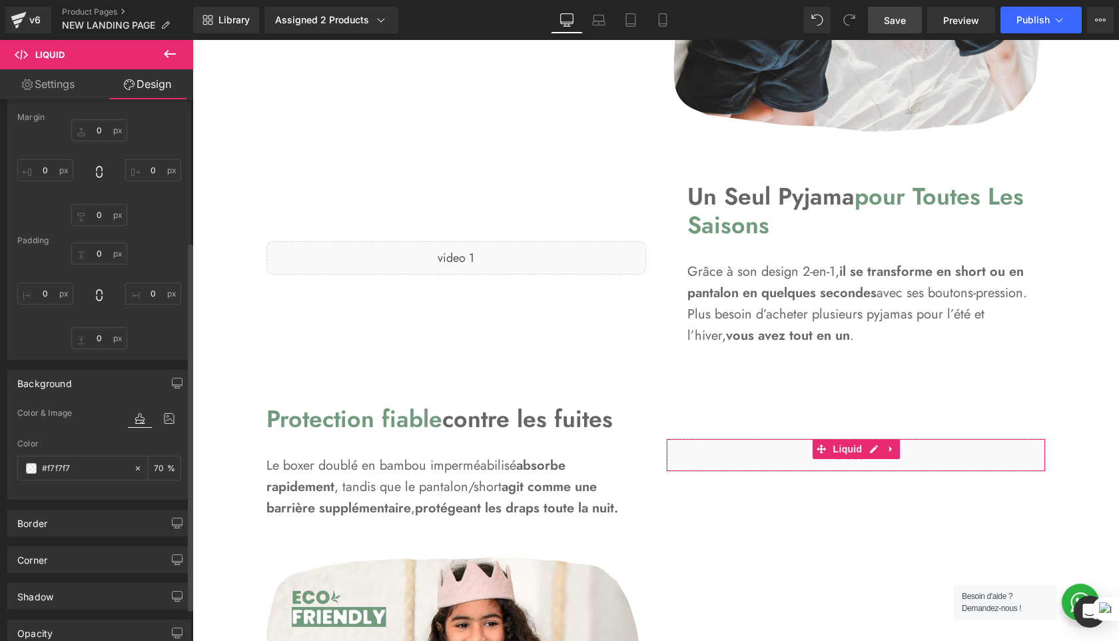
scroll to position [209, 0]
click at [103, 508] on div "Border Border Style Custom Border Solid Border Dashed Border Dotted Custom Cust…" at bounding box center [99, 521] width 184 height 27
click at [103, 518] on div "Border" at bounding box center [99, 520] width 183 height 25
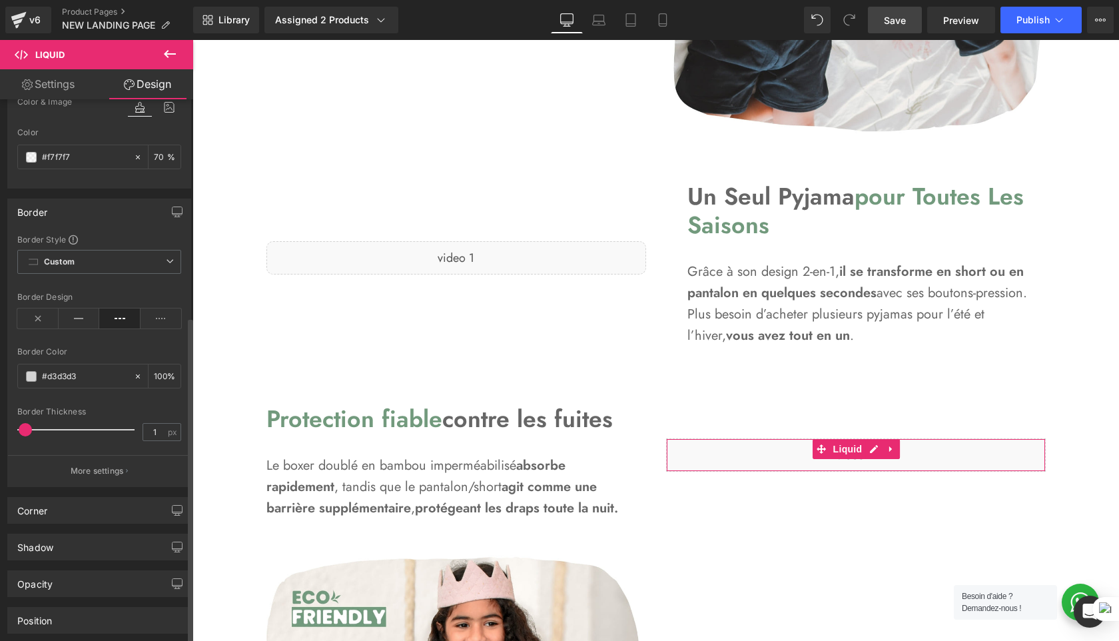
scroll to position [528, 0]
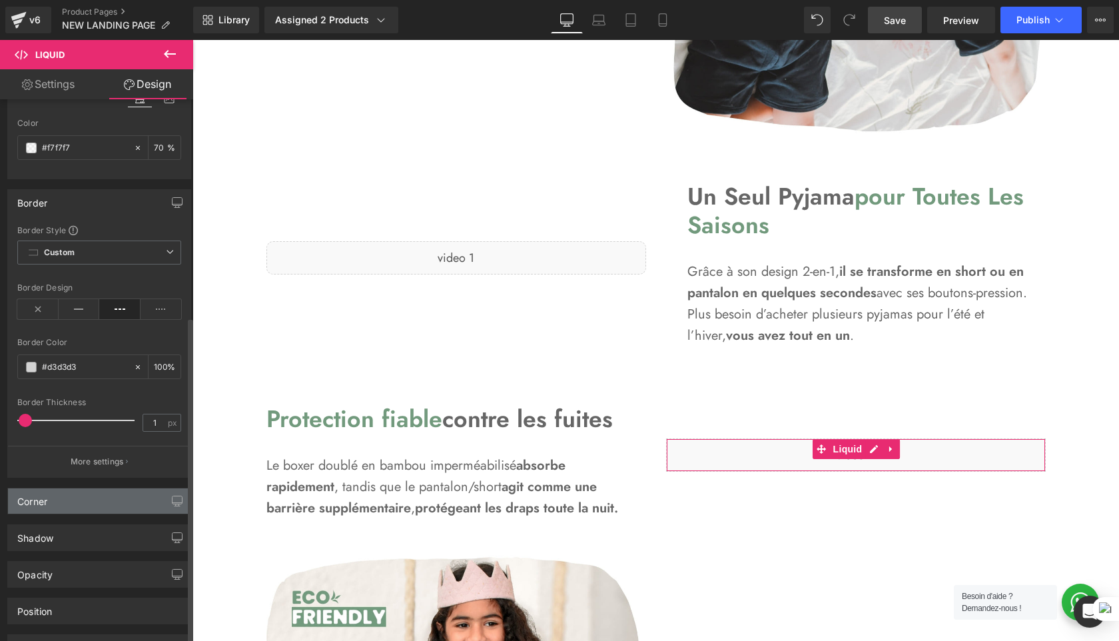
click at [99, 490] on div "Corner" at bounding box center [99, 500] width 183 height 25
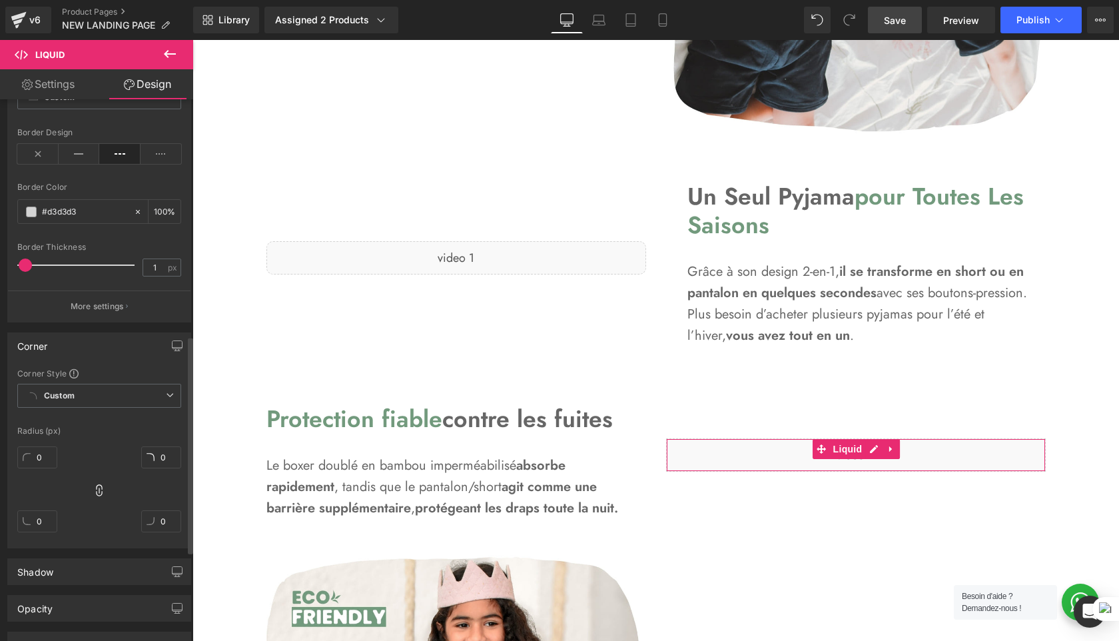
scroll to position [811, 0]
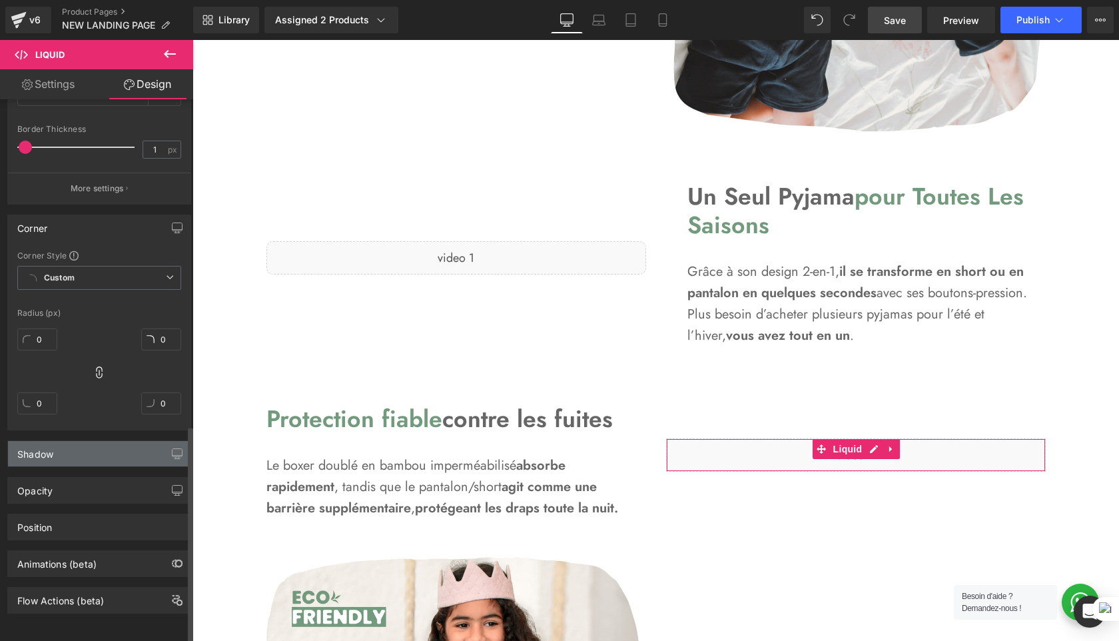
click at [106, 441] on div "Shadow" at bounding box center [99, 453] width 183 height 25
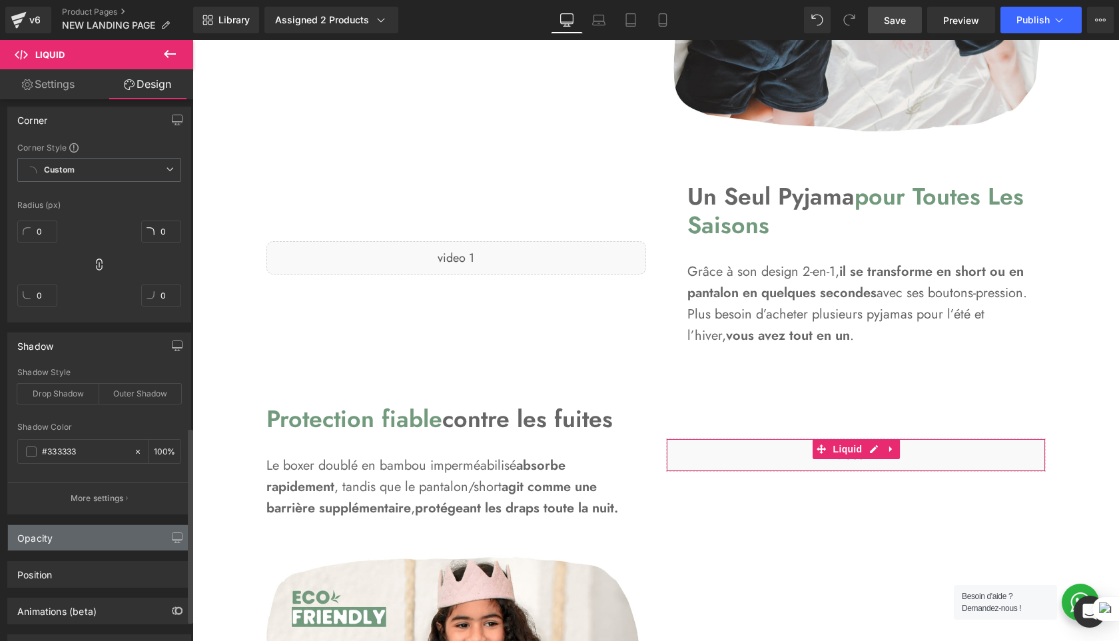
click at [97, 532] on div "Opacity" at bounding box center [99, 537] width 183 height 25
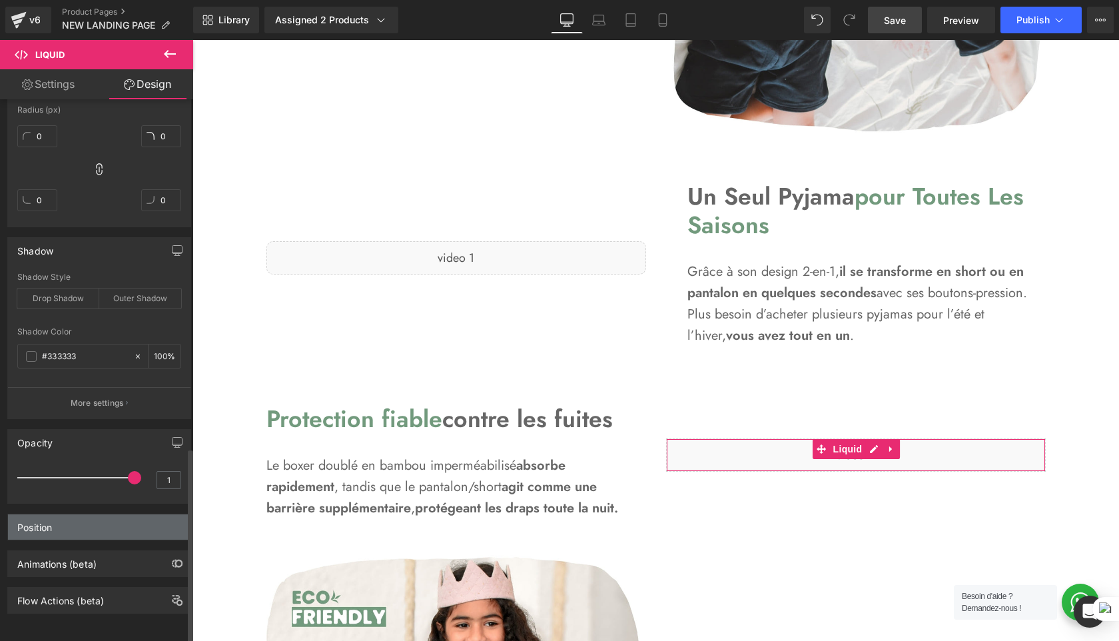
click at [103, 514] on div "Position" at bounding box center [99, 526] width 183 height 25
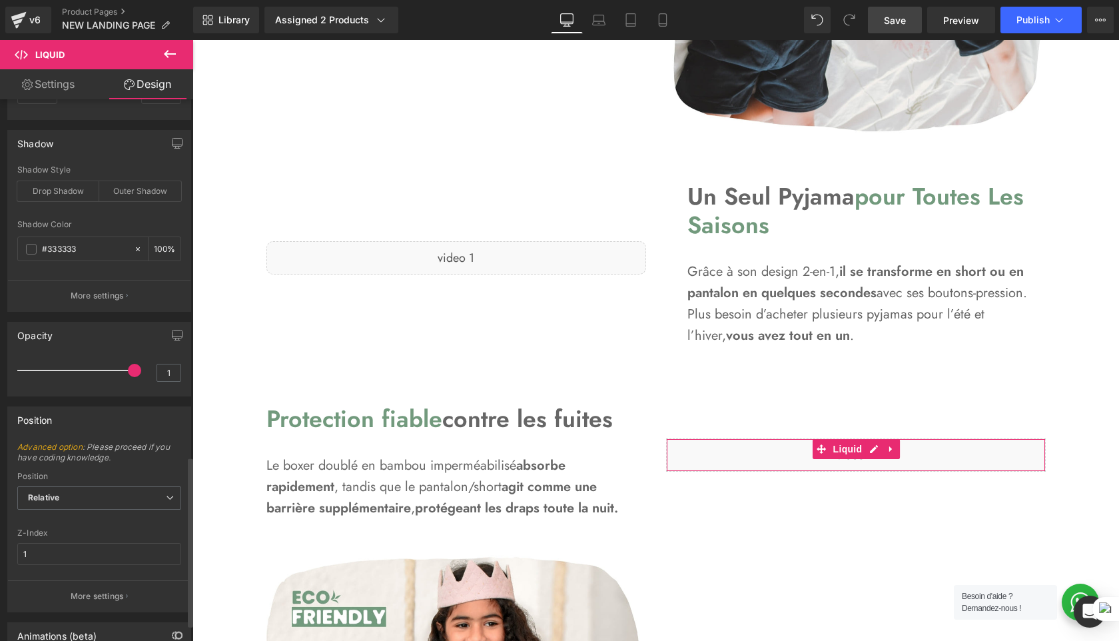
scroll to position [1193, 0]
